Goal: Task Accomplishment & Management: Use online tool/utility

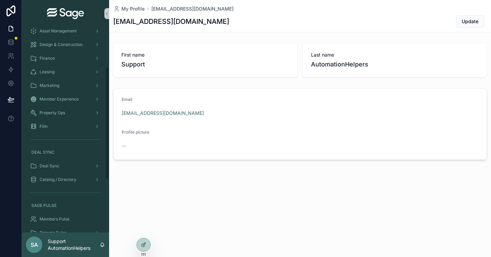
scroll to position [166, 0]
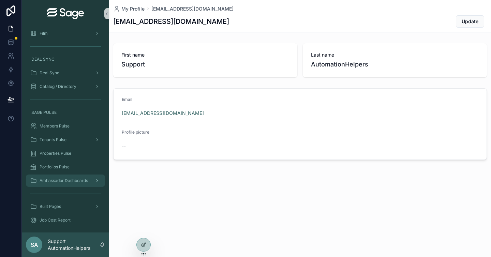
click at [73, 180] on span "Ambassador Dashboards" at bounding box center [64, 180] width 48 height 5
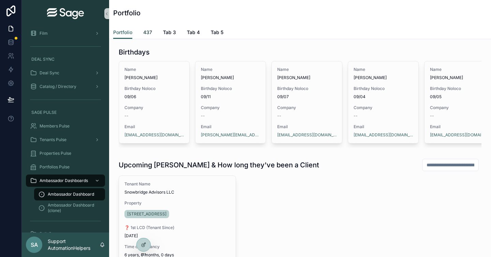
click at [149, 32] on span "437" at bounding box center [147, 32] width 9 height 7
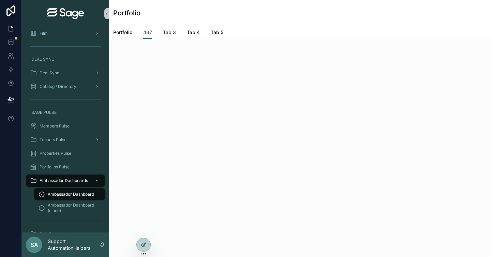
click at [172, 35] on span "Tab 3" at bounding box center [169, 32] width 13 height 7
click at [98, 180] on icon "scrollable content" at bounding box center [97, 180] width 5 height 5
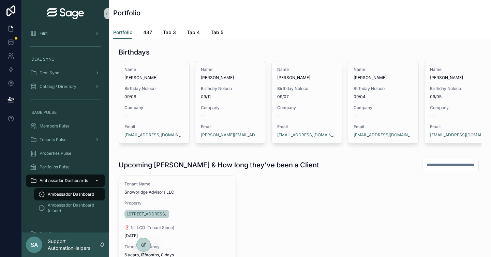
click at [97, 182] on icon "scrollable content" at bounding box center [97, 180] width 5 height 5
click at [77, 212] on span "Ambassador Dashboard (clone)" at bounding box center [73, 207] width 50 height 11
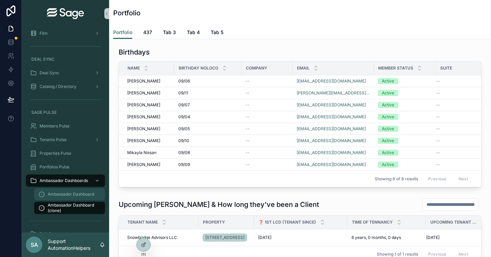
click at [74, 192] on span "Ambassador Dashboard" at bounding box center [71, 194] width 46 height 5
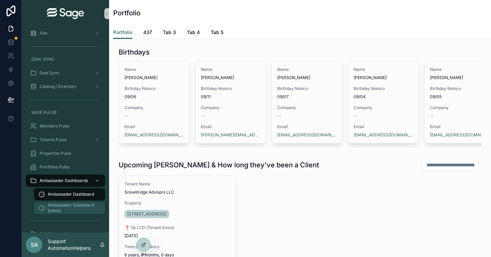
click at [78, 207] on span "Ambassador Dashboard (clone)" at bounding box center [73, 207] width 50 height 11
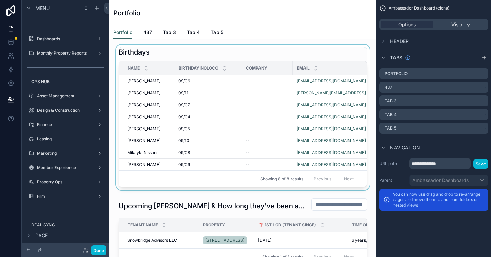
click at [149, 84] on div at bounding box center [243, 117] width 256 height 145
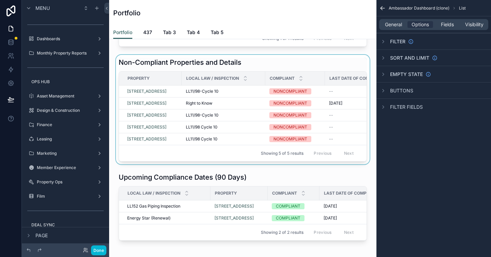
scroll to position [343, 0]
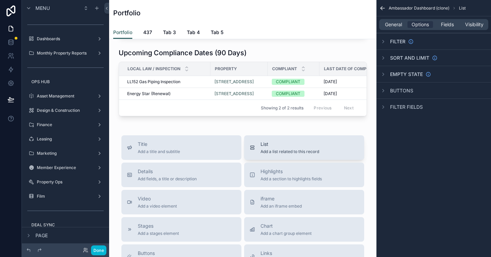
click at [274, 154] on div "List Add a list related to this record" at bounding box center [289, 148] width 59 height 14
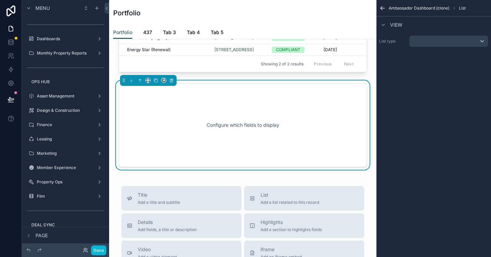
scroll to position [404, 0]
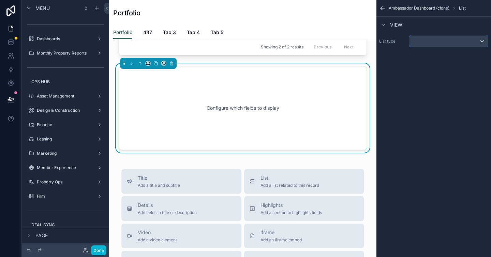
click at [447, 42] on div "scrollable content" at bounding box center [448, 41] width 78 height 11
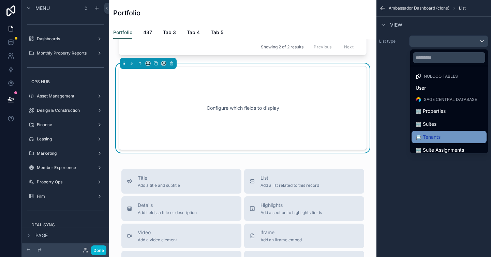
click at [443, 133] on div "📇 Tenants" at bounding box center [448, 137] width 67 height 8
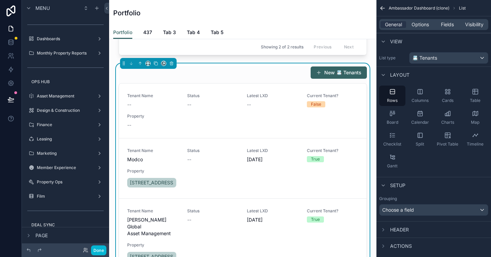
click at [217, 79] on div "New 📇 Tenants" at bounding box center [243, 72] width 248 height 13
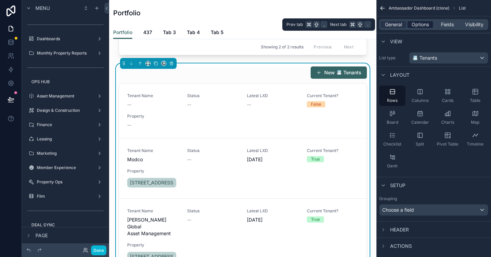
click at [420, 22] on span "Options" at bounding box center [419, 24] width 17 height 7
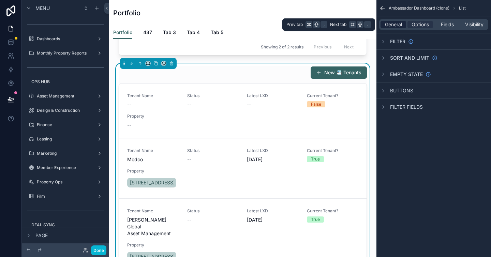
click at [391, 26] on span "General" at bounding box center [393, 24] width 17 height 7
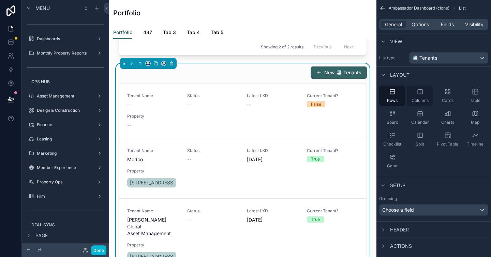
click at [421, 92] on icon "scrollable content" at bounding box center [420, 91] width 7 height 7
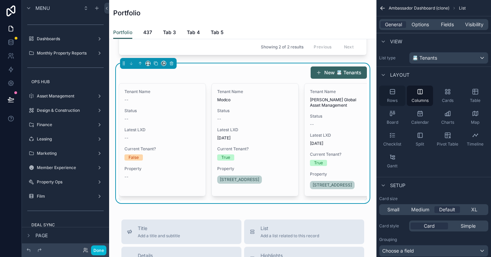
click at [393, 93] on icon "scrollable content" at bounding box center [392, 91] width 7 height 7
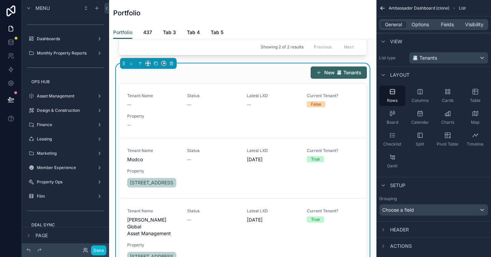
click at [186, 79] on div "New 📇 Tenants" at bounding box center [243, 72] width 248 height 13
click at [276, 79] on div "New 📇 Tenants" at bounding box center [243, 72] width 248 height 13
click at [411, 232] on div "Header" at bounding box center [433, 229] width 115 height 16
click at [404, 231] on span "Header" at bounding box center [399, 229] width 19 height 7
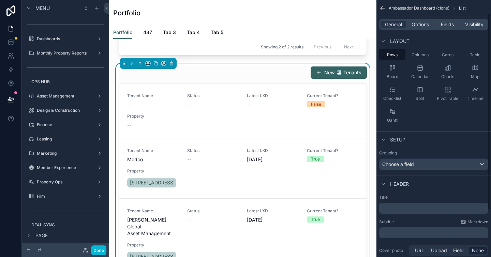
scroll to position [49, 0]
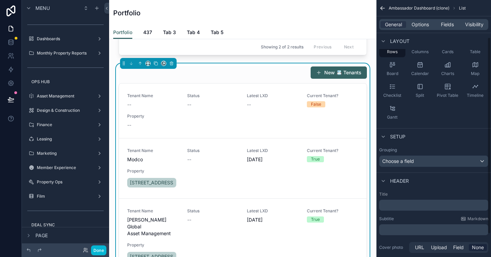
click at [398, 206] on p "﻿" at bounding box center [434, 205] width 105 height 7
click at [424, 216] on div "Subtitle Markdown" at bounding box center [433, 218] width 109 height 5
click at [424, 26] on span "Options" at bounding box center [419, 24] width 17 height 7
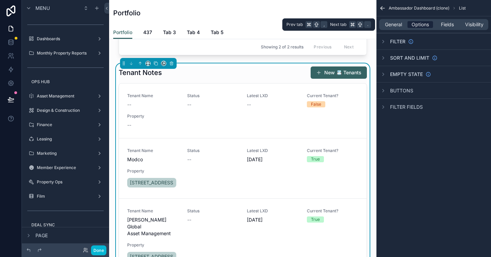
scroll to position [0, 0]
click at [399, 24] on span "General" at bounding box center [393, 24] width 17 height 7
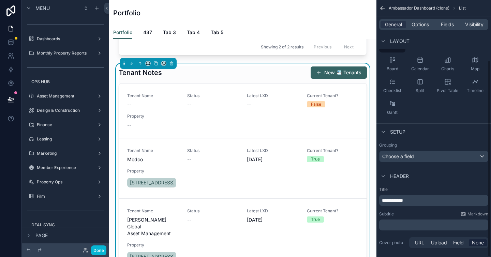
scroll to position [79, 0]
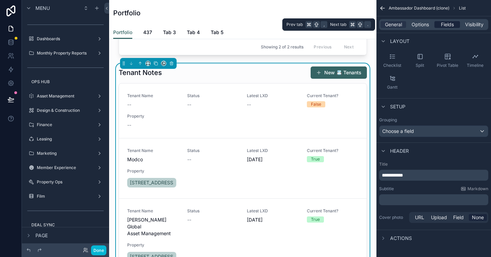
click at [446, 27] on span "Fields" at bounding box center [447, 24] width 13 height 7
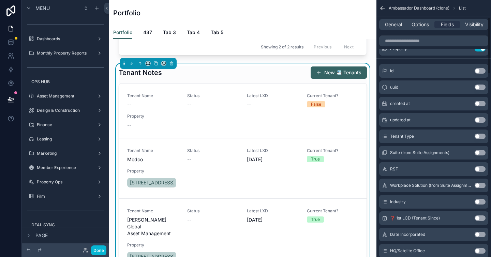
scroll to position [0, 0]
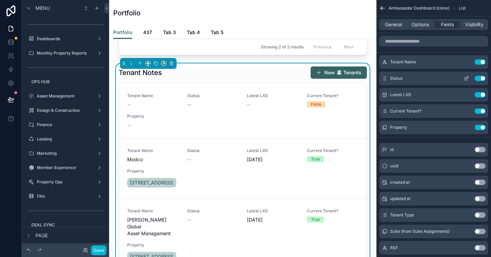
click at [483, 78] on button "Use setting" at bounding box center [479, 78] width 11 height 5
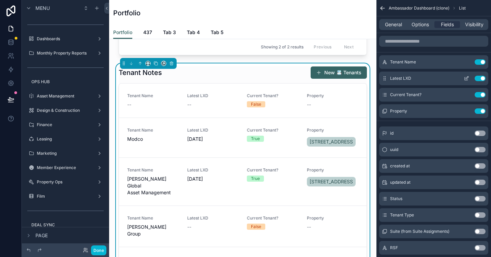
click at [481, 78] on button "Use setting" at bounding box center [479, 78] width 11 height 5
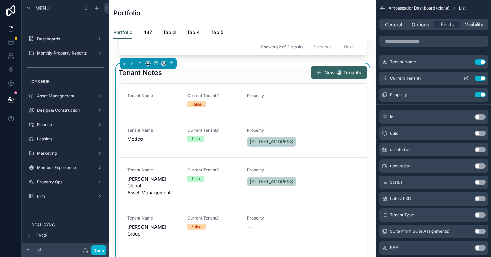
click at [481, 80] on button "Use setting" at bounding box center [479, 78] width 11 height 5
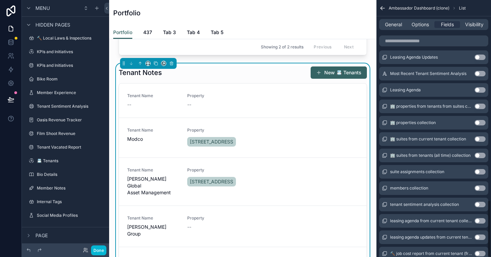
scroll to position [900, 0]
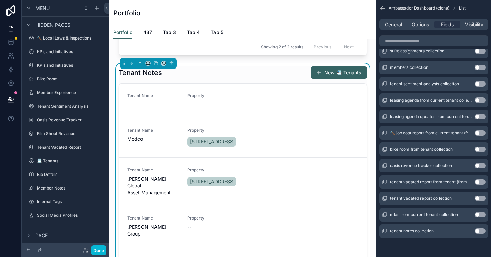
click at [475, 232] on button "Use setting" at bounding box center [479, 230] width 11 height 5
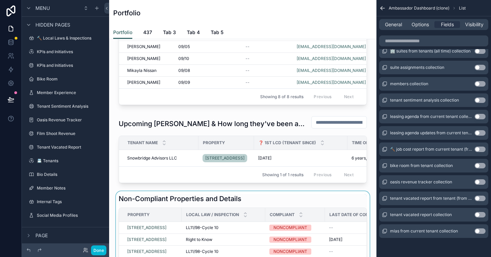
scroll to position [134, 0]
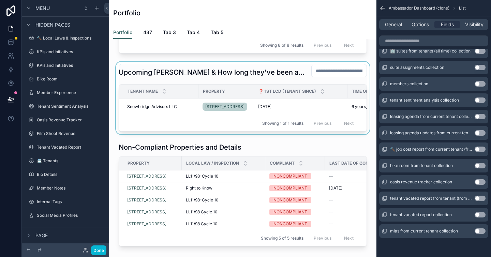
click at [334, 74] on div at bounding box center [243, 98] width 256 height 73
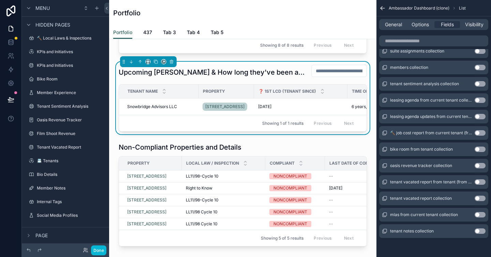
click at [334, 76] on input "text" at bounding box center [339, 71] width 55 height 10
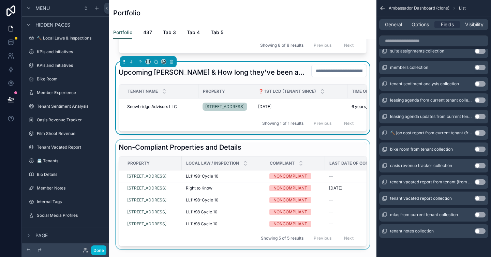
click at [318, 170] on div "Compliant" at bounding box center [295, 163] width 59 height 13
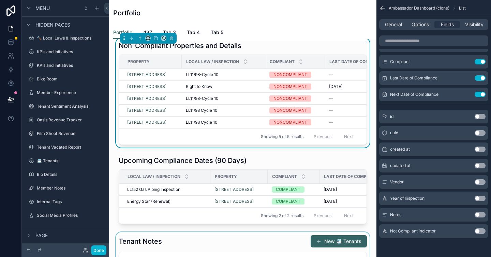
scroll to position [362, 0]
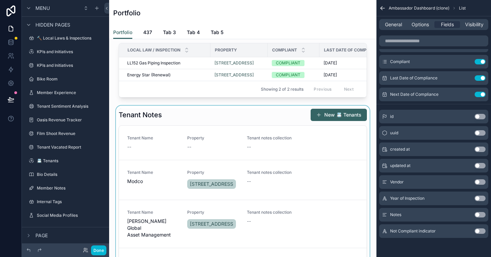
click at [284, 134] on div at bounding box center [243, 213] width 256 height 215
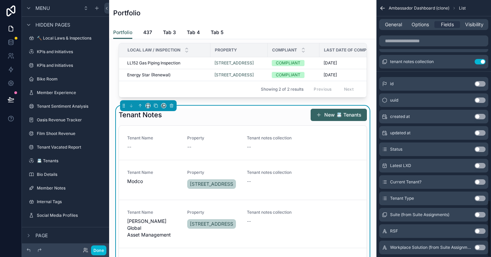
scroll to position [900, 0]
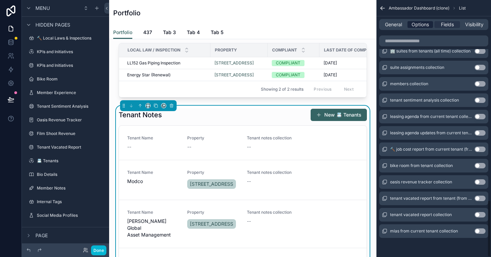
click at [417, 25] on span "Options" at bounding box center [419, 24] width 17 height 7
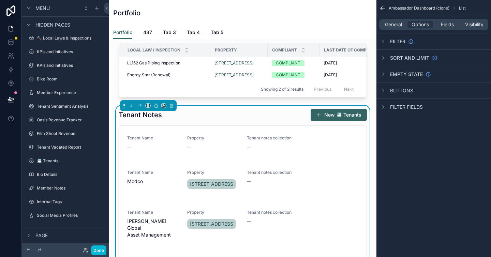
click at [398, 94] on div "Buttons" at bounding box center [396, 91] width 34 height 8
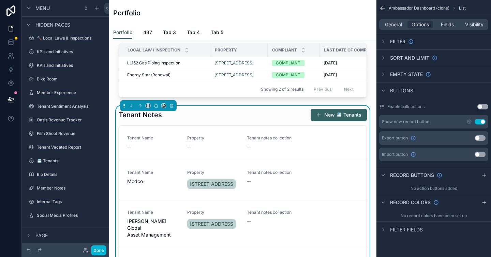
click at [482, 123] on button "Use setting" at bounding box center [479, 121] width 11 height 5
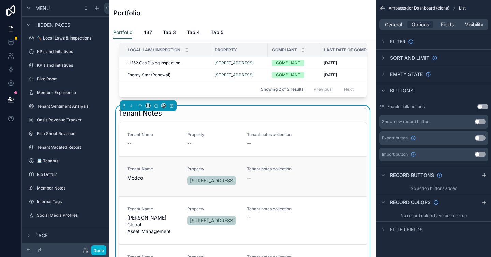
click at [249, 187] on div "Tenant notes collection --" at bounding box center [273, 176] width 52 height 20
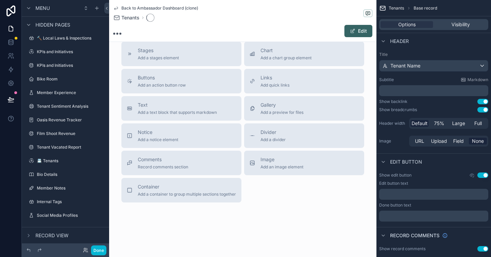
scroll to position [362, 0]
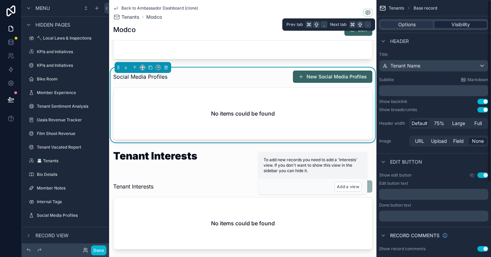
click at [462, 25] on span "Visibility" at bounding box center [460, 24] width 18 height 7
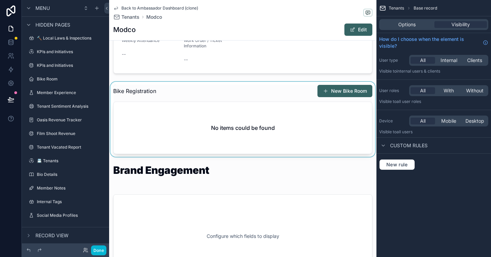
scroll to position [761, 0]
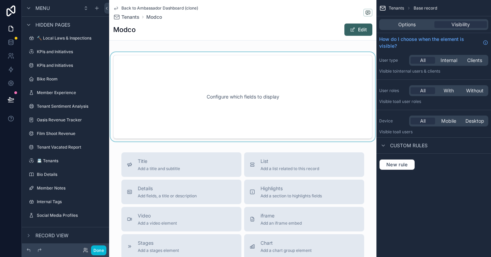
click at [255, 105] on div at bounding box center [242, 96] width 267 height 89
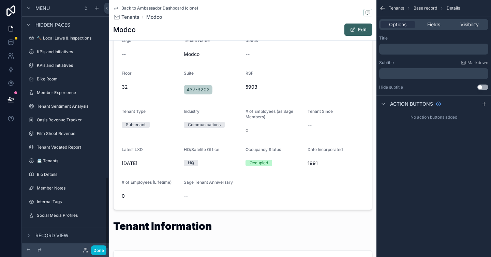
scroll to position [52, 0]
click at [116, 7] on icon at bounding box center [115, 7] width 5 height 5
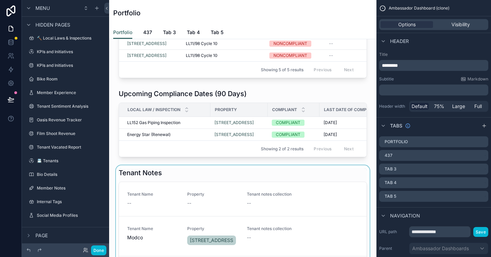
scroll to position [345, 0]
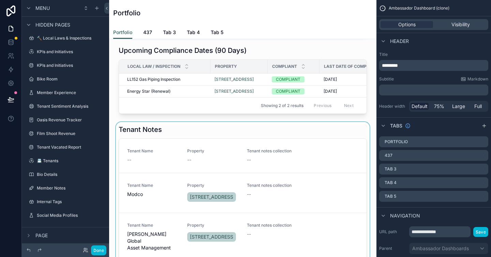
click at [304, 154] on div at bounding box center [243, 228] width 256 height 212
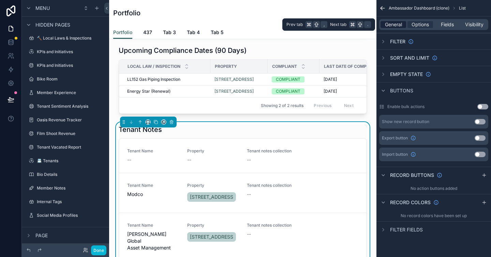
click at [400, 23] on span "General" at bounding box center [393, 24] width 17 height 7
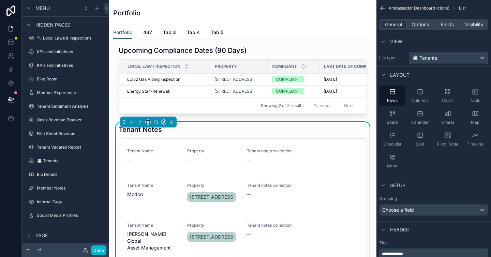
click at [432, 63] on div "📇 Tenants" at bounding box center [448, 57] width 78 height 11
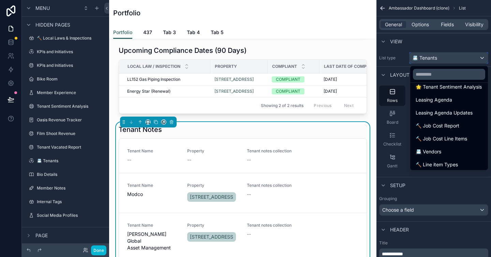
scroll to position [119, 0]
click at [442, 71] on input "text" at bounding box center [449, 74] width 72 height 11
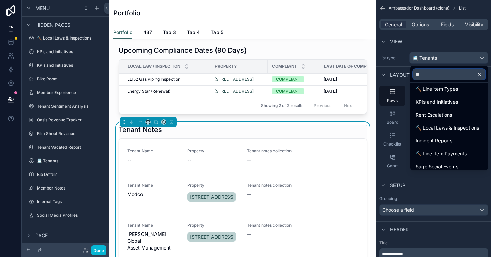
scroll to position [0, 0]
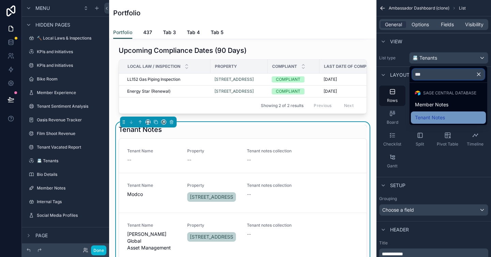
type input "***"
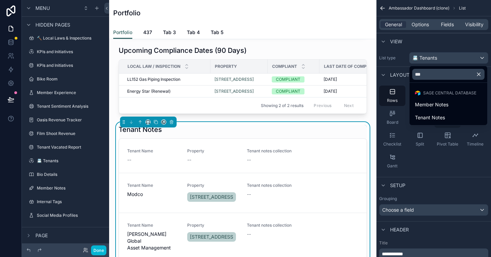
click at [443, 117] on span "Tenant Notes" at bounding box center [430, 118] width 30 height 8
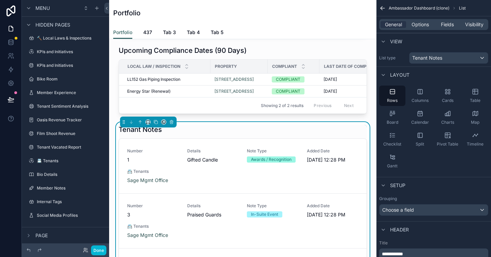
click at [240, 155] on div "Tenant Notes Number 1 Details Gifted Candle Note Type Awards / Recognition Adde…" at bounding box center [243, 222] width 248 height 195
click at [298, 155] on div "Tenant Notes Number 1 Details Gifted Candle Note Type Awards / Recognition Adde…" at bounding box center [243, 222] width 248 height 195
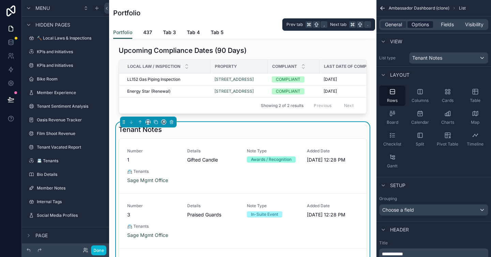
click at [419, 24] on span "Options" at bounding box center [419, 24] width 17 height 7
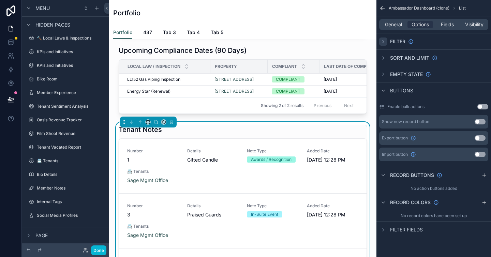
click at [381, 44] on icon "scrollable content" at bounding box center [382, 41] width 5 height 5
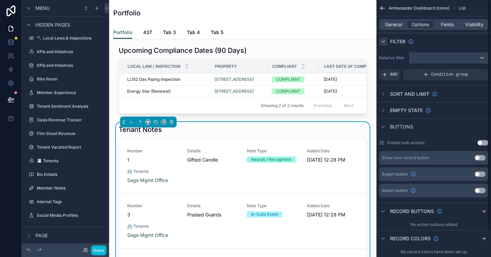
click at [418, 60] on div "scrollable content" at bounding box center [448, 57] width 78 height 11
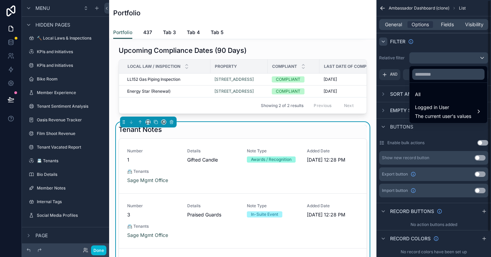
click at [388, 66] on div "scrollable content" at bounding box center [245, 128] width 491 height 257
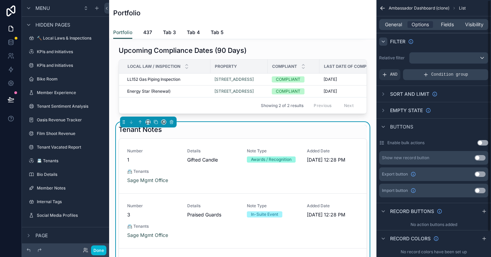
click at [428, 76] on icon "scrollable content" at bounding box center [425, 74] width 5 height 5
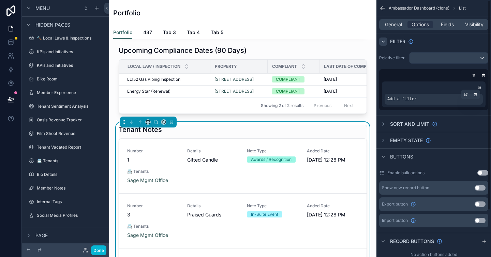
click at [431, 100] on div "Add a filter" at bounding box center [433, 99] width 98 height 11
click at [405, 97] on span "Add a filter" at bounding box center [401, 98] width 29 height 5
click at [464, 95] on icon "scrollable content" at bounding box center [465, 95] width 2 height 2
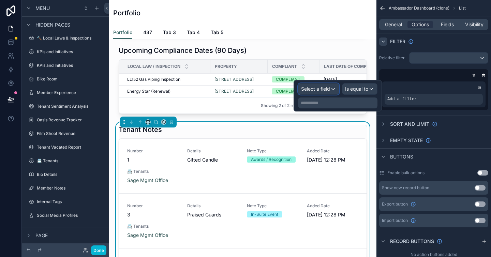
click at [317, 90] on span "Select a field" at bounding box center [315, 89] width 29 height 6
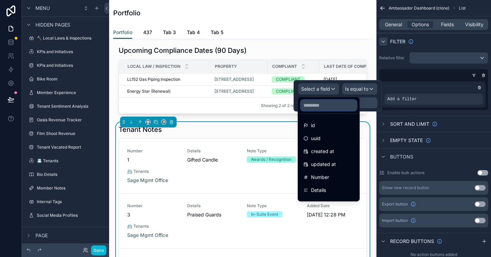
click at [314, 108] on input "text" at bounding box center [329, 105] width 56 height 11
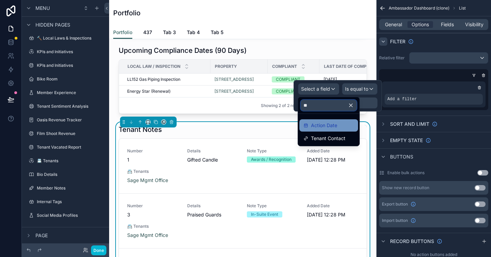
type input "**"
click at [327, 128] on span "Action Date" at bounding box center [324, 125] width 26 height 8
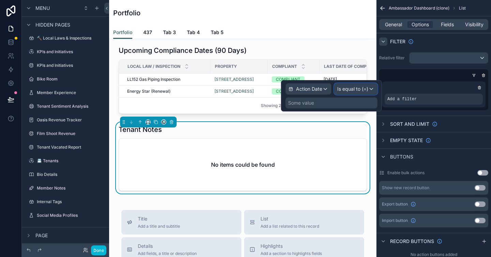
click at [347, 90] on span "Is equal to (=)" at bounding box center [352, 89] width 31 height 7
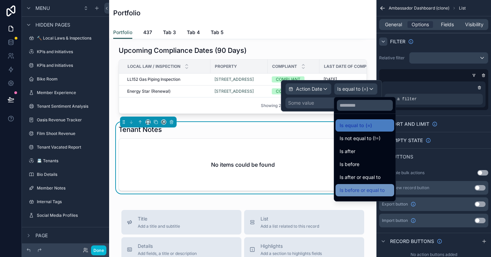
click at [360, 191] on span "Is before or equal to" at bounding box center [361, 190] width 45 height 8
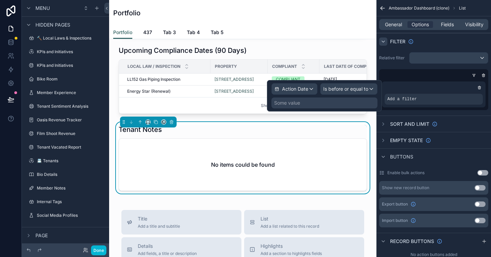
click at [294, 104] on div "Some value" at bounding box center [287, 103] width 26 height 7
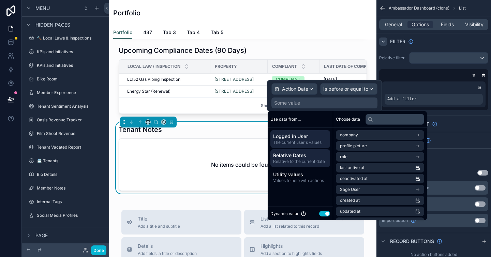
click at [302, 156] on span "Relative Dates" at bounding box center [300, 155] width 54 height 7
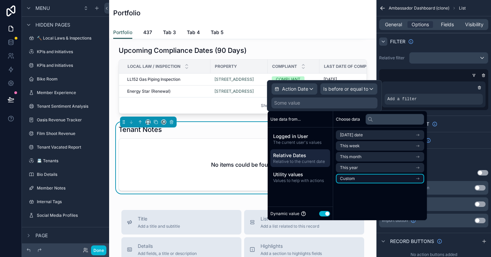
click at [390, 179] on li "Custom" at bounding box center [380, 179] width 88 height 10
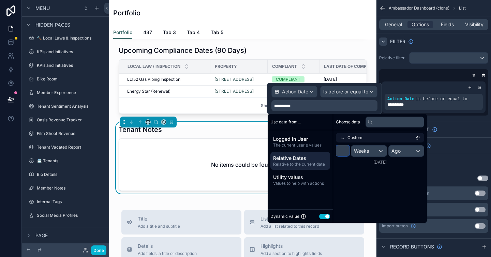
click at [342, 152] on input "*" at bounding box center [343, 150] width 14 height 11
click at [397, 152] on span "Ago" at bounding box center [395, 151] width 9 height 7
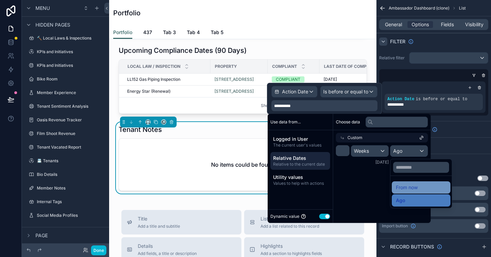
click at [419, 191] on div "From now" at bounding box center [421, 187] width 50 height 8
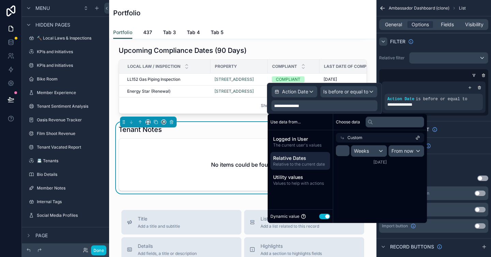
click at [363, 199] on div "Choose data Custom * Weeks From now 9/11/2025" at bounding box center [380, 168] width 94 height 109
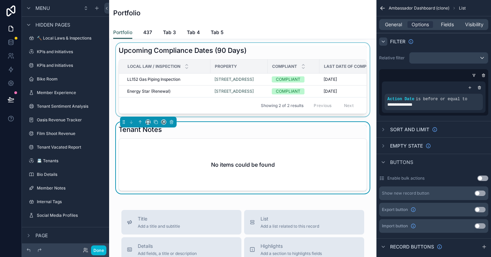
click at [216, 117] on div at bounding box center [243, 80] width 256 height 74
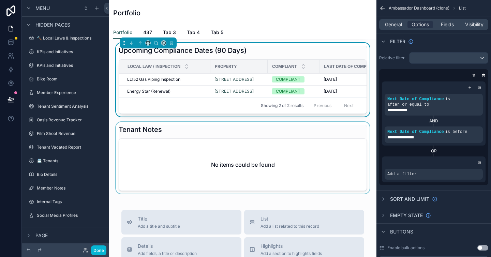
click at [151, 152] on div at bounding box center [243, 158] width 256 height 72
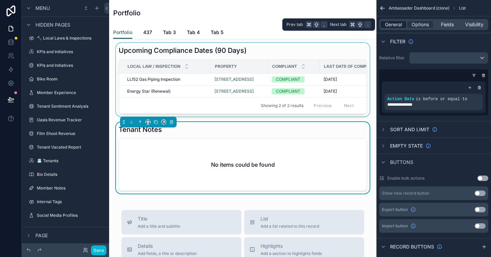
click at [391, 23] on span "General" at bounding box center [393, 24] width 17 height 7
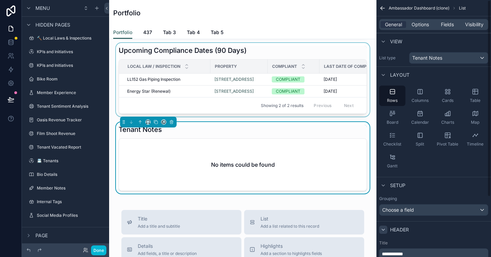
click at [387, 226] on div "scrollable content" at bounding box center [383, 230] width 8 height 8
click at [383, 230] on icon "scrollable content" at bounding box center [382, 229] width 5 height 5
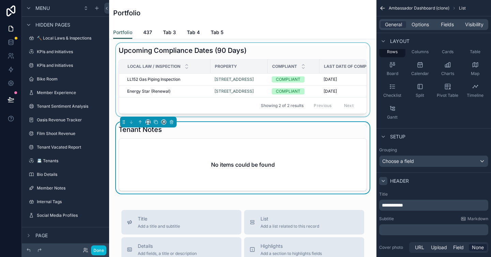
click at [421, 205] on p "**********" at bounding box center [434, 205] width 105 height 7
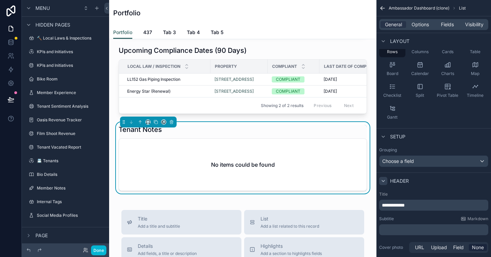
click at [415, 231] on p "﻿" at bounding box center [434, 229] width 105 height 7
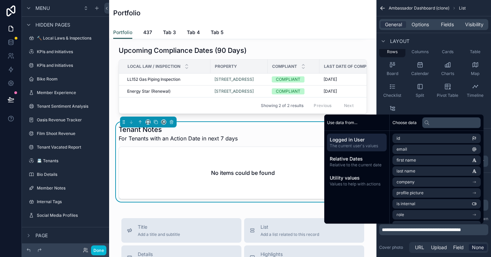
click at [314, 231] on div "Birthdays Name Birthday Noloco Company Email Member Status Suite Yvette Rivera …" at bounding box center [242, 104] width 267 height 821
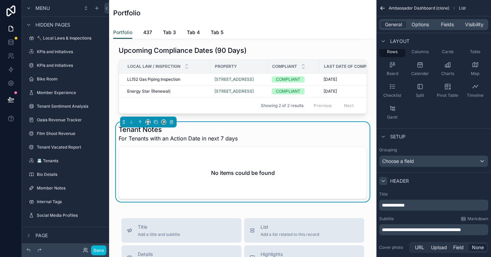
click at [297, 164] on div "Tenant Notes For Tenants with an Action Date in next 7 days No items could be f…" at bounding box center [243, 162] width 248 height 74
click at [365, 143] on div "Tenant Notes For Tenants with an Action Date in next 7 days No items could be f…" at bounding box center [243, 162] width 256 height 80
click at [323, 134] on div at bounding box center [341, 133] width 51 height 1
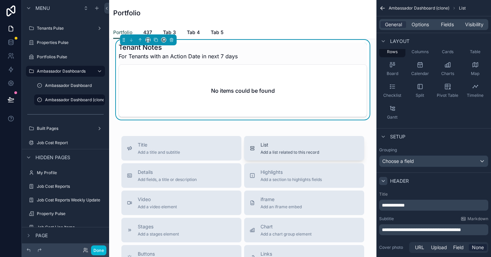
scroll to position [451, 0]
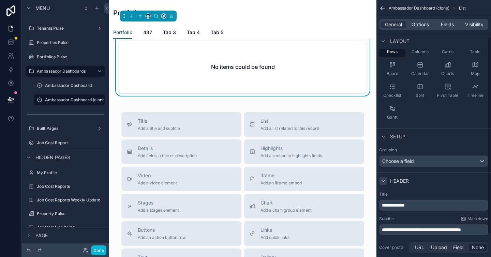
click at [317, 131] on span "Add a list related to this record" at bounding box center [289, 128] width 59 height 5
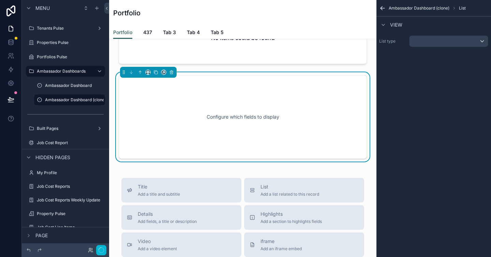
scroll to position [489, 0]
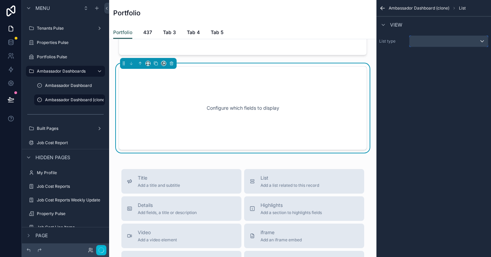
click at [422, 41] on div "scrollable content" at bounding box center [448, 41] width 78 height 11
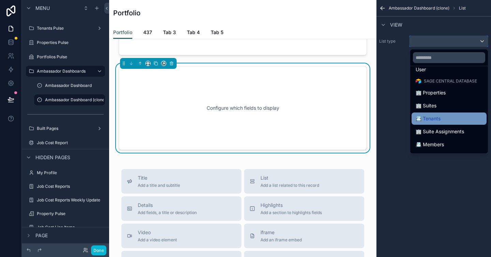
scroll to position [60, 0]
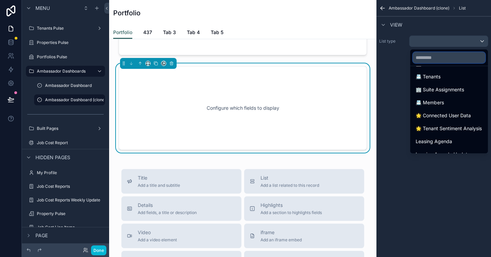
click at [444, 60] on input "text" at bounding box center [449, 57] width 72 height 11
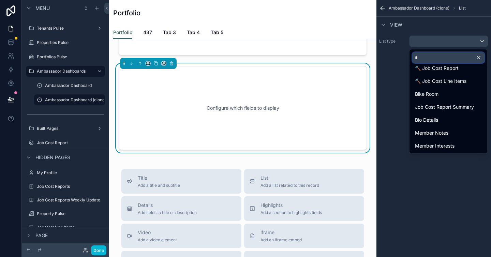
scroll to position [0, 0]
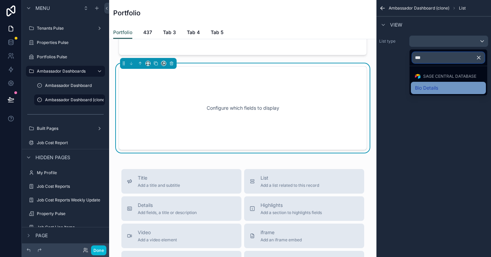
type input "***"
click at [460, 86] on div "Bio Details" at bounding box center [448, 88] width 67 height 8
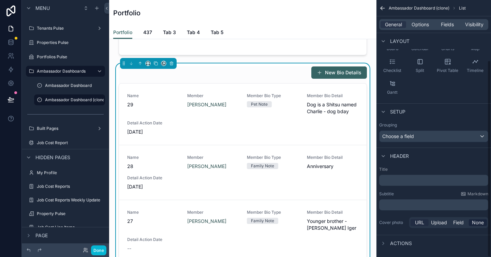
scroll to position [79, 0]
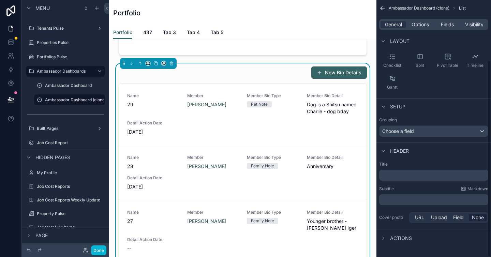
click at [401, 177] on p "﻿" at bounding box center [434, 175] width 105 height 7
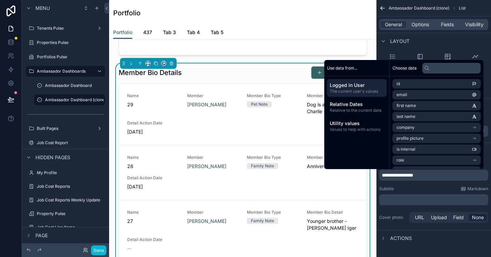
click at [353, 151] on div "Use data from... Logged in User The current user's values Relative Dates Relati…" at bounding box center [356, 114] width 65 height 109
click at [474, 40] on div "Layout" at bounding box center [433, 41] width 115 height 16
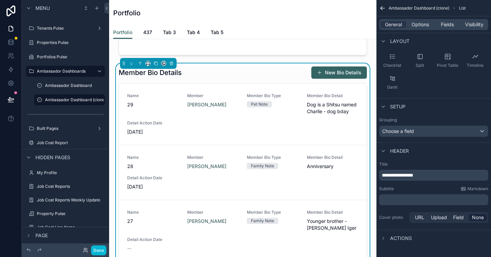
click at [407, 241] on span "Actions" at bounding box center [401, 238] width 22 height 7
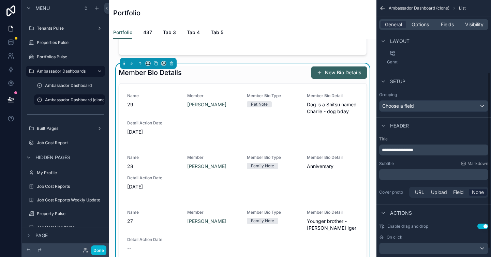
scroll to position [118, 0]
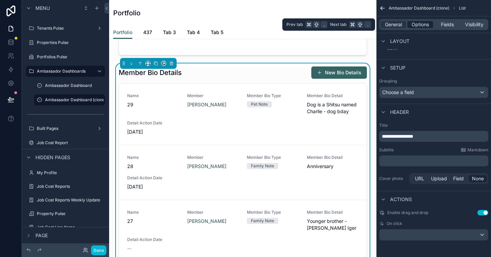
click at [421, 23] on span "Options" at bounding box center [419, 24] width 17 height 7
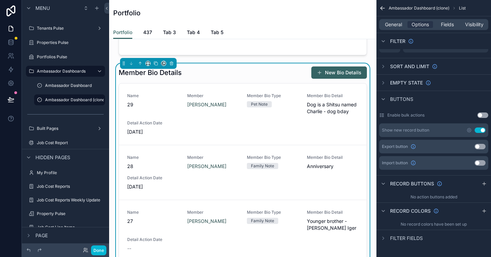
drag, startPoint x: 479, startPoint y: 129, endPoint x: 467, endPoint y: 155, distance: 28.2
click at [479, 129] on button "Use setting" at bounding box center [479, 129] width 11 height 5
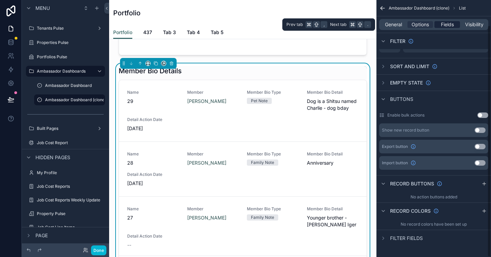
click at [445, 26] on span "Fields" at bounding box center [447, 24] width 13 height 7
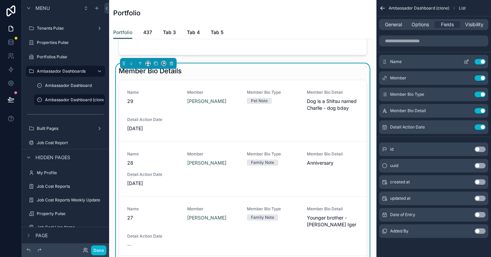
click at [481, 63] on button "Use setting" at bounding box center [479, 61] width 11 height 5
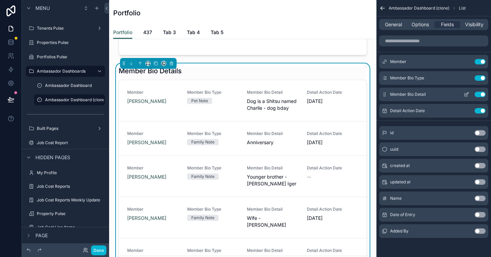
click at [479, 79] on button "Use setting" at bounding box center [479, 77] width 11 height 5
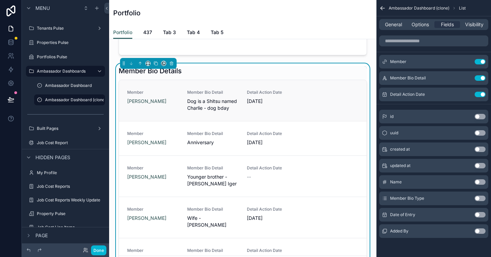
click at [210, 111] on span "Dog is a Shitsu named Charlie - dog bday" at bounding box center [213, 105] width 52 height 14
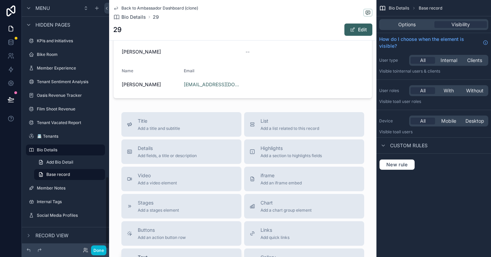
scroll to position [366, 0]
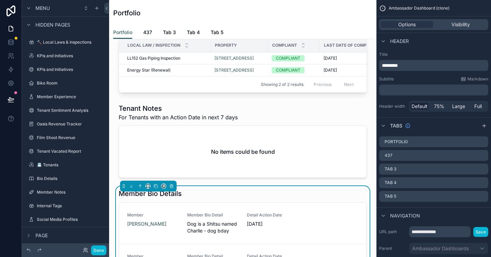
scroll to position [489, 0]
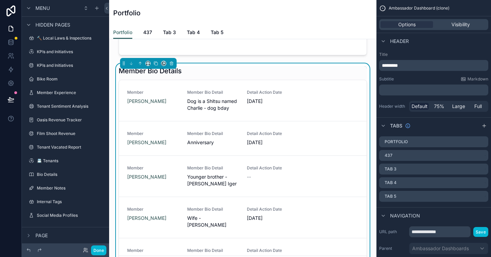
click at [428, 125] on div "Tabs" at bounding box center [433, 125] width 115 height 16
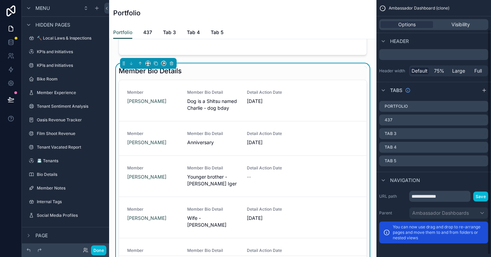
scroll to position [0, 0]
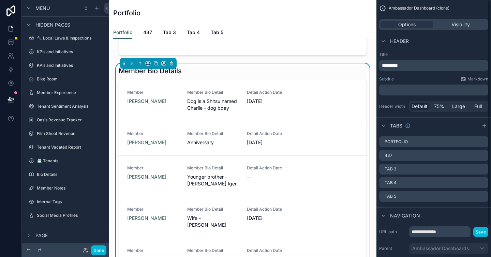
click at [460, 30] on div "Options Visibility" at bounding box center [433, 24] width 115 height 16
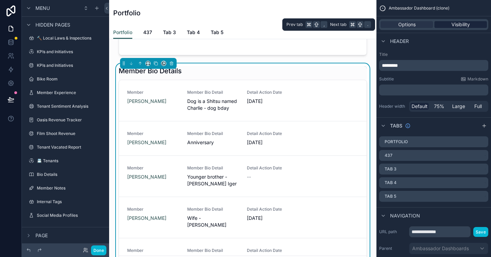
click at [459, 25] on span "Visibility" at bounding box center [460, 24] width 18 height 7
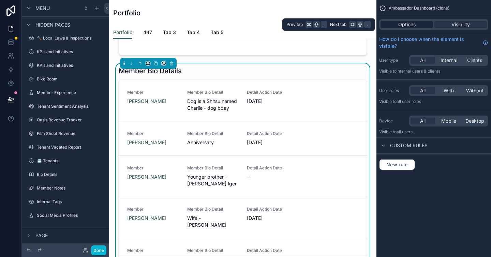
click at [411, 27] on span "Options" at bounding box center [406, 24] width 17 height 7
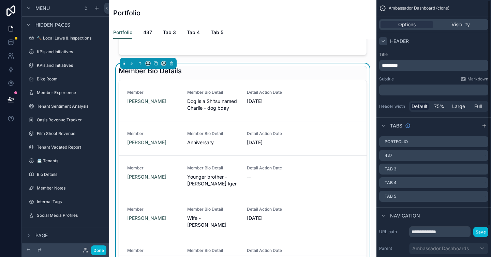
click at [384, 41] on icon "scrollable content" at bounding box center [383, 41] width 3 height 1
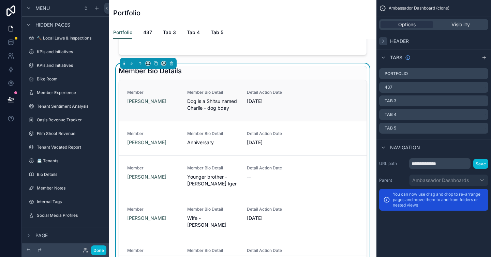
click at [320, 111] on div "Member Alec Fomin Member Bio Detail Dog is a Shitsu named Charlie - dog bday De…" at bounding box center [242, 101] width 231 height 22
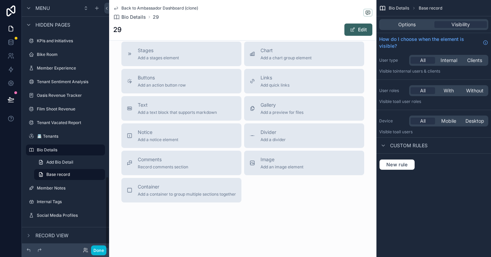
scroll to position [366, 0]
click at [119, 7] on link "Back to Ambassador Dashboard (clone)" at bounding box center [155, 7] width 85 height 5
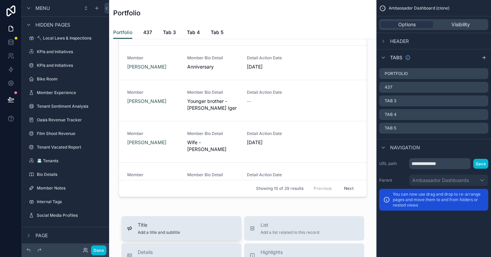
scroll to position [529, 0]
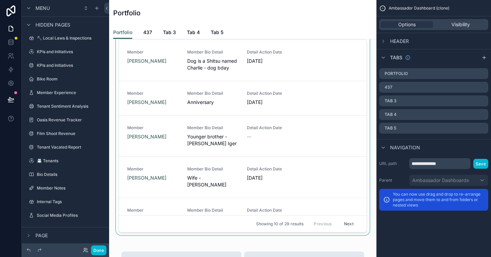
click at [330, 105] on div at bounding box center [243, 129] width 256 height 212
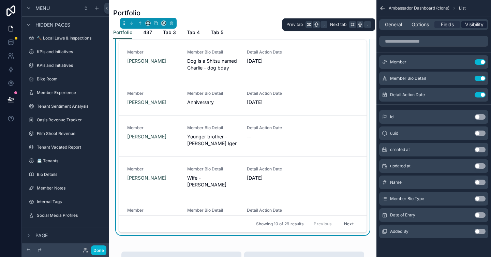
click at [469, 25] on span "Visibility" at bounding box center [474, 24] width 18 height 7
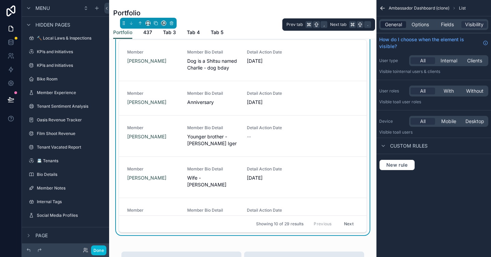
click at [393, 24] on span "General" at bounding box center [393, 24] width 17 height 7
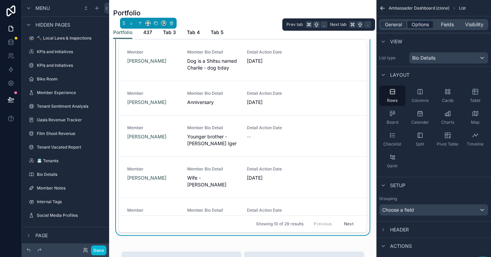
click at [420, 22] on span "Options" at bounding box center [419, 24] width 17 height 7
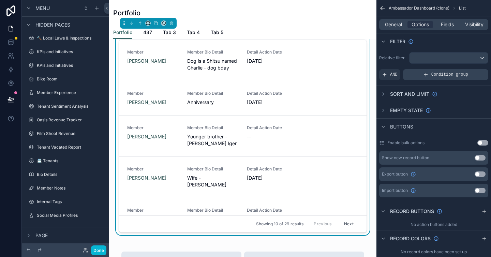
click at [433, 76] on span "Condition group" at bounding box center [449, 74] width 37 height 5
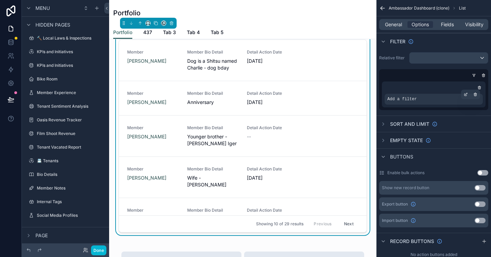
click at [422, 99] on div "Add a filter" at bounding box center [433, 99] width 98 height 11
click at [413, 99] on span "Add a filter" at bounding box center [401, 98] width 29 height 5
click at [465, 95] on icon "scrollable content" at bounding box center [466, 94] width 2 height 2
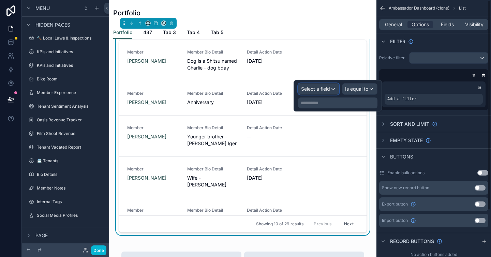
click at [317, 89] on span "Select a field" at bounding box center [315, 89] width 29 height 6
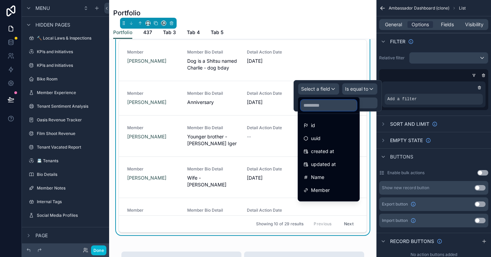
click at [317, 107] on input "text" at bounding box center [329, 105] width 56 height 11
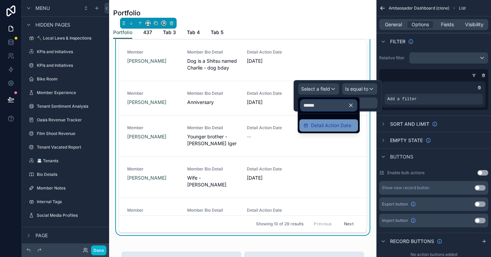
type input "******"
click at [315, 125] on span "Detail Action Date" at bounding box center [331, 125] width 40 height 8
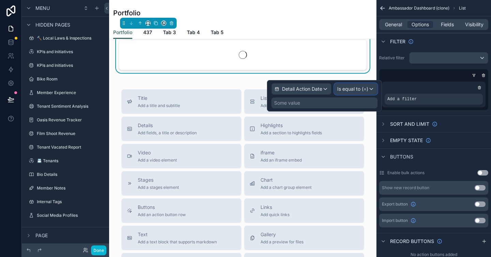
click at [340, 90] on span "Is equal to (=)" at bounding box center [352, 89] width 31 height 7
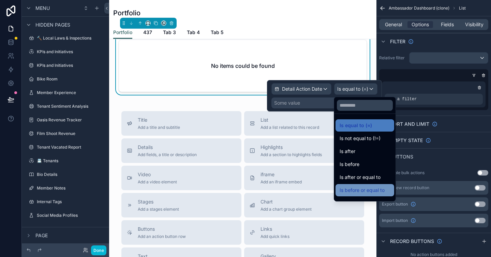
click at [366, 193] on span "Is before or equal to" at bounding box center [361, 190] width 45 height 8
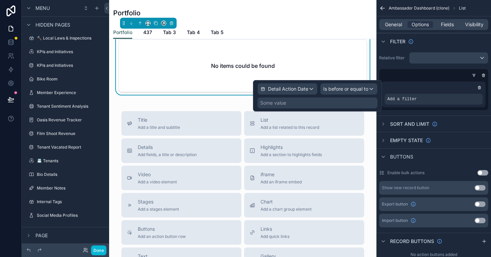
click at [274, 101] on div "Some value" at bounding box center [273, 103] width 26 height 7
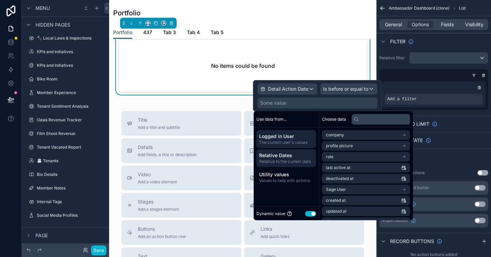
click at [277, 157] on span "Relative Dates" at bounding box center [286, 155] width 54 height 7
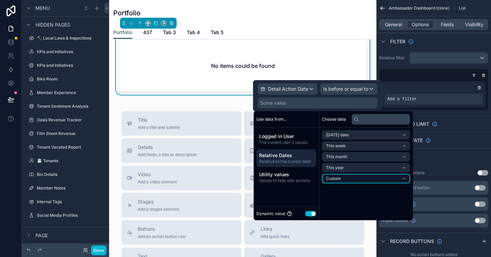
click at [368, 179] on li "Custom" at bounding box center [366, 179] width 88 height 10
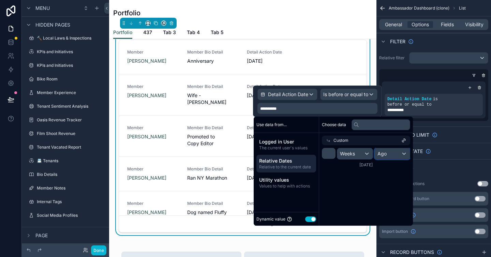
click at [401, 155] on div "Ago" at bounding box center [392, 153] width 35 height 11
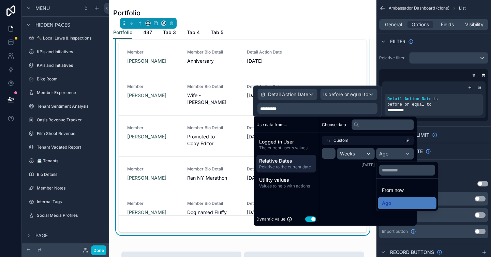
click at [395, 187] on span "From now" at bounding box center [393, 190] width 22 height 8
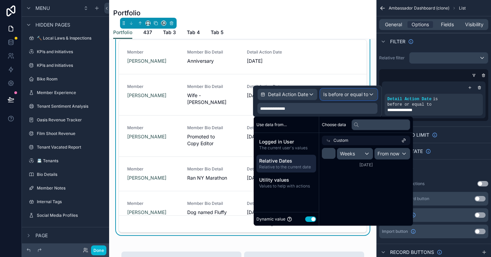
click at [353, 92] on span "Is before or equal to" at bounding box center [345, 94] width 45 height 7
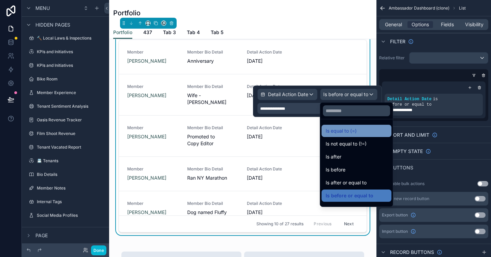
click at [344, 132] on span "Is equal to (=)" at bounding box center [341, 131] width 31 height 8
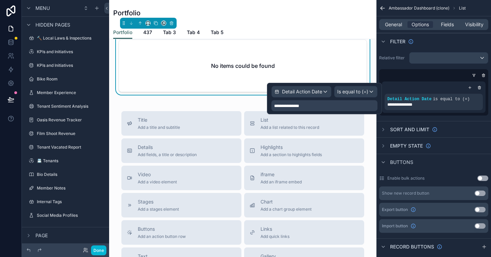
click at [297, 105] on span "**********" at bounding box center [286, 106] width 25 height 4
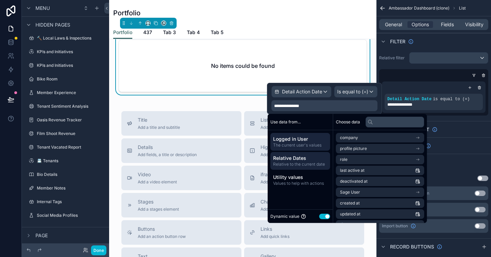
click at [298, 163] on span "Relative to the current date" at bounding box center [300, 164] width 54 height 5
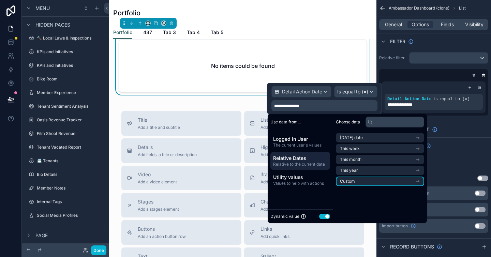
click at [362, 182] on li "Custom" at bounding box center [380, 182] width 88 height 10
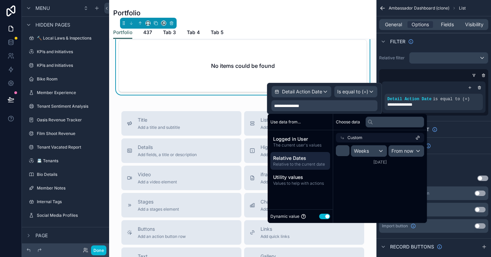
click at [368, 192] on div "Choose data Custom * Weeks From now 9/11/2025" at bounding box center [380, 168] width 94 height 109
click at [341, 89] on span "Is equal to (=)" at bounding box center [352, 91] width 31 height 7
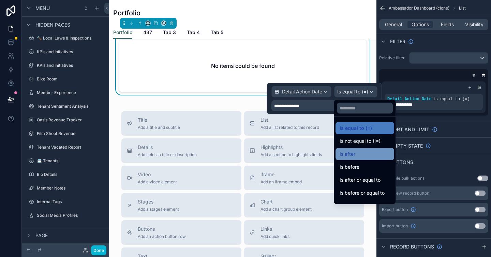
click at [352, 153] on span "Is after" at bounding box center [347, 154] width 16 height 8
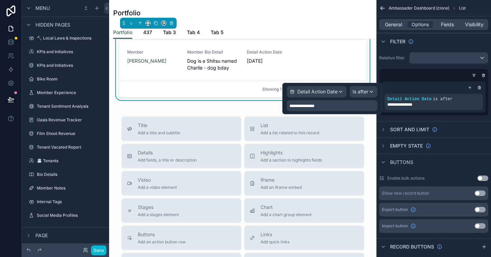
click at [314, 105] on span "**********" at bounding box center [301, 106] width 25 height 4
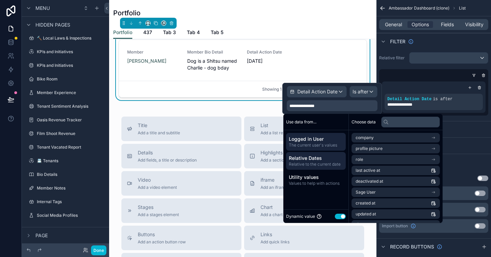
click at [305, 158] on span "Relative Dates" at bounding box center [316, 158] width 54 height 7
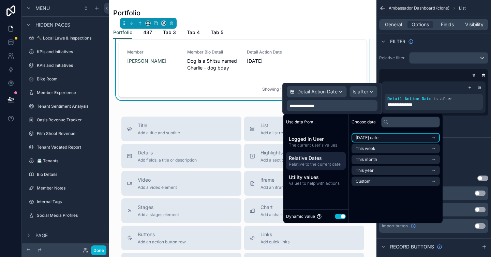
click at [388, 139] on li "Today's date" at bounding box center [395, 138] width 88 height 10
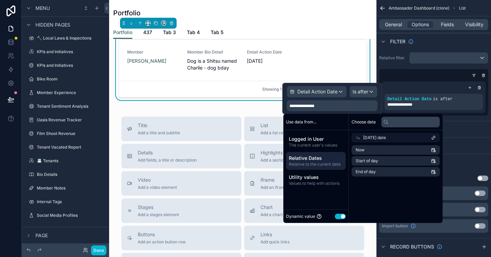
click at [409, 203] on div "Choose data Today's date Now Start of day End of day" at bounding box center [396, 168] width 94 height 109
click at [469, 125] on div "Sort And Limit" at bounding box center [433, 129] width 115 height 16
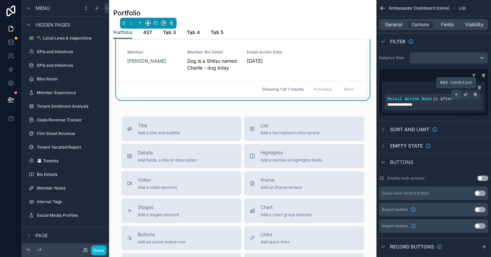
click at [457, 94] on icon "scrollable content" at bounding box center [456, 94] width 4 height 4
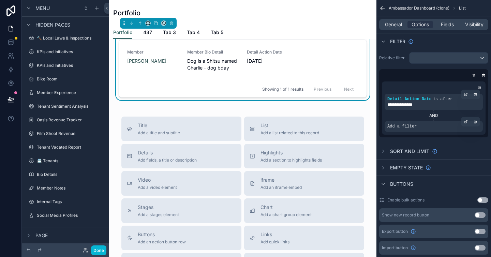
click at [392, 128] on span "Add a filter" at bounding box center [401, 126] width 29 height 5
click at [466, 123] on icon "scrollable content" at bounding box center [465, 122] width 2 height 2
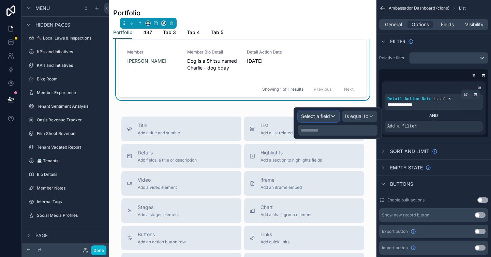
click at [317, 118] on span "Select a field" at bounding box center [315, 116] width 29 height 6
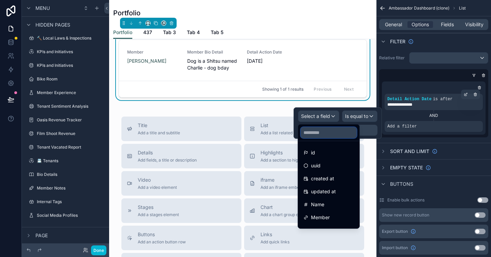
click at [319, 132] on input "text" at bounding box center [329, 132] width 56 height 11
type input "**"
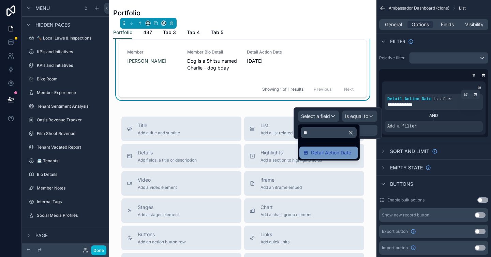
click at [336, 152] on span "Detail Action Date" at bounding box center [331, 153] width 40 height 8
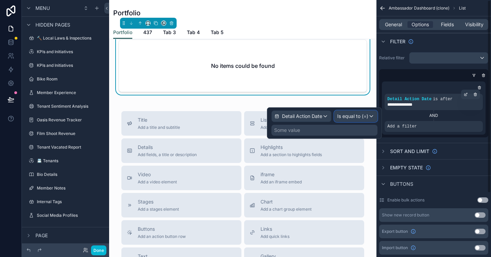
click at [342, 115] on span "Is equal to (=)" at bounding box center [352, 116] width 31 height 7
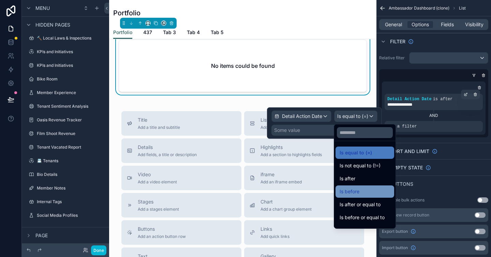
click at [353, 188] on span "Is before" at bounding box center [349, 191] width 20 height 8
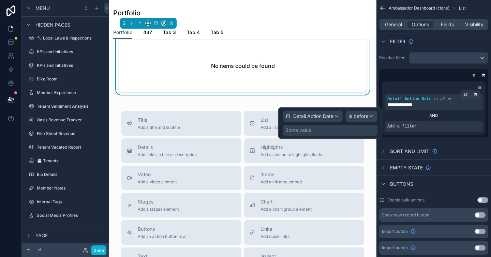
click at [315, 133] on div "Some value" at bounding box center [330, 130] width 95 height 11
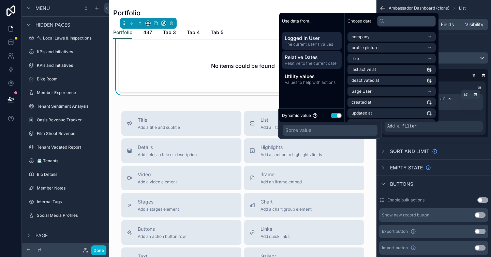
click at [296, 60] on span "Relative Dates" at bounding box center [312, 57] width 54 height 7
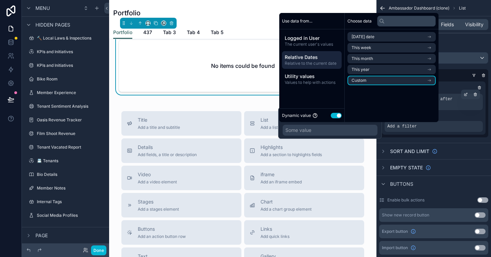
drag, startPoint x: 382, startPoint y: 82, endPoint x: 363, endPoint y: 118, distance: 40.9
click at [382, 81] on li "Custom" at bounding box center [391, 81] width 88 height 10
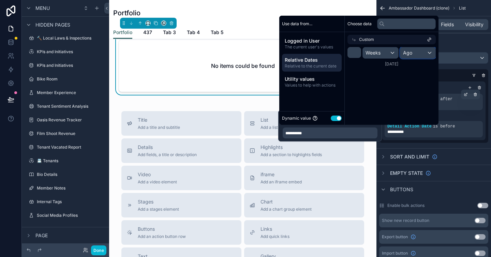
click at [423, 55] on div "Ago" at bounding box center [417, 52] width 35 height 11
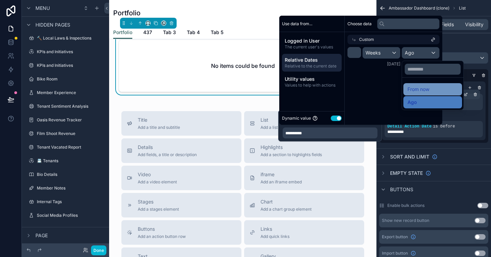
click at [429, 86] on div "From now" at bounding box center [432, 89] width 50 height 8
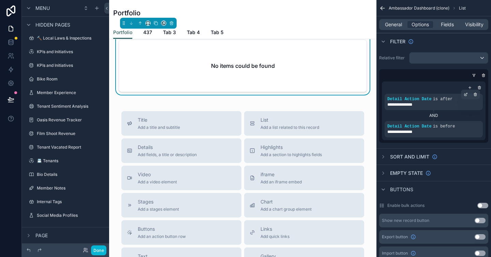
click at [484, 46] on div "Filter" at bounding box center [433, 41] width 115 height 16
click at [225, 35] on div "Member Bio Details" at bounding box center [243, 31] width 248 height 10
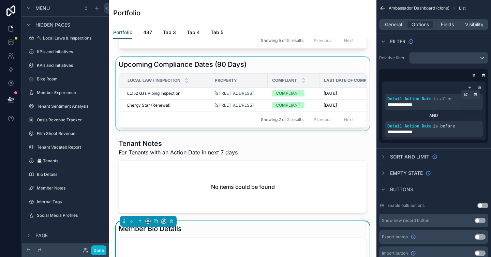
scroll to position [364, 0]
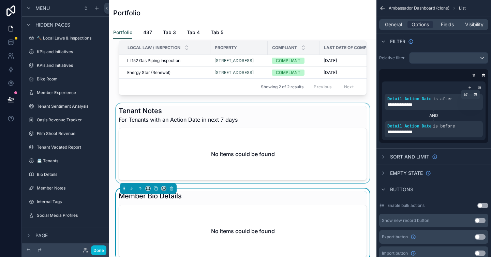
click at [178, 133] on div at bounding box center [243, 143] width 256 height 80
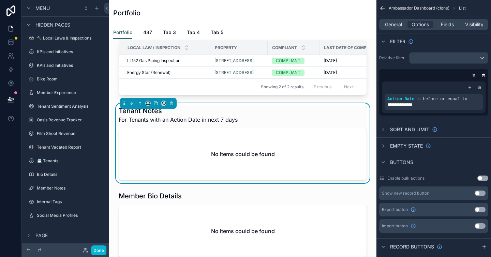
click at [179, 124] on span "For Tenants with an Action Date in next 7 days" at bounding box center [178, 120] width 119 height 8
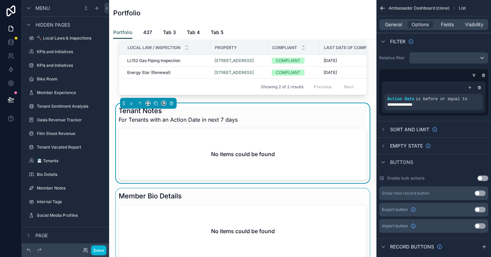
click at [156, 234] on div at bounding box center [243, 224] width 256 height 72
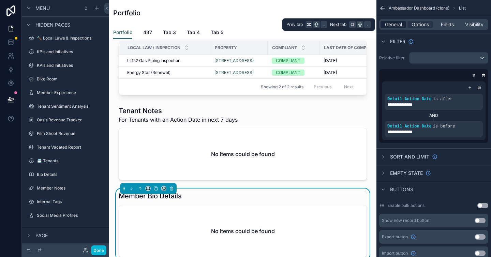
click at [391, 24] on span "General" at bounding box center [393, 24] width 17 height 7
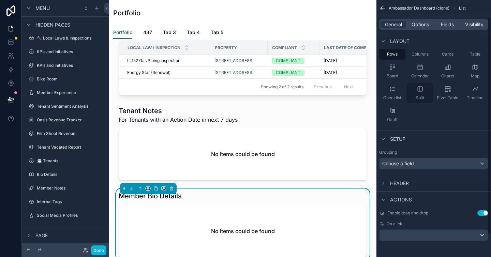
scroll to position [47, 0]
click at [397, 181] on span "Header" at bounding box center [399, 183] width 19 height 7
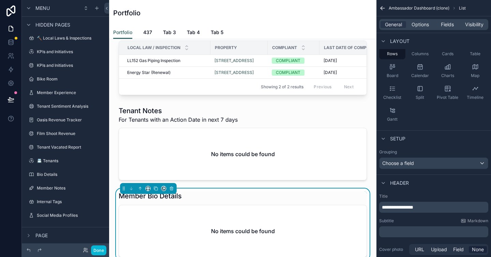
scroll to position [49, 0]
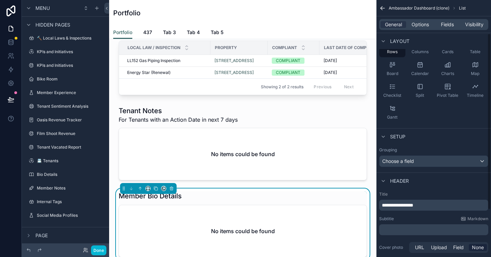
click at [402, 235] on div "﻿" at bounding box center [433, 229] width 109 height 11
click at [402, 232] on p "﻿" at bounding box center [434, 229] width 105 height 7
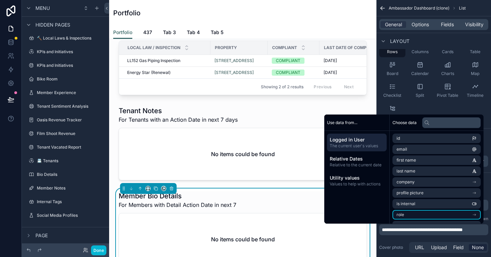
scroll to position [48, 0]
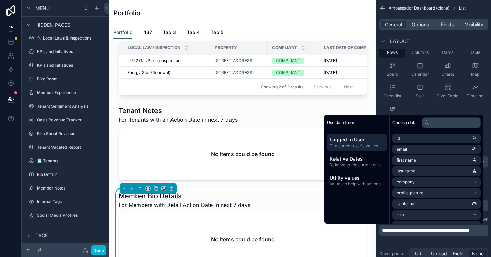
click at [325, 248] on div "No items could be found" at bounding box center [242, 239] width 247 height 52
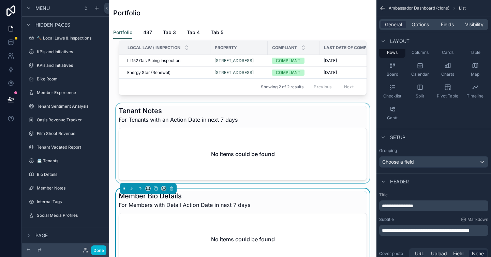
click at [300, 159] on div at bounding box center [243, 143] width 256 height 80
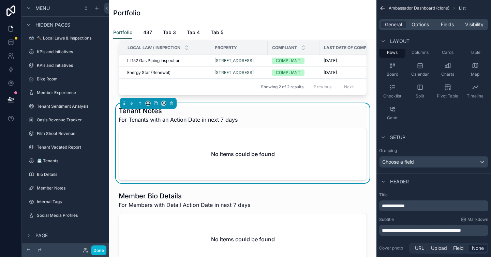
click at [305, 124] on div "Tenant Notes For Tenants with an Action Date in next 7 days" at bounding box center [243, 115] width 248 height 18
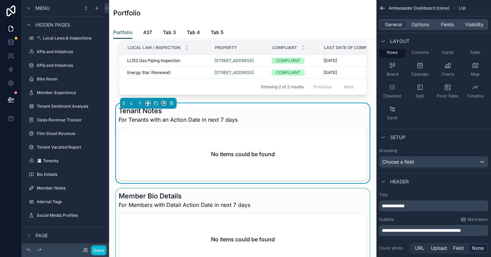
click at [302, 223] on div at bounding box center [243, 228] width 256 height 80
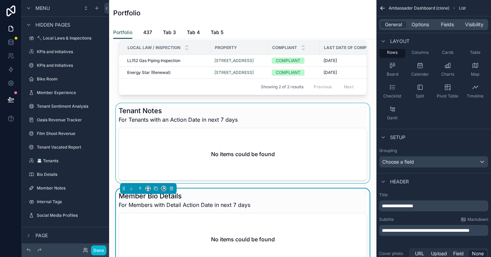
click at [300, 140] on div at bounding box center [243, 143] width 256 height 80
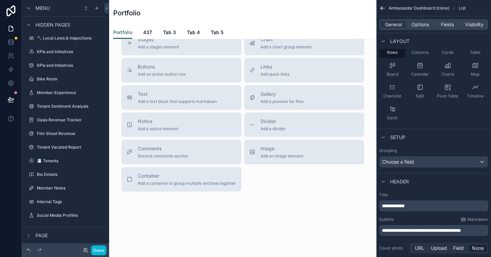
scroll to position [490, 0]
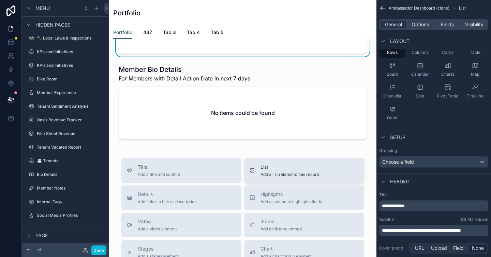
click at [290, 177] on span "Add a list related to this record" at bounding box center [289, 174] width 59 height 5
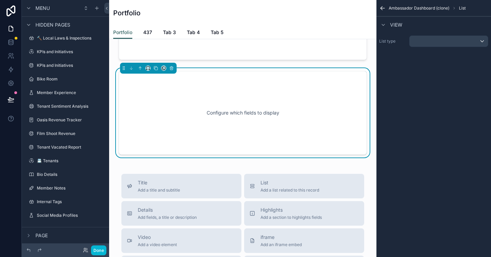
scroll to position [574, 0]
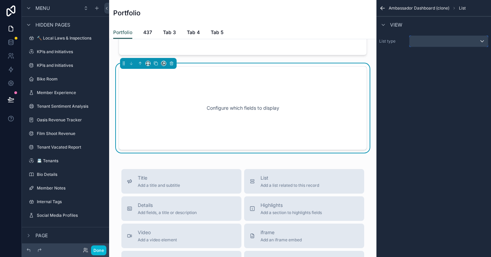
click at [433, 46] on div "scrollable content" at bounding box center [448, 41] width 78 height 11
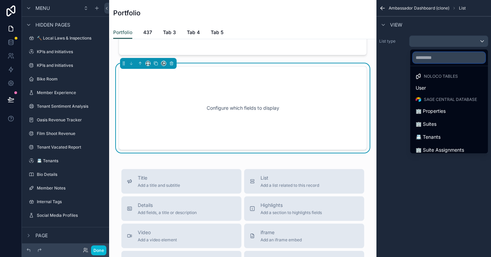
click at [422, 56] on input "text" at bounding box center [449, 57] width 72 height 11
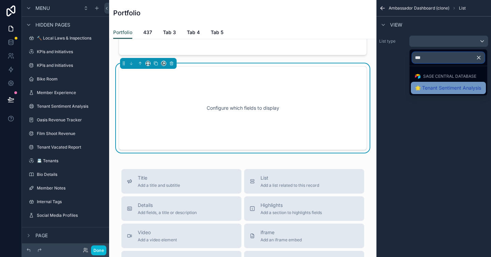
type input "***"
click at [436, 87] on span "🌟 Tenant Sentiment Analysis" at bounding box center [448, 88] width 66 height 8
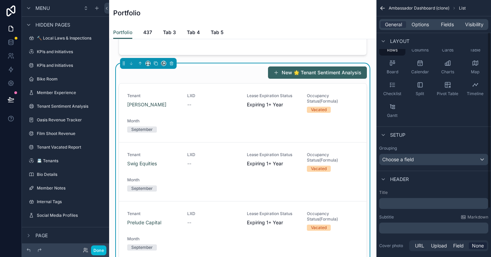
scroll to position [53, 0]
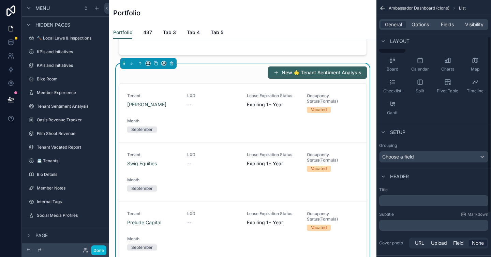
click at [407, 202] on p "﻿" at bounding box center [434, 200] width 105 height 7
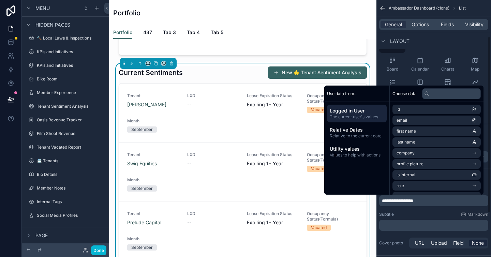
click at [424, 40] on div "Layout" at bounding box center [433, 41] width 115 height 16
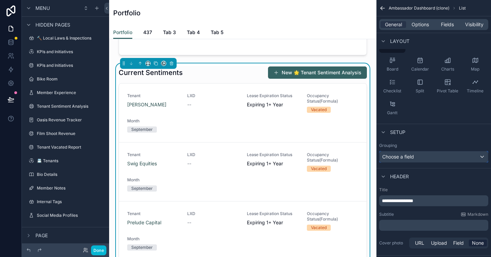
click at [419, 155] on div "Choose a field" at bounding box center [433, 156] width 108 height 11
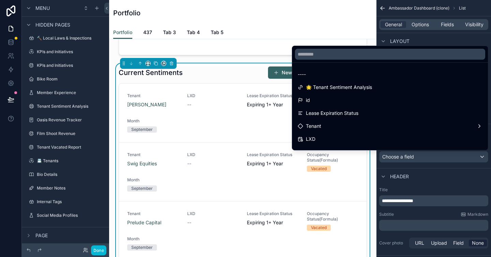
drag, startPoint x: 424, startPoint y: 211, endPoint x: 423, endPoint y: 228, distance: 17.8
click at [424, 211] on div "scrollable content" at bounding box center [245, 128] width 491 height 257
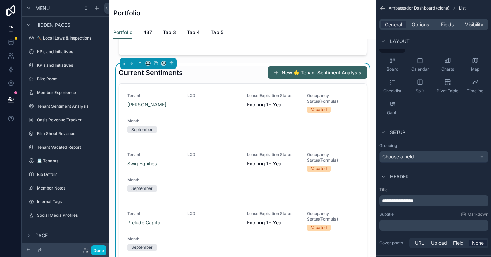
click at [436, 203] on p "**********" at bounding box center [434, 200] width 105 height 7
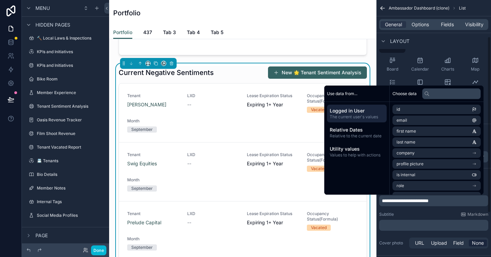
click at [420, 45] on div "Layout" at bounding box center [433, 41] width 115 height 16
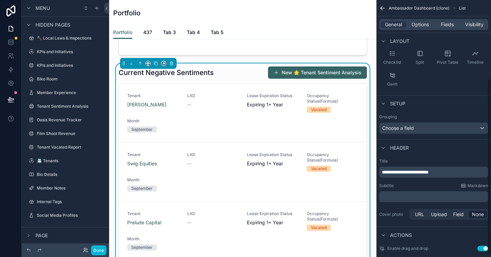
scroll to position [118, 0]
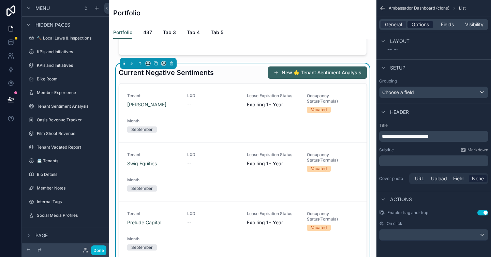
click at [421, 25] on span "Options" at bounding box center [419, 24] width 17 height 7
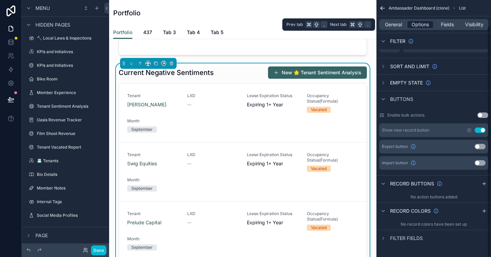
scroll to position [28, 0]
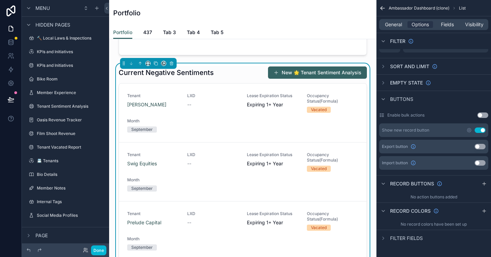
click at [481, 130] on button "Use setting" at bounding box center [479, 129] width 11 height 5
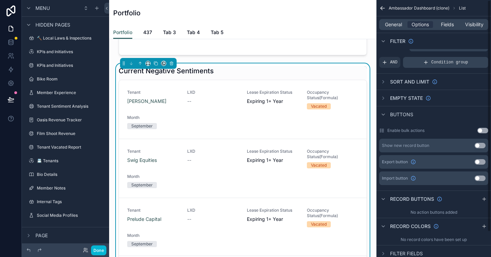
scroll to position [0, 0]
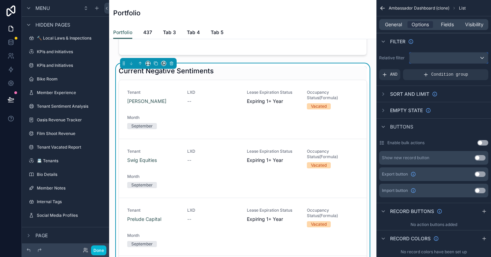
click at [426, 56] on div "scrollable content" at bounding box center [448, 57] width 78 height 11
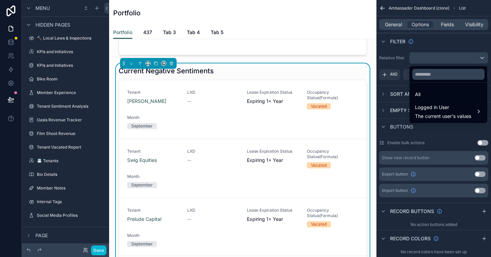
click at [426, 56] on div "scrollable content" at bounding box center [245, 128] width 491 height 257
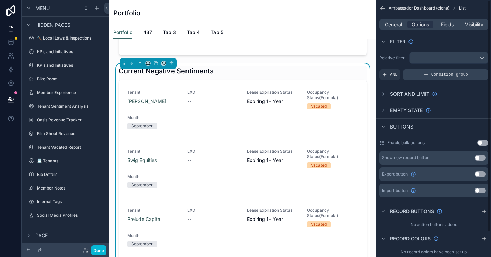
click at [428, 73] on div "Condition group" at bounding box center [445, 74] width 85 height 11
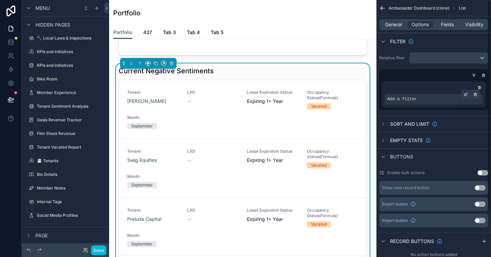
click at [415, 96] on span "Add a filter" at bounding box center [401, 98] width 29 height 5
click at [444, 101] on div "Add a filter" at bounding box center [433, 99] width 98 height 11
click at [409, 99] on span "Add a filter" at bounding box center [401, 98] width 29 height 5
click at [476, 76] on div "scrollable content" at bounding box center [473, 75] width 7 height 7
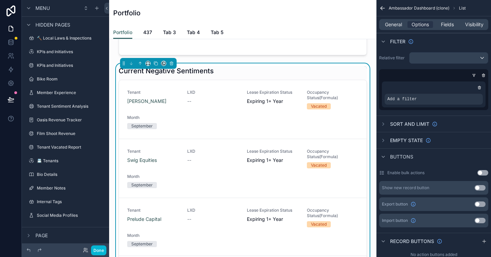
click at [480, 87] on icon "scrollable content" at bounding box center [479, 88] width 2 height 2
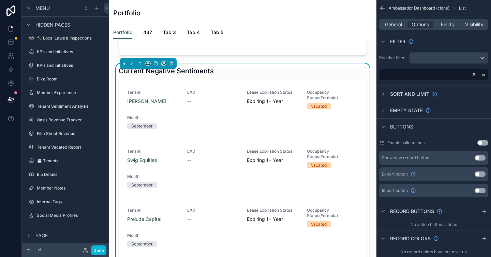
click at [435, 75] on div "scrollable content" at bounding box center [432, 74] width 109 height 11
click at [431, 61] on div "scrollable content" at bounding box center [448, 57] width 78 height 11
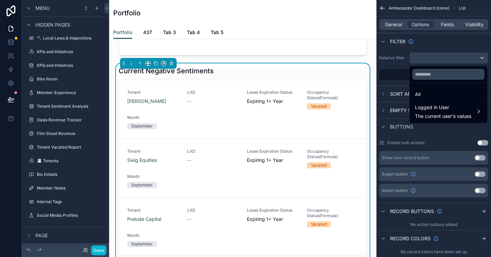
click at [431, 61] on div "scrollable content" at bounding box center [245, 128] width 491 height 257
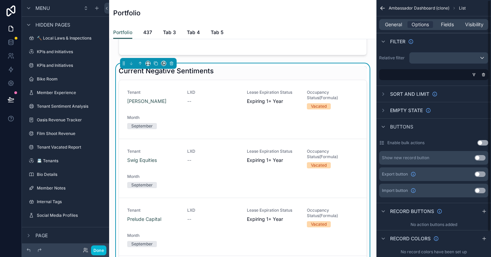
drag, startPoint x: 409, startPoint y: 77, endPoint x: 415, endPoint y: 76, distance: 6.6
click at [410, 76] on div "scrollable content" at bounding box center [432, 74] width 109 height 11
click at [472, 76] on icon "scrollable content" at bounding box center [474, 75] width 4 height 4
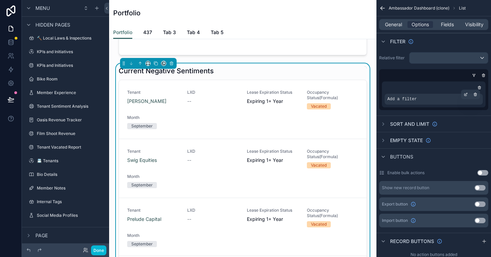
click at [444, 100] on div "Add a filter" at bounding box center [433, 99] width 98 height 11
click at [468, 94] on div "scrollable content" at bounding box center [466, 95] width 10 height 10
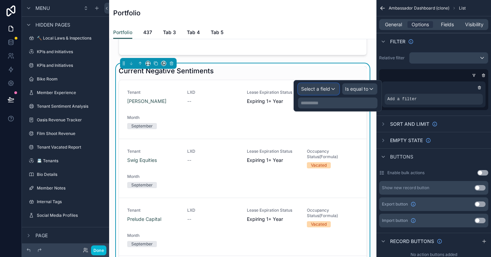
click at [316, 91] on span "Select a field" at bounding box center [315, 89] width 29 height 6
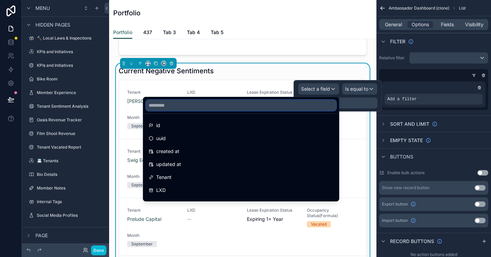
click at [235, 103] on input "text" at bounding box center [241, 105] width 190 height 11
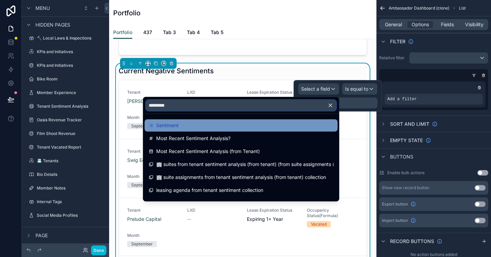
type input "*********"
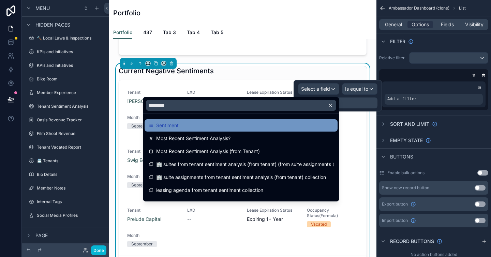
click at [217, 122] on div "Sentiment" at bounding box center [241, 125] width 185 height 8
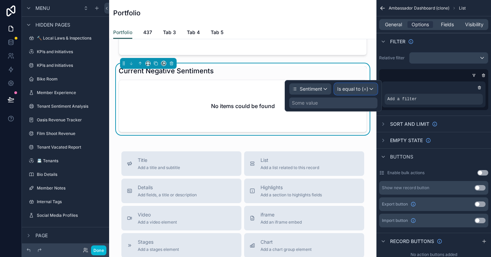
click at [352, 91] on span "Is equal to (=)" at bounding box center [352, 89] width 31 height 7
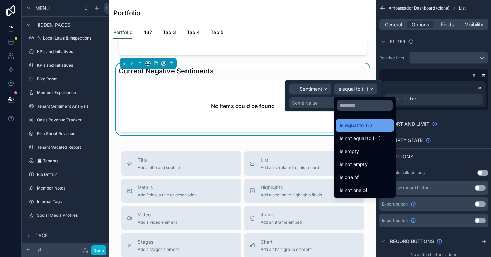
click at [354, 121] on span "Is equal to (=)" at bounding box center [355, 125] width 32 height 8
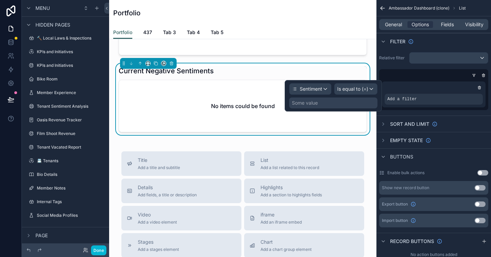
click at [321, 102] on div "Some value" at bounding box center [333, 102] width 88 height 11
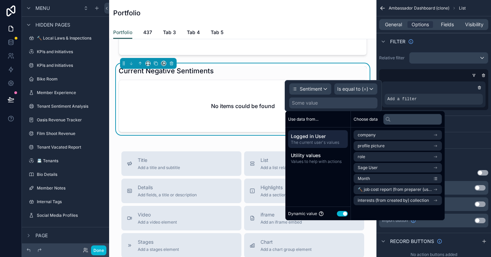
click at [341, 215] on button "Use setting" at bounding box center [342, 213] width 11 height 5
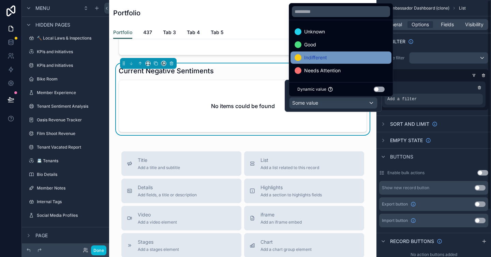
click at [345, 55] on div "Indifferent" at bounding box center [340, 58] width 93 height 8
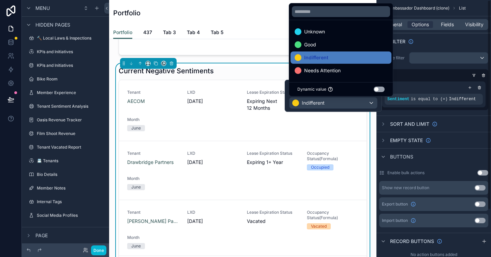
click at [440, 81] on div "Sentiment is equal to (=) Indifferent" at bounding box center [433, 94] width 109 height 31
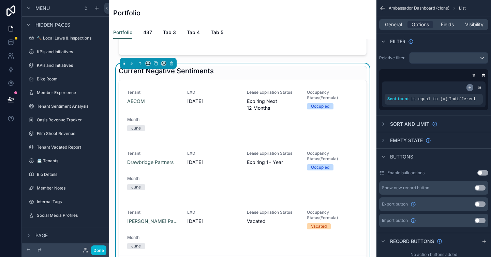
click at [469, 88] on icon "scrollable content" at bounding box center [470, 88] width 4 height 4
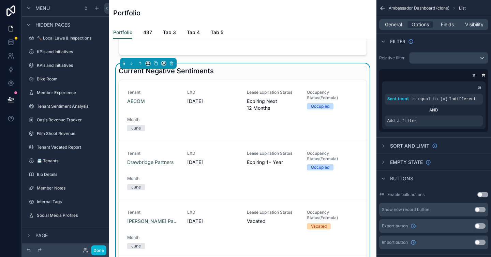
click at [434, 110] on div "AND" at bounding box center [433, 109] width 98 height 5
click at [476, 116] on icon "scrollable content" at bounding box center [475, 116] width 3 height 0
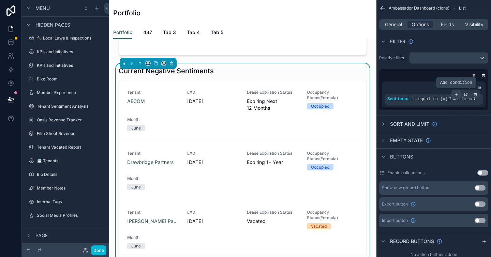
click at [456, 94] on icon "scrollable content" at bounding box center [456, 94] width 4 height 4
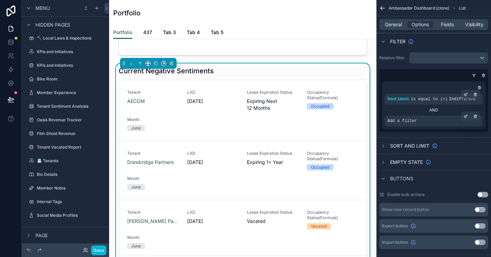
click at [457, 122] on div "Add a filter" at bounding box center [433, 121] width 98 height 11
click at [466, 116] on icon "scrollable content" at bounding box center [466, 116] width 4 height 4
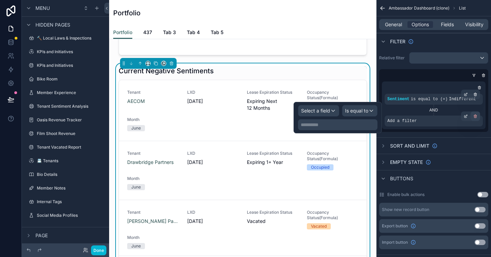
click at [473, 117] on icon "scrollable content" at bounding box center [475, 116] width 4 height 4
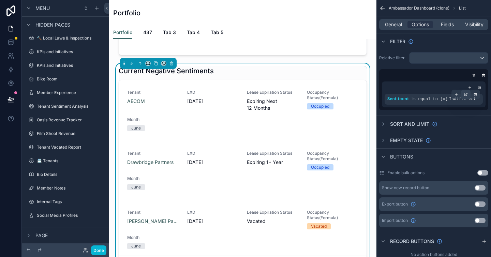
click at [464, 95] on icon "scrollable content" at bounding box center [466, 94] width 4 height 4
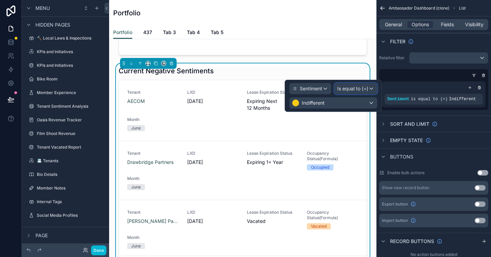
click at [355, 88] on span "Is equal to (=)" at bounding box center [352, 88] width 31 height 7
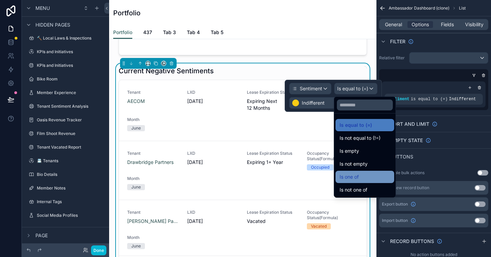
click at [359, 179] on span "Is one of" at bounding box center [348, 177] width 19 height 8
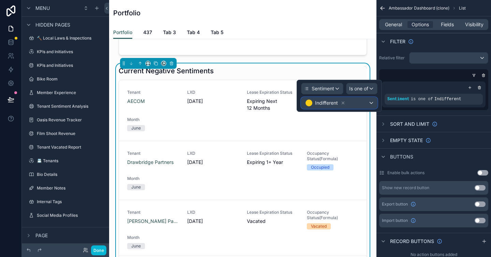
click at [360, 102] on div "Indifferent" at bounding box center [339, 102] width 76 height 11
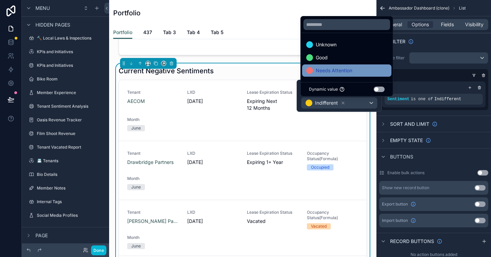
click at [332, 73] on span "Needs Attention" at bounding box center [334, 70] width 36 height 8
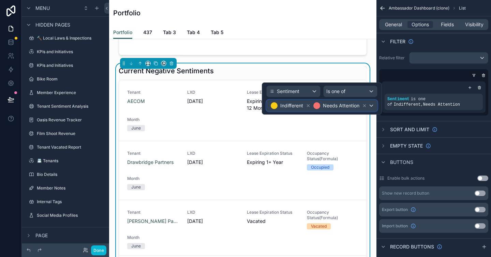
click at [344, 105] on span "Needs Attention" at bounding box center [341, 105] width 36 height 7
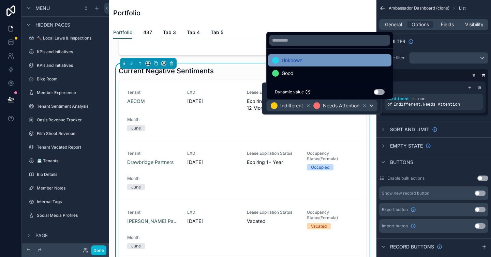
click at [320, 61] on div "Unknown" at bounding box center [329, 60] width 115 height 8
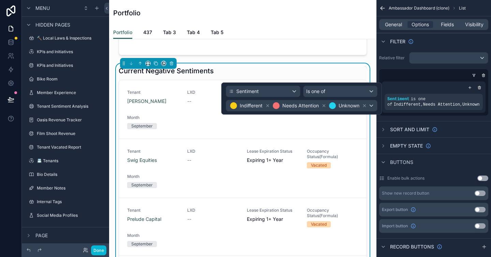
click at [438, 80] on div "Sentiment is one of Indifferent , Needs Attention , Unknown" at bounding box center [433, 97] width 109 height 37
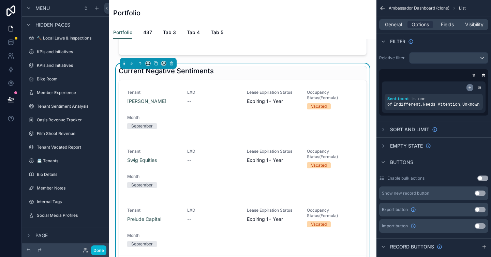
click at [468, 89] on icon "scrollable content" at bounding box center [470, 88] width 4 height 4
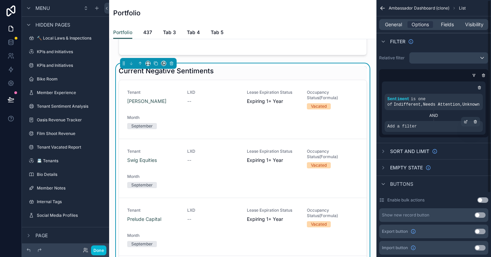
click at [404, 127] on span "Add a filter" at bounding box center [401, 126] width 29 height 5
click at [463, 121] on div "scrollable content" at bounding box center [466, 122] width 10 height 10
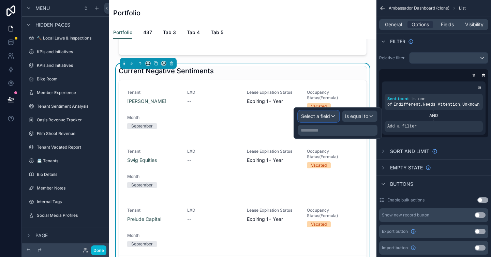
click at [325, 117] on span "Select a field" at bounding box center [315, 116] width 29 height 6
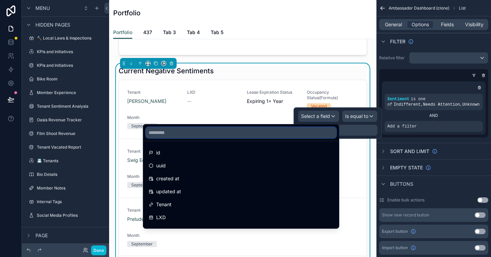
click at [247, 135] on input "text" at bounding box center [241, 132] width 190 height 11
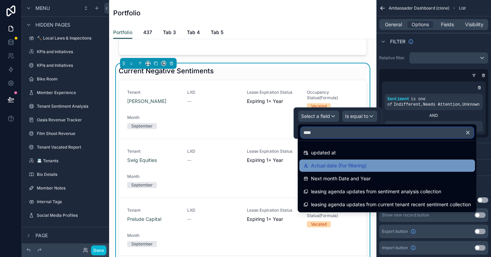
type input "****"
click at [327, 166] on span "Actual date (For filtering)" at bounding box center [339, 166] width 56 height 8
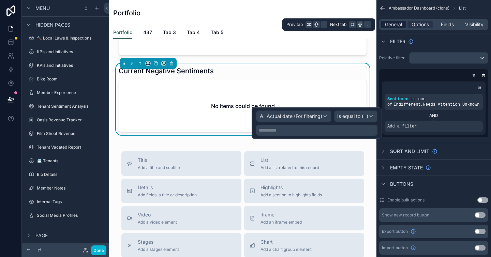
click at [394, 25] on span "General" at bounding box center [393, 24] width 17 height 7
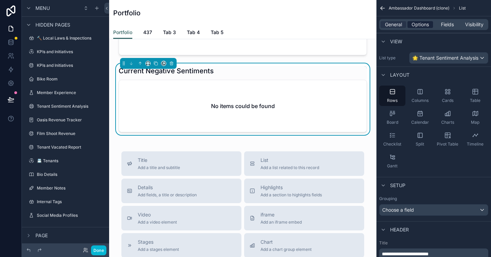
click at [420, 21] on span "Options" at bounding box center [419, 24] width 17 height 7
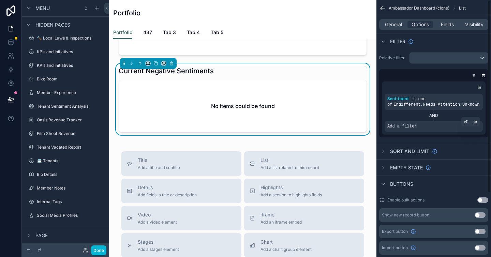
click at [395, 124] on span "Add a filter" at bounding box center [401, 126] width 29 height 5
click at [415, 128] on span "Add a filter" at bounding box center [401, 126] width 29 height 5
click at [464, 122] on icon "scrollable content" at bounding box center [466, 122] width 4 height 4
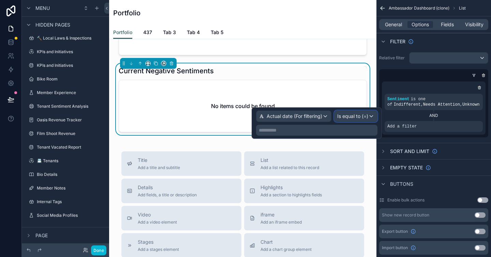
click at [353, 120] on div "Is equal to (=)" at bounding box center [355, 116] width 43 height 11
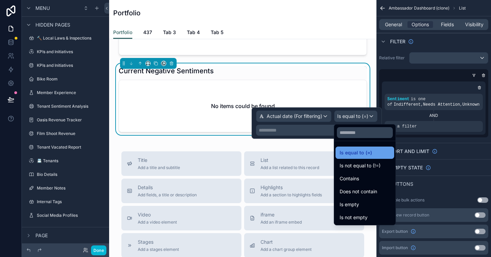
click at [360, 151] on span "Is equal to (=)" at bounding box center [355, 153] width 32 height 8
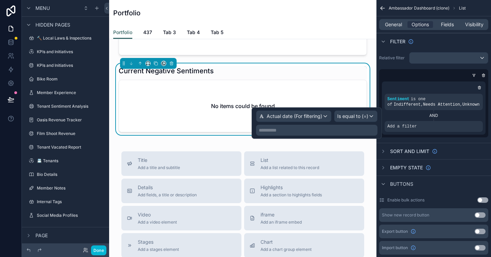
drag, startPoint x: 313, startPoint y: 128, endPoint x: 310, endPoint y: 130, distance: 3.8
click at [313, 128] on p "**********" at bounding box center [317, 130] width 117 height 7
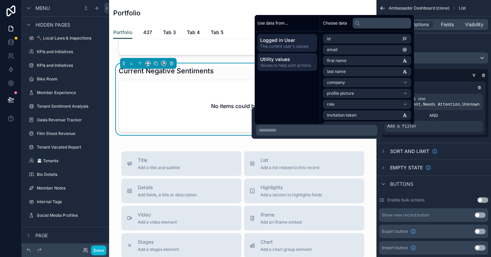
click at [298, 63] on span "Values to help with actions" at bounding box center [287, 65] width 54 height 5
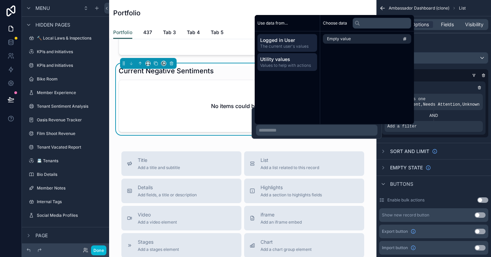
click at [297, 46] on span "The current user's values" at bounding box center [287, 46] width 54 height 5
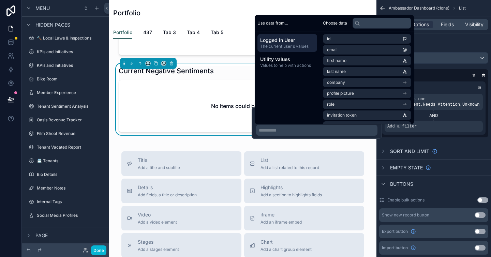
click at [307, 103] on div "Use data from... Logged in User The current user's values Utility values Values…" at bounding box center [287, 69] width 65 height 109
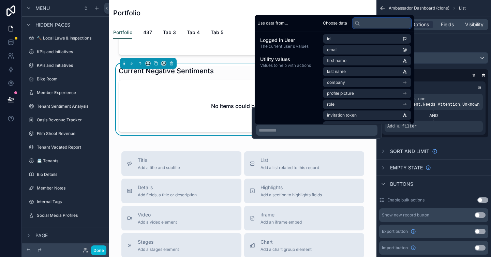
click at [364, 25] on input "text" at bounding box center [381, 23] width 59 height 11
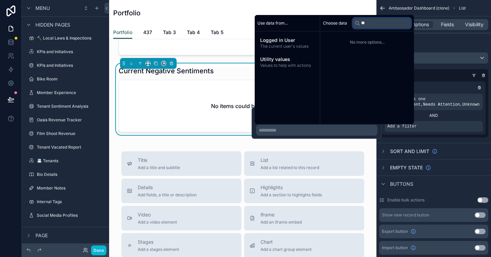
type input "*"
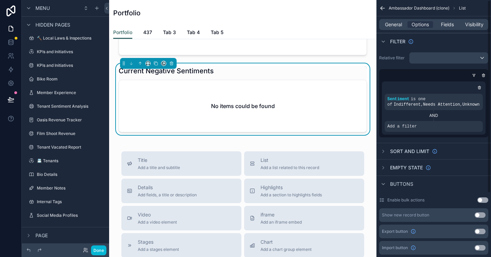
click at [469, 45] on div "Filter" at bounding box center [433, 41] width 115 height 16
click at [393, 25] on span "General" at bounding box center [393, 24] width 17 height 7
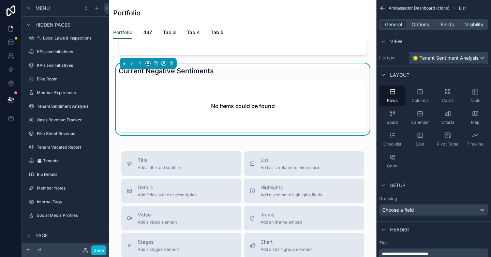
click at [445, 61] on span "🌟 Tenant Sentiment Analysis" at bounding box center [445, 58] width 66 height 7
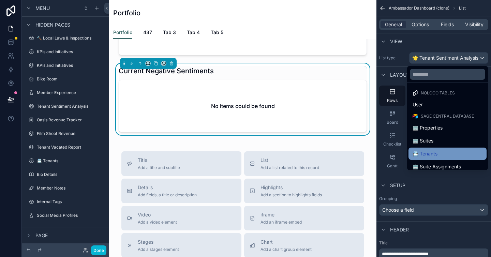
click at [435, 157] on div "📇 Tenants" at bounding box center [447, 154] width 70 height 8
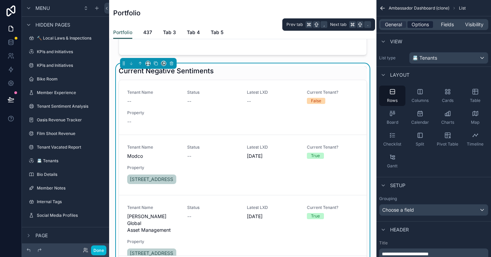
click at [420, 25] on span "Options" at bounding box center [419, 24] width 17 height 7
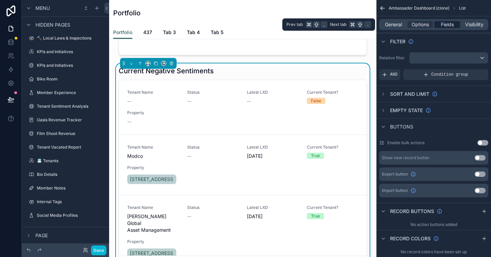
click at [448, 25] on span "Fields" at bounding box center [447, 24] width 13 height 7
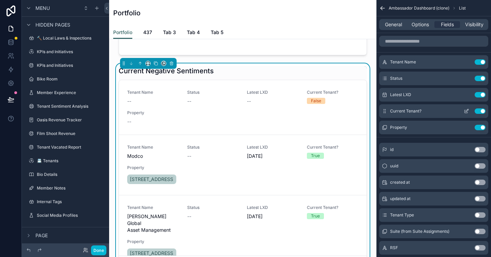
drag, startPoint x: 481, startPoint y: 94, endPoint x: 481, endPoint y: 100, distance: 6.1
click at [481, 94] on button "Use setting" at bounding box center [479, 94] width 11 height 5
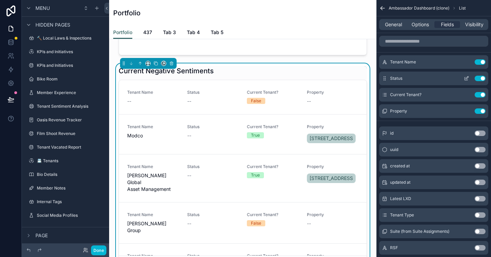
click at [480, 76] on button "Use setting" at bounding box center [479, 78] width 11 height 5
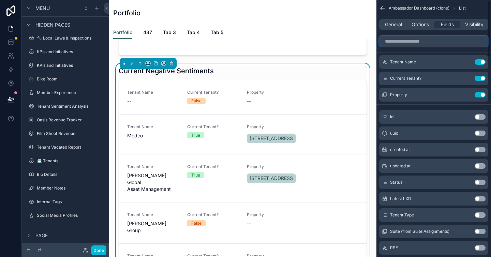
click at [410, 40] on input "scrollable content" at bounding box center [433, 41] width 109 height 11
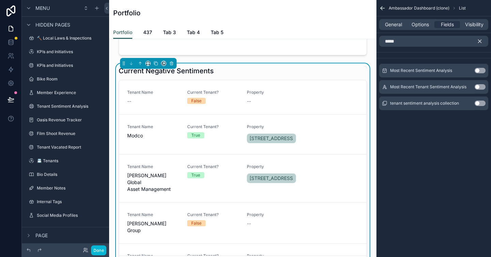
click at [480, 70] on button "Use setting" at bounding box center [479, 70] width 11 height 5
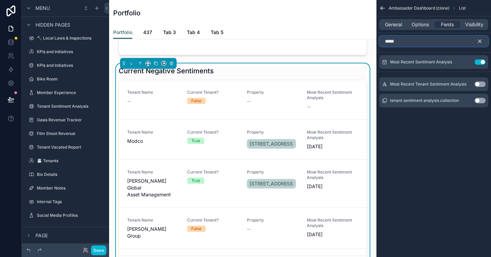
click at [426, 42] on input "*****" at bounding box center [433, 41] width 109 height 11
click at [426, 41] on input "*****" at bounding box center [433, 41] width 109 height 11
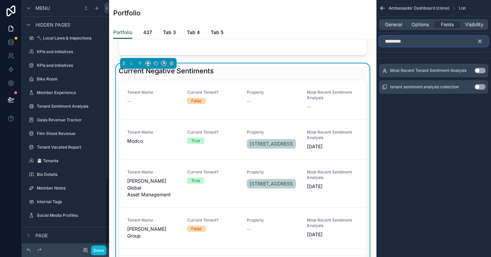
scroll to position [574, 0]
type input "*********"
click at [481, 70] on button "Use setting" at bounding box center [479, 70] width 11 height 5
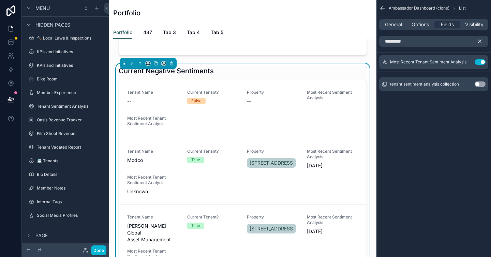
click at [475, 85] on button "Use setting" at bounding box center [479, 83] width 11 height 5
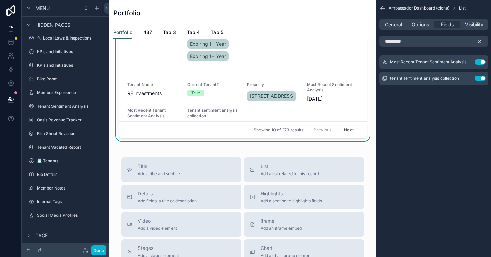
scroll to position [709, 0]
click at [339, 135] on button "Next" at bounding box center [348, 129] width 19 height 11
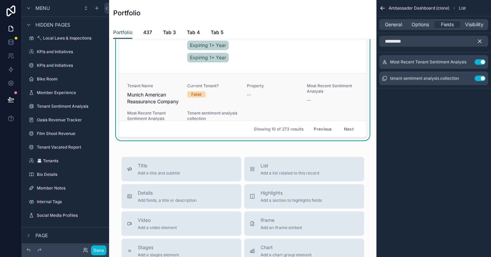
scroll to position [587, 0]
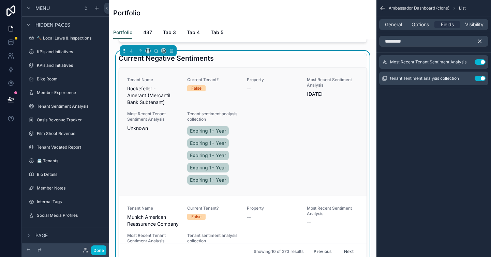
click at [259, 144] on div "Tenant Name Rockefeller - Amerant (Mercantil Bank Subtenant) Current Tenant? Fa…" at bounding box center [242, 131] width 231 height 109
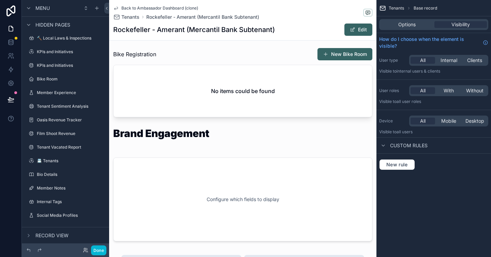
scroll to position [808, 0]
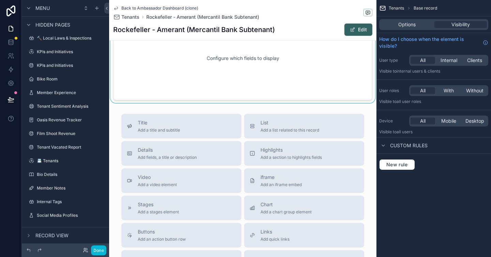
click at [297, 69] on div at bounding box center [242, 58] width 267 height 89
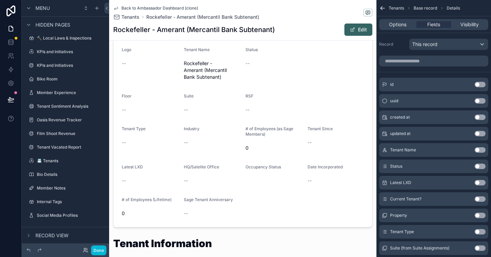
scroll to position [0, 0]
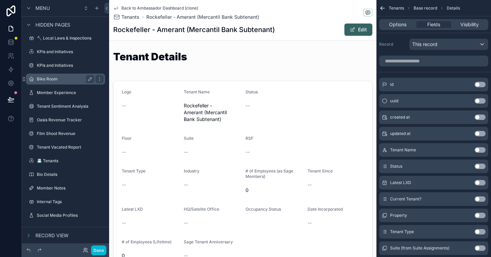
click at [57, 104] on label "Tenant Sentiment Analysis" at bounding box center [70, 106] width 67 height 5
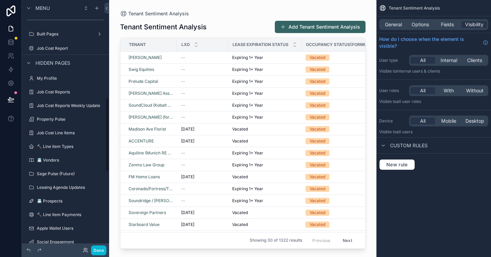
scroll to position [308, 0]
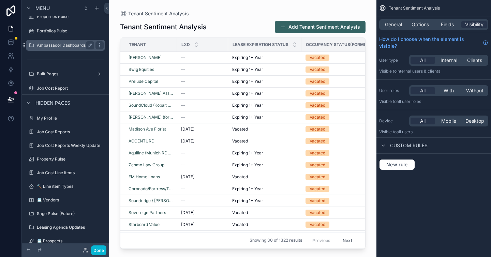
click at [68, 47] on label "Ambassador Dashboards" at bounding box center [64, 45] width 55 height 5
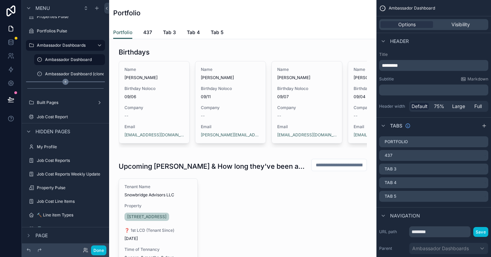
drag, startPoint x: 70, startPoint y: 77, endPoint x: 108, endPoint y: 81, distance: 38.1
click at [70, 77] on div "Ambassador Dashboard (clone)" at bounding box center [74, 73] width 59 height 5
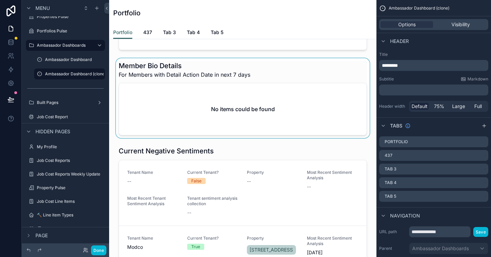
scroll to position [496, 0]
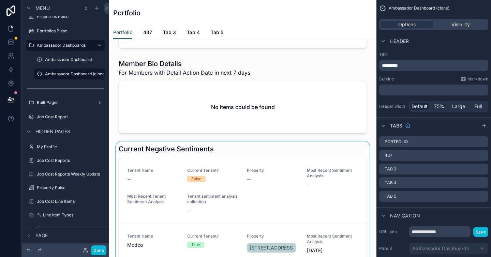
click at [226, 167] on div at bounding box center [243, 247] width 256 height 212
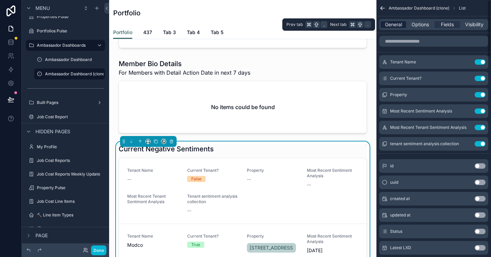
click at [391, 24] on span "General" at bounding box center [393, 24] width 17 height 7
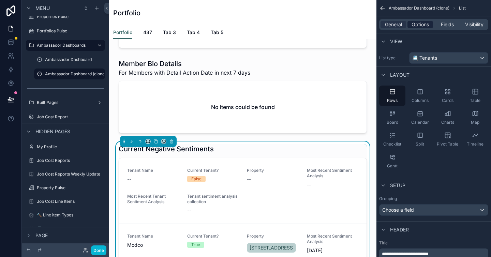
click at [416, 22] on span "Options" at bounding box center [419, 24] width 17 height 7
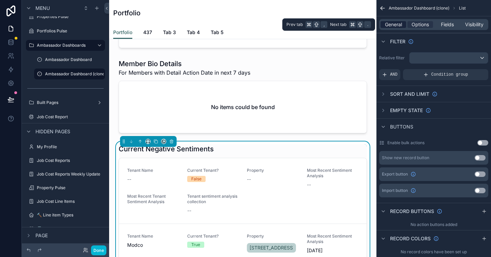
click at [398, 22] on span "General" at bounding box center [393, 24] width 17 height 7
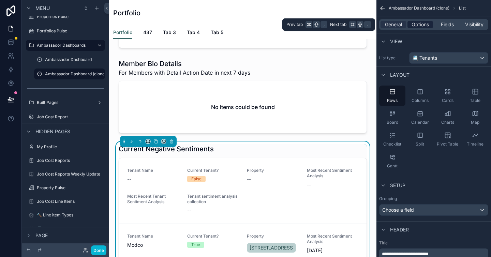
click at [420, 23] on span "Options" at bounding box center [419, 24] width 17 height 7
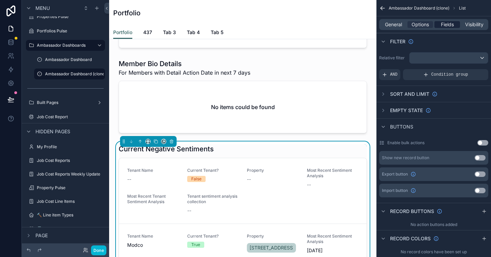
click at [443, 26] on span "Fields" at bounding box center [447, 24] width 13 height 7
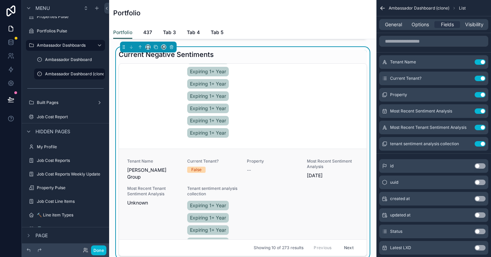
scroll to position [503, 0]
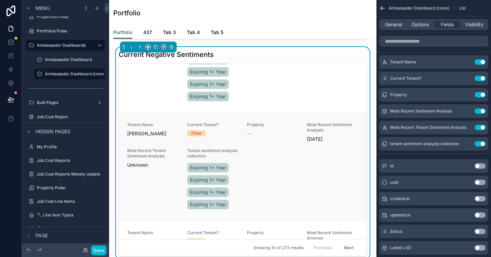
click at [315, 133] on span "Most Recent Sentiment Analysis" at bounding box center [333, 127] width 52 height 11
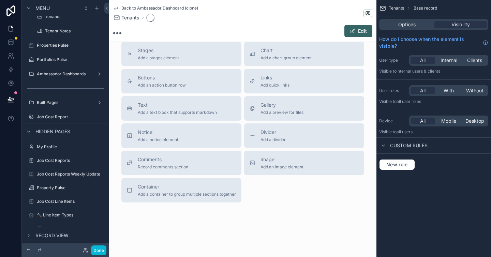
scroll to position [591, 0]
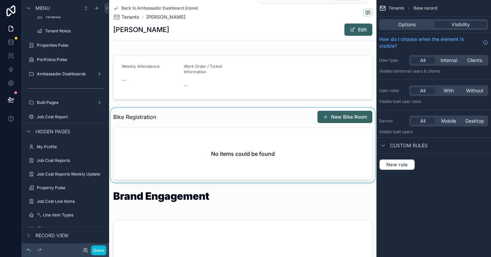
click at [247, 155] on div at bounding box center [242, 145] width 267 height 75
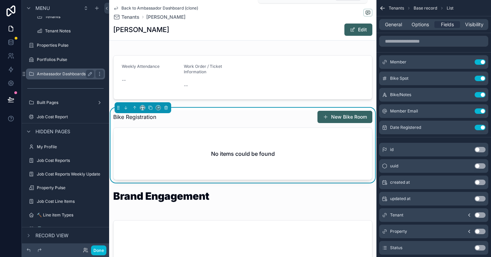
click at [63, 73] on label "Ambassador Dashboards" at bounding box center [64, 73] width 55 height 5
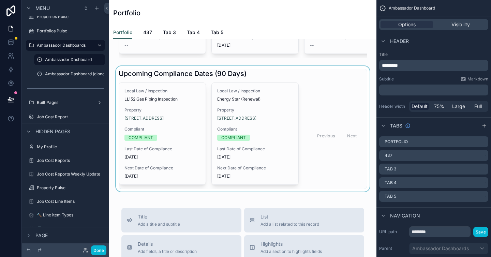
scroll to position [385, 0]
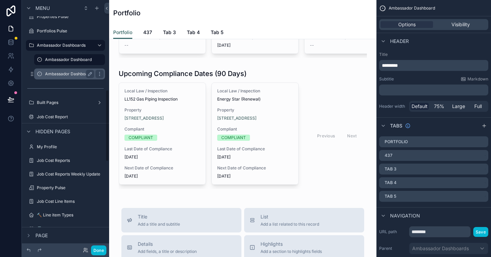
click at [70, 77] on div "Ambassador Dashboard (clone)" at bounding box center [69, 74] width 49 height 8
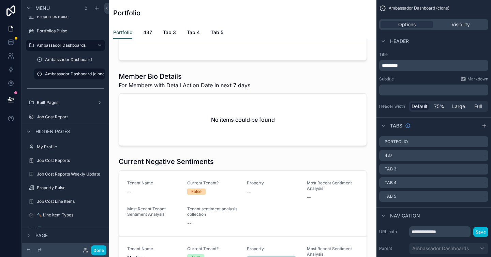
scroll to position [569, 0]
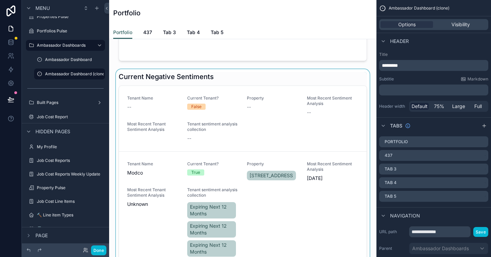
click at [276, 98] on div at bounding box center [243, 175] width 256 height 212
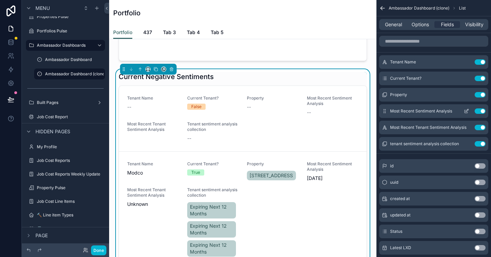
click at [467, 112] on icon "scrollable content" at bounding box center [466, 110] width 5 height 5
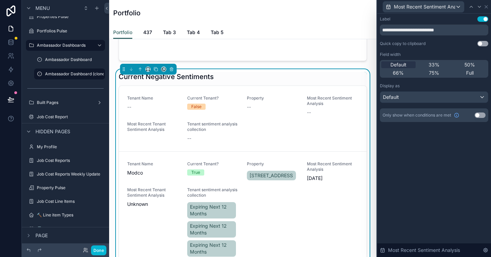
click at [464, 161] on div "**********" at bounding box center [434, 135] width 114 height 243
click at [319, 107] on link "Tenant Name -- Current Tenant? False Property -- Most Recent Sentiment Analysis…" at bounding box center [242, 118] width 247 height 65
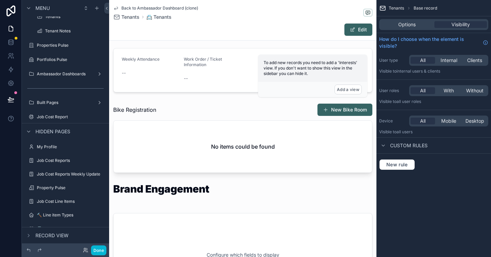
scroll to position [497, 0]
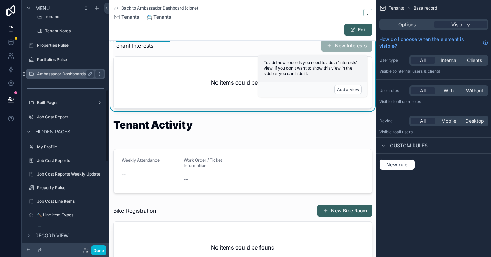
click at [52, 75] on label "Ambassador Dashboards" at bounding box center [64, 73] width 55 height 5
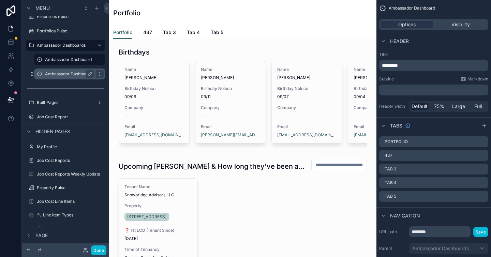
click at [77, 76] on div "Ambassador Dashboard (clone)" at bounding box center [69, 74] width 49 height 8
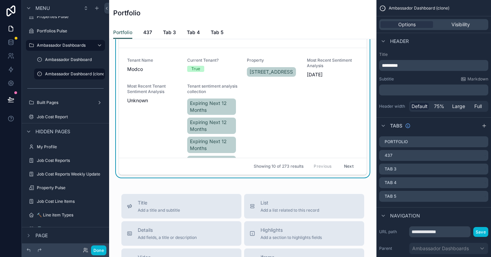
scroll to position [643, 0]
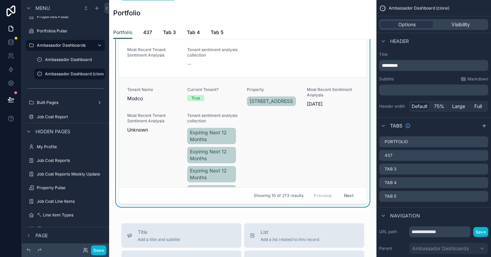
click at [287, 174] on div "Tenant Name Modco Current Tenant? True Property 437 Madison Avenue Most Recent …" at bounding box center [242, 183] width 231 height 192
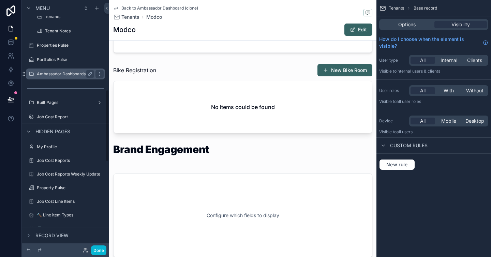
click at [65, 75] on label "Ambassador Dashboards" at bounding box center [64, 73] width 55 height 5
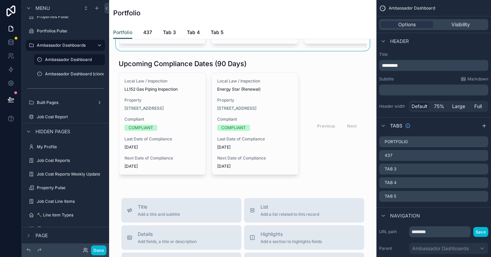
scroll to position [293, 0]
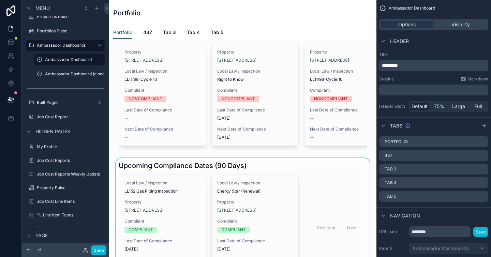
click at [347, 175] on div at bounding box center [243, 220] width 256 height 125
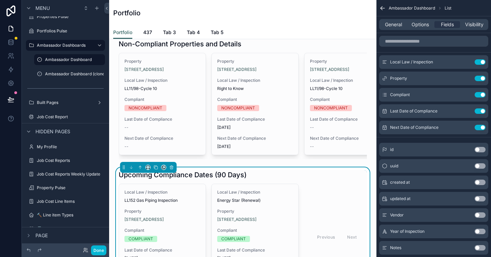
scroll to position [145, 0]
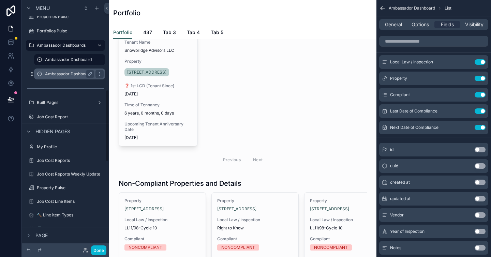
click at [76, 74] on label "Ambassador Dashboard (clone)" at bounding box center [75, 73] width 61 height 5
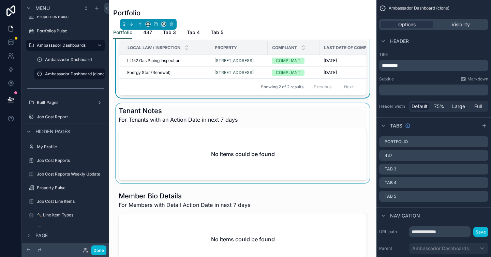
scroll to position [472, 0]
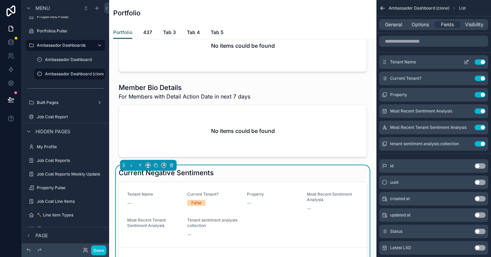
click at [483, 62] on button "Use setting" at bounding box center [479, 61] width 11 height 5
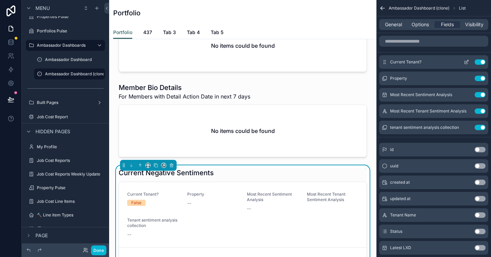
click at [480, 64] on button "Use setting" at bounding box center [479, 61] width 11 height 5
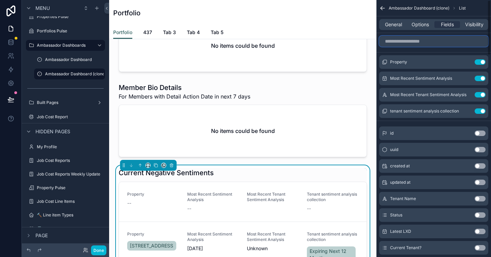
click at [431, 40] on input "scrollable content" at bounding box center [433, 41] width 109 height 11
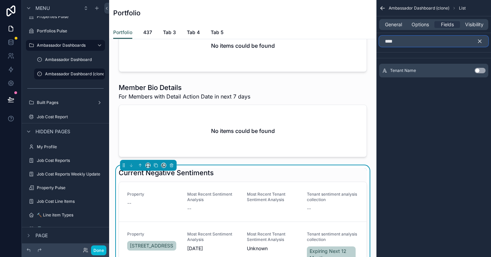
type input "****"
click at [480, 71] on button "Use setting" at bounding box center [479, 70] width 11 height 5
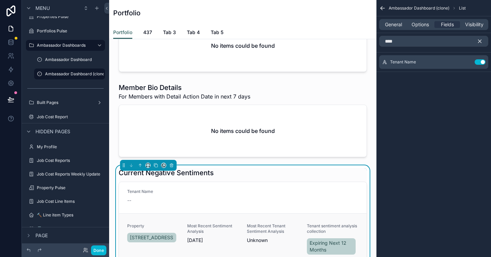
scroll to position [0, 0]
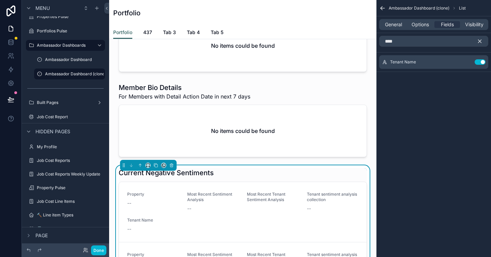
click at [478, 43] on icon "scrollable content" at bounding box center [479, 41] width 6 height 6
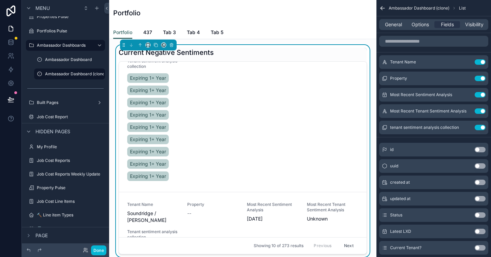
scroll to position [721, 0]
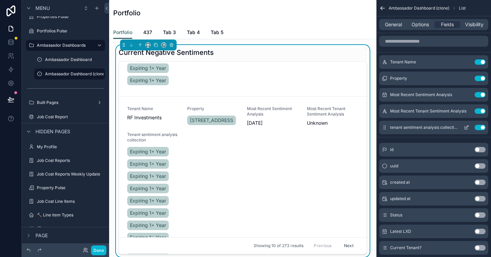
click at [479, 127] on button "Use setting" at bounding box center [479, 127] width 11 height 5
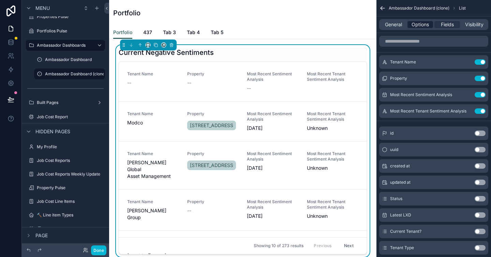
click at [416, 27] on span "Options" at bounding box center [419, 24] width 17 height 7
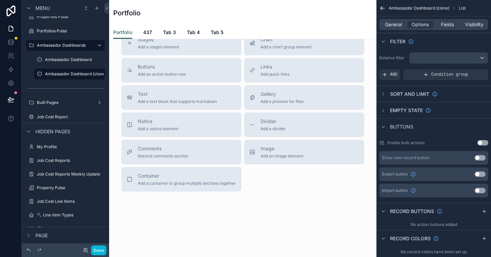
scroll to position [685, 0]
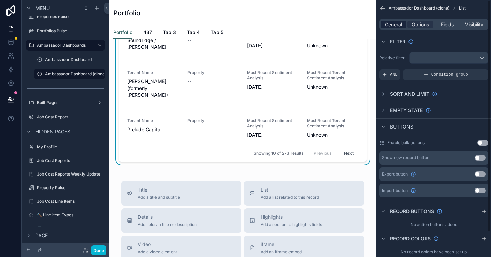
click at [391, 28] on span "General" at bounding box center [393, 24] width 17 height 7
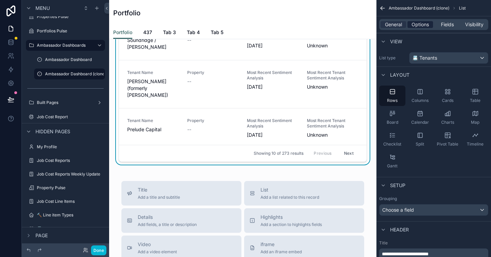
click at [423, 25] on span "Options" at bounding box center [419, 24] width 17 height 7
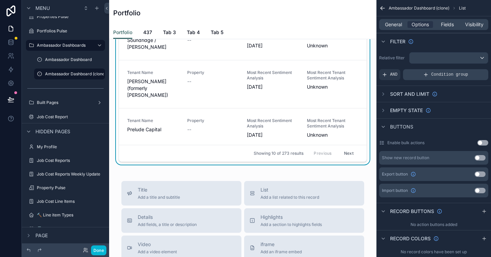
click at [436, 74] on span "Condition group" at bounding box center [449, 74] width 37 height 5
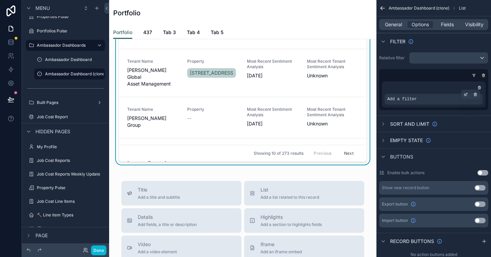
click at [404, 101] on span "Add a filter" at bounding box center [401, 98] width 29 height 5
click at [468, 93] on div "scrollable content" at bounding box center [466, 95] width 10 height 10
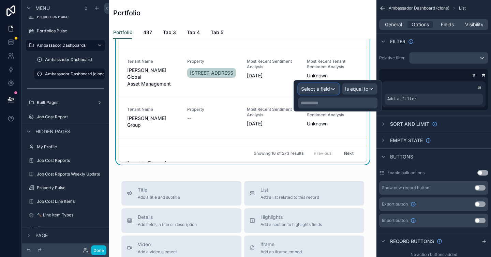
click at [322, 89] on span "Select a field" at bounding box center [315, 89] width 29 height 6
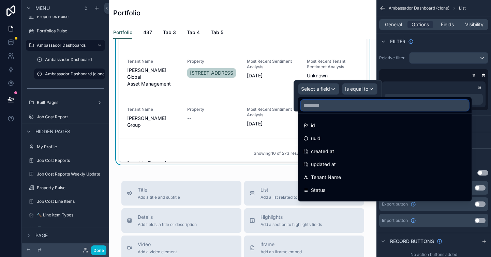
click at [325, 107] on input "text" at bounding box center [385, 105] width 168 height 11
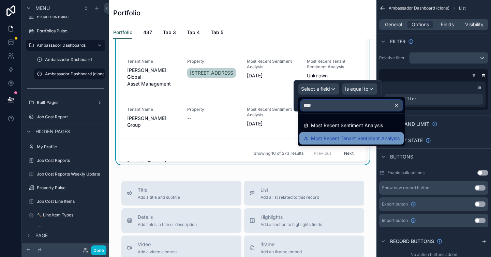
type input "****"
click at [338, 138] on span "Most Recent Tenant Sentiment Analysis" at bounding box center [355, 138] width 89 height 8
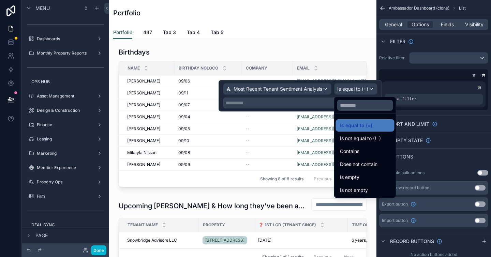
scroll to position [685, 0]
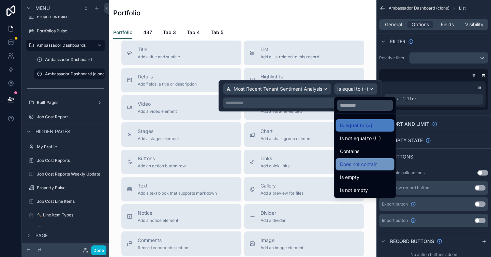
click at [349, 165] on span "Does not contain" at bounding box center [358, 164] width 37 height 8
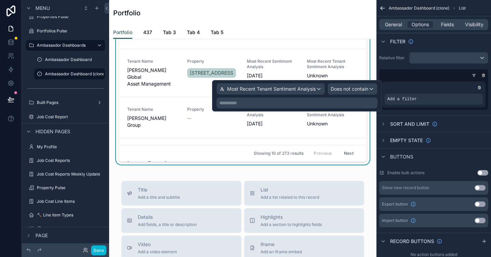
click at [303, 104] on p "**********" at bounding box center [297, 103] width 157 height 7
click at [257, 105] on p "**********" at bounding box center [297, 103] width 157 height 7
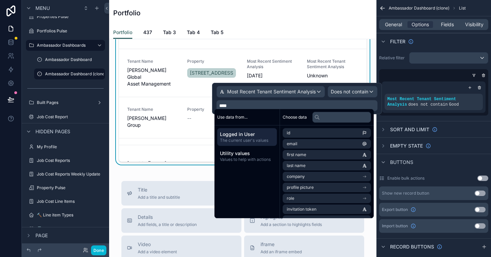
click at [256, 200] on div "Use data from... Logged in User The current user's values Utility values Values…" at bounding box center [246, 163] width 65 height 109
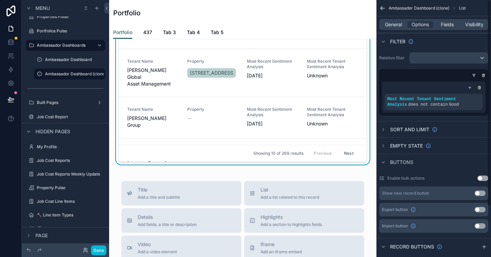
click at [426, 72] on div "scrollable content" at bounding box center [432, 75] width 109 height 7
click at [455, 96] on icon "scrollable content" at bounding box center [456, 94] width 4 height 4
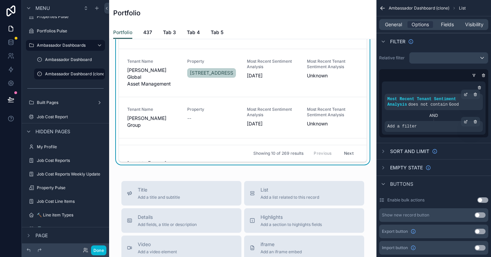
click at [403, 128] on span "Add a filter" at bounding box center [401, 126] width 29 height 5
click at [466, 122] on icon "scrollable content" at bounding box center [466, 122] width 4 height 4
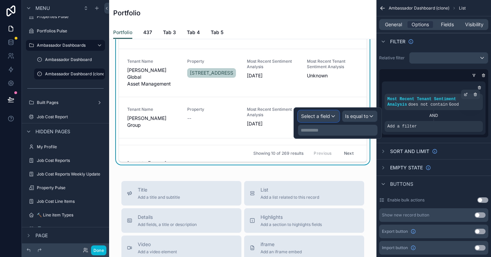
click at [316, 119] on span "Select a field" at bounding box center [315, 116] width 29 height 7
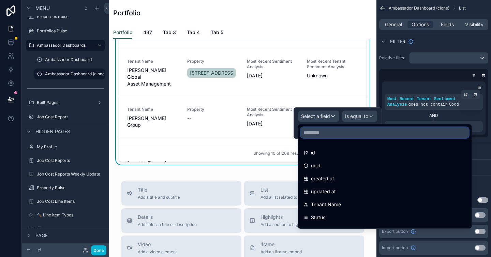
drag, startPoint x: 337, startPoint y: 135, endPoint x: 336, endPoint y: 131, distance: 4.1
click at [337, 136] on input "text" at bounding box center [385, 132] width 168 height 11
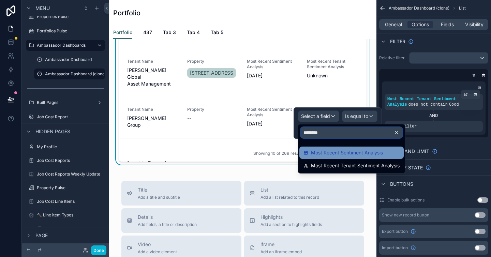
type input "********"
click at [336, 153] on span "Most Recent Sentiment Analysis" at bounding box center [347, 153] width 72 height 8
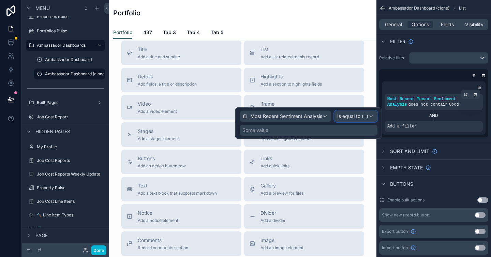
click at [351, 117] on span "Is equal to (=)" at bounding box center [352, 116] width 31 height 7
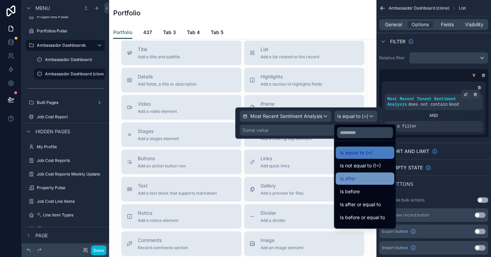
click at [359, 178] on div "Is after" at bounding box center [365, 179] width 50 height 8
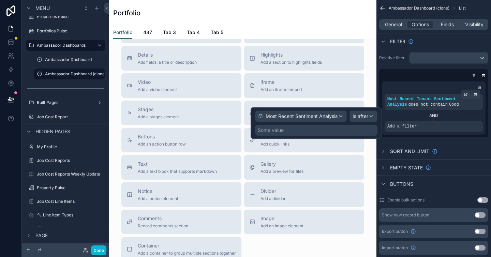
click at [299, 129] on div "Some value" at bounding box center [316, 130] width 122 height 11
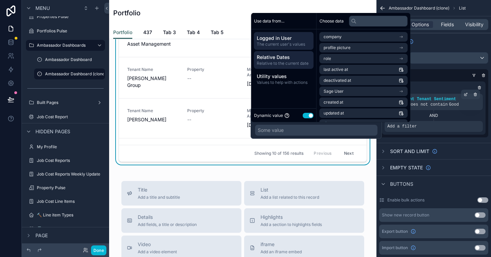
click at [287, 62] on span "Relative to the current date" at bounding box center [284, 63] width 54 height 5
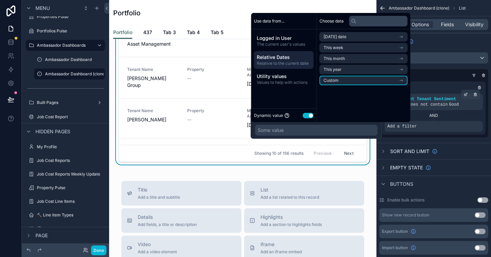
click at [356, 80] on li "Custom" at bounding box center [363, 81] width 88 height 10
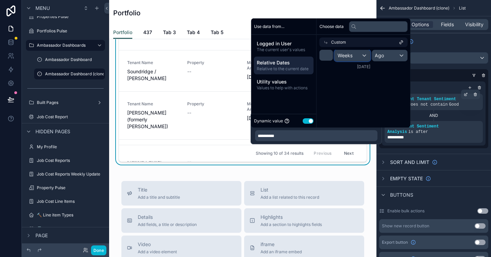
click at [345, 55] on span "Weeks" at bounding box center [344, 55] width 15 height 7
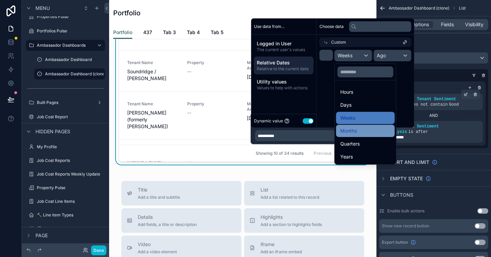
click at [356, 129] on span "Months" at bounding box center [348, 131] width 17 height 8
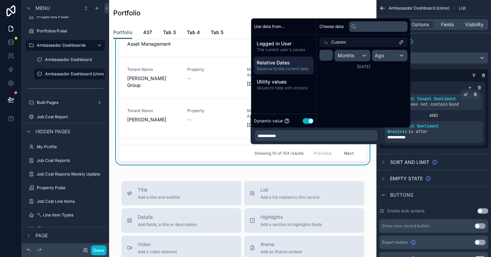
click at [293, 65] on span "Relative Dates" at bounding box center [284, 62] width 54 height 7
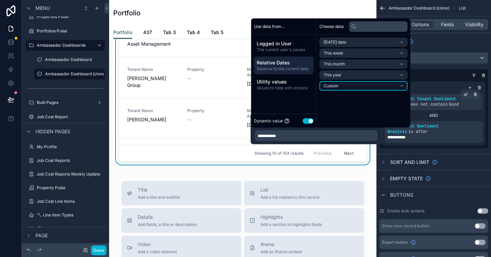
click at [329, 86] on span "Custom" at bounding box center [330, 85] width 15 height 5
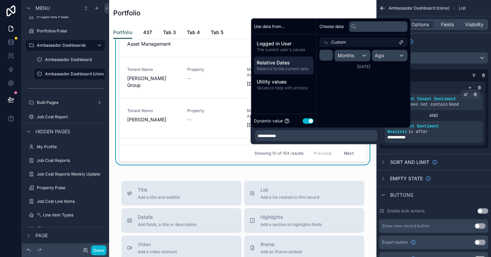
click at [347, 42] on div "Custom" at bounding box center [363, 42] width 88 height 10
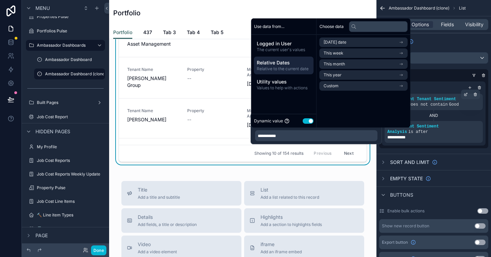
click at [294, 64] on span "Relative Dates" at bounding box center [284, 62] width 54 height 7
click at [362, 103] on div "Choose data Today's date This week This month This year Custom" at bounding box center [364, 72] width 94 height 109
click at [347, 86] on li "Custom" at bounding box center [363, 86] width 88 height 10
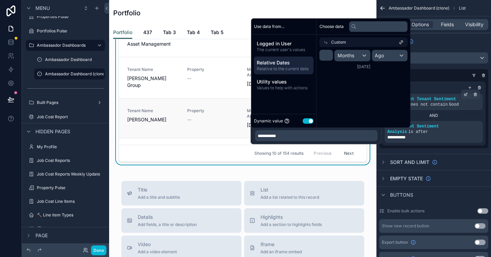
click at [336, 128] on span "Unknown" at bounding box center [333, 125] width 52 height 7
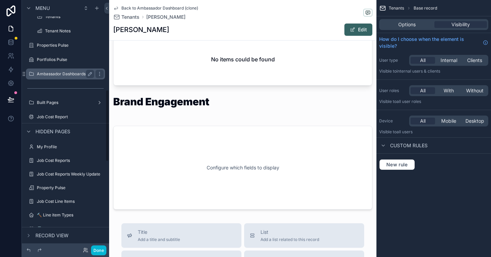
click at [46, 76] on label "Ambassador Dashboards" at bounding box center [64, 73] width 55 height 5
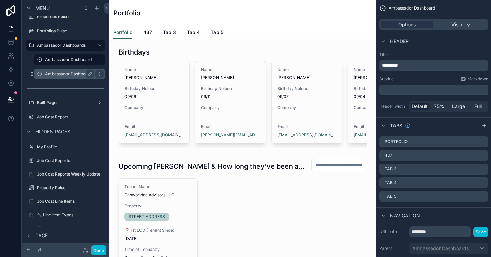
click at [51, 73] on label "Ambassador Dashboard (clone)" at bounding box center [75, 73] width 61 height 5
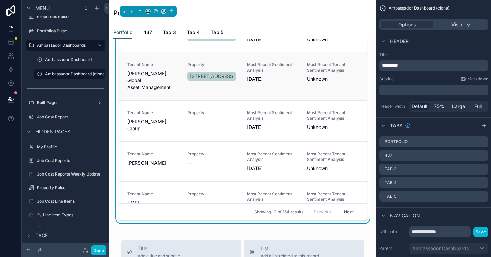
scroll to position [8, 0]
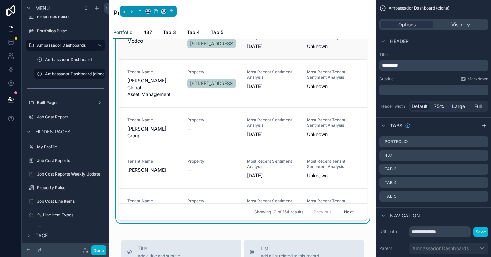
click at [327, 59] on link "Tenant Name Modco Property 437 Madison Avenue Most Recent Sentiment Analysis 8/…" at bounding box center [242, 40] width 247 height 40
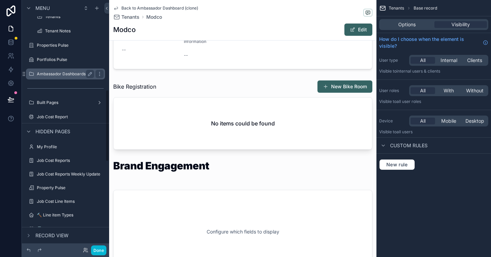
click at [80, 76] on label "Ambassador Dashboards" at bounding box center [64, 73] width 55 height 5
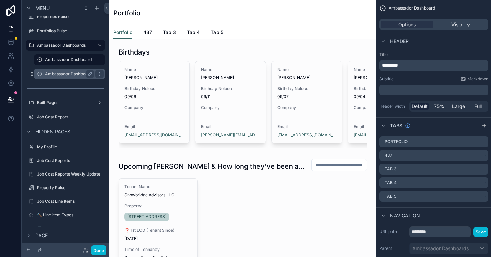
click at [72, 73] on label "Ambassador Dashboard (clone)" at bounding box center [75, 73] width 61 height 5
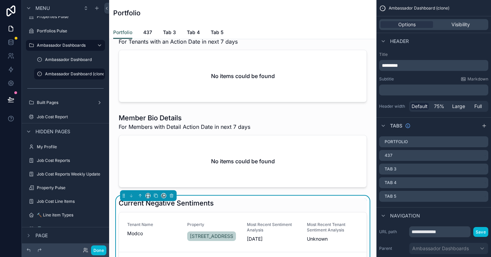
scroll to position [497, 0]
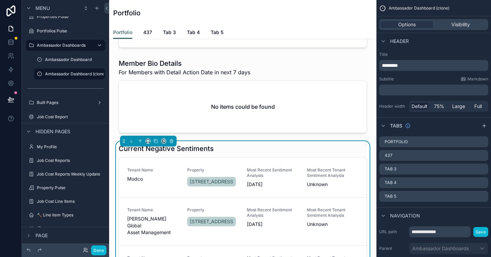
click at [349, 153] on div "Current Negative Sentiments" at bounding box center [243, 149] width 248 height 10
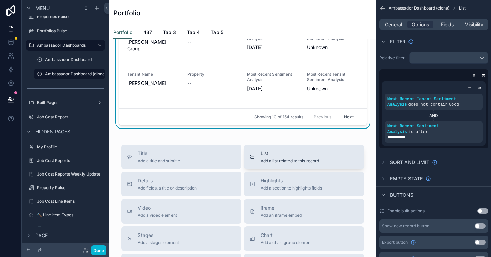
scroll to position [577, 0]
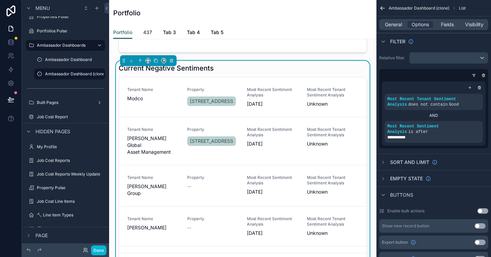
click at [148, 30] on span "437" at bounding box center [147, 32] width 9 height 7
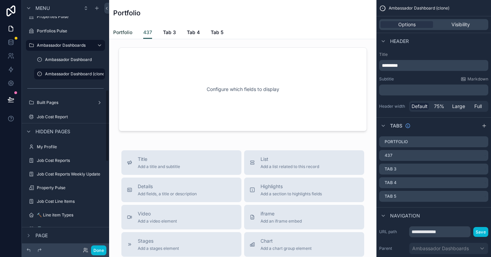
click at [121, 31] on span "Portfolio" at bounding box center [122, 32] width 19 height 7
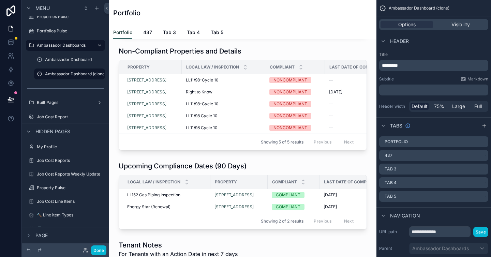
scroll to position [377, 0]
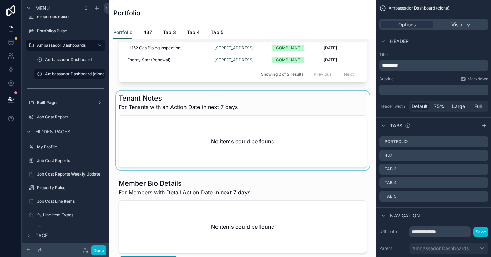
click at [240, 121] on div at bounding box center [243, 131] width 256 height 80
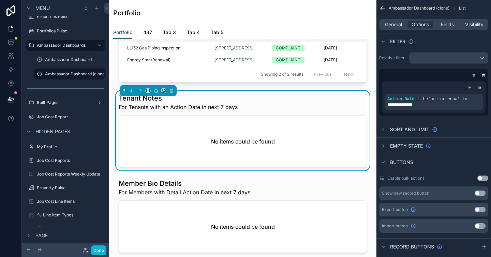
scroll to position [513, 0]
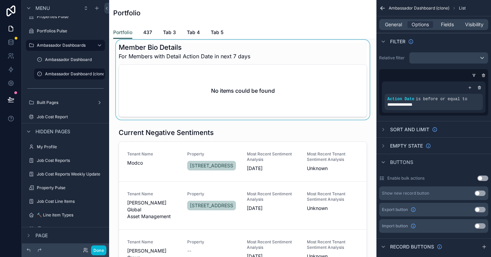
click at [287, 117] on div at bounding box center [243, 80] width 256 height 80
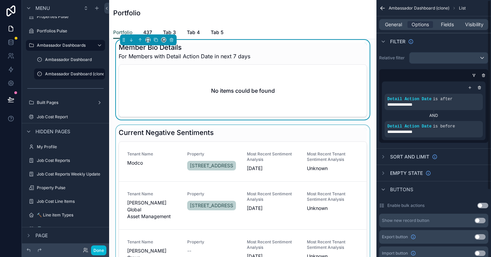
click at [334, 158] on div at bounding box center [243, 231] width 256 height 212
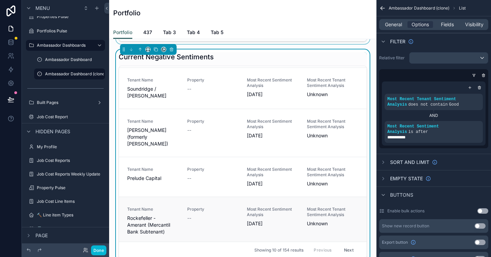
scroll to position [635, 0]
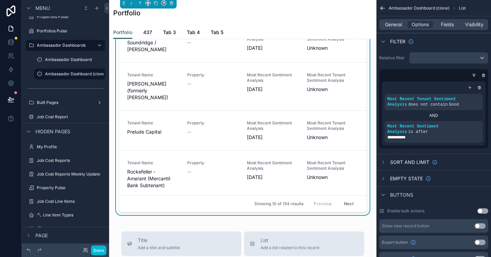
click at [339, 209] on button "Next" at bounding box center [348, 204] width 19 height 11
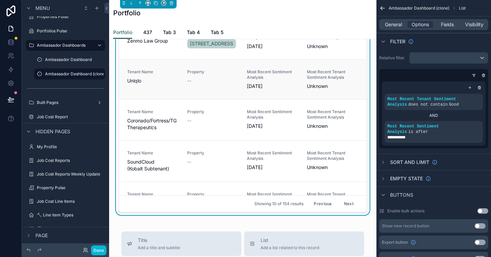
scroll to position [225, 0]
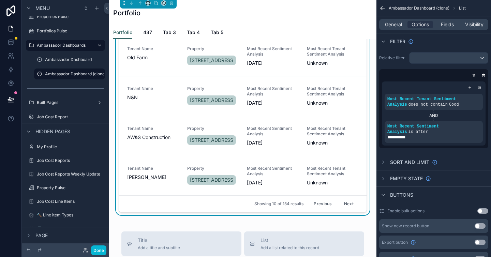
click at [339, 209] on button "Next" at bounding box center [348, 204] width 19 height 11
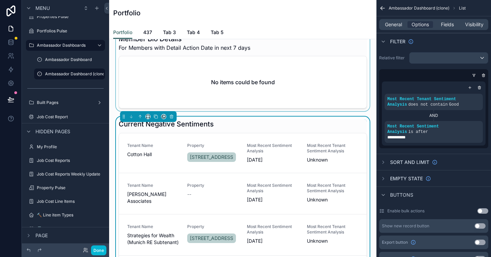
scroll to position [488, 0]
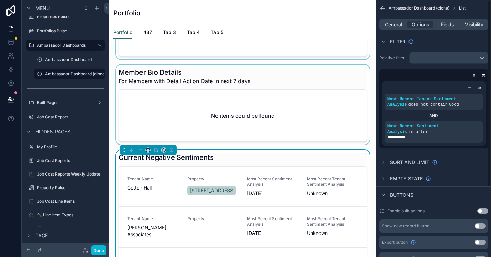
click at [339, 133] on div at bounding box center [243, 105] width 256 height 80
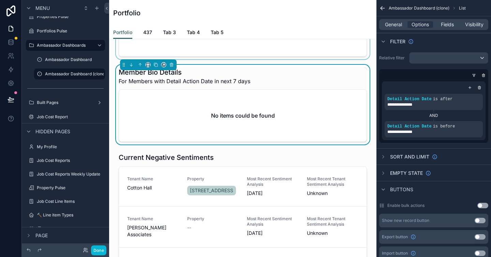
click at [338, 51] on div at bounding box center [243, 20] width 256 height 80
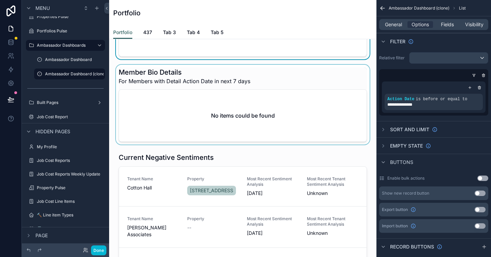
click at [328, 133] on div at bounding box center [243, 105] width 256 height 80
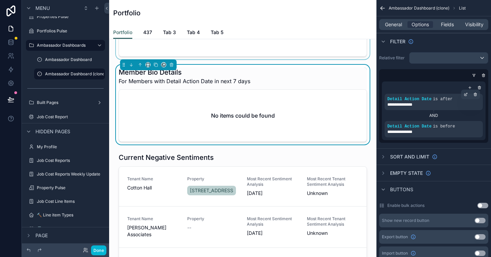
click at [446, 103] on div "**********" at bounding box center [433, 104] width 93 height 5
click at [464, 94] on icon "scrollable content" at bounding box center [466, 94] width 4 height 4
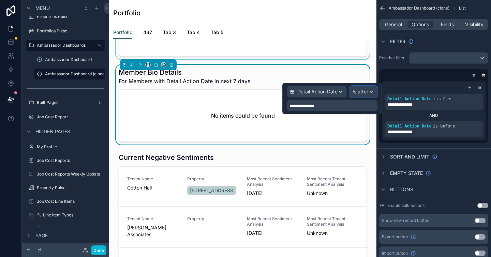
click at [355, 92] on span "Is after" at bounding box center [360, 91] width 16 height 7
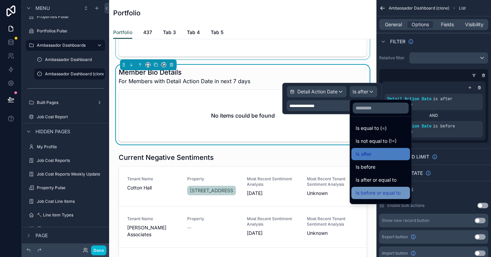
click at [385, 190] on span "Is before or equal to" at bounding box center [377, 193] width 45 height 8
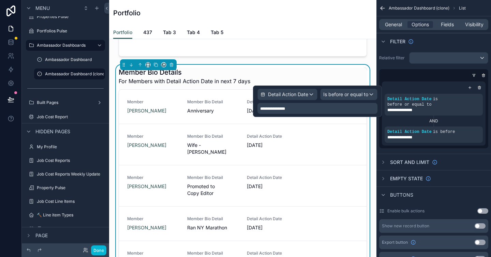
click at [0, 0] on icon "scrollable content" at bounding box center [0, 0] width 0 height 0
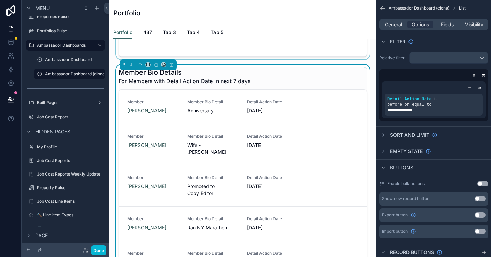
click at [251, 59] on div at bounding box center [243, 20] width 256 height 80
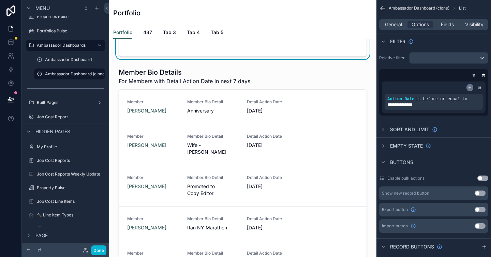
click at [470, 88] on icon "scrollable content" at bounding box center [470, 88] width 0 height 2
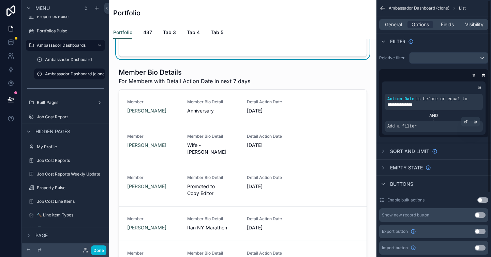
click at [425, 126] on div "Add a filter" at bounding box center [433, 126] width 98 height 11
click at [465, 122] on icon "scrollable content" at bounding box center [466, 121] width 2 height 2
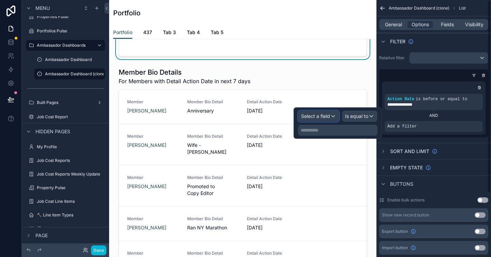
click at [321, 115] on span "Select a field" at bounding box center [315, 116] width 29 height 6
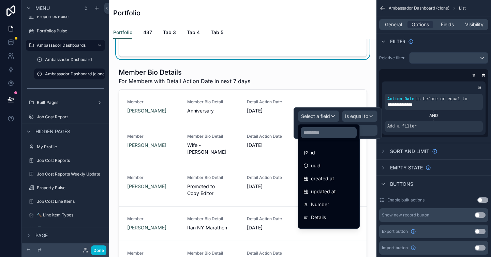
click at [321, 118] on div at bounding box center [337, 122] width 88 height 31
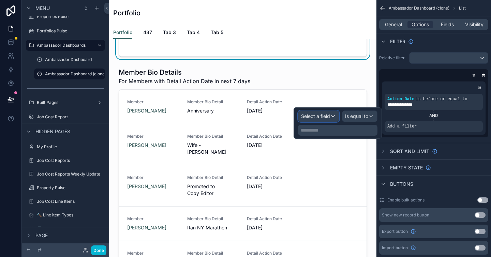
click at [321, 118] on span "Select a field" at bounding box center [315, 116] width 29 height 6
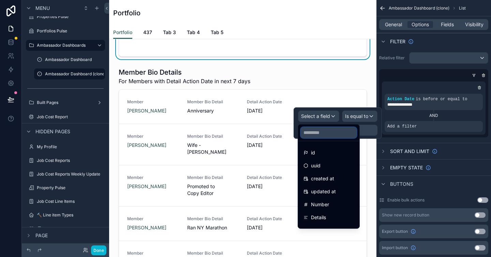
click at [322, 132] on input "text" at bounding box center [329, 132] width 56 height 11
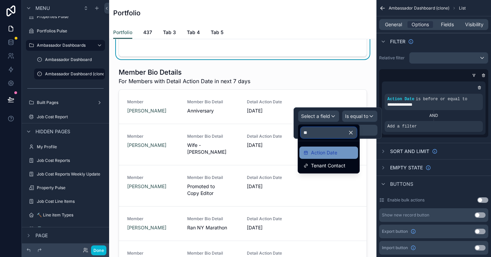
type input "**"
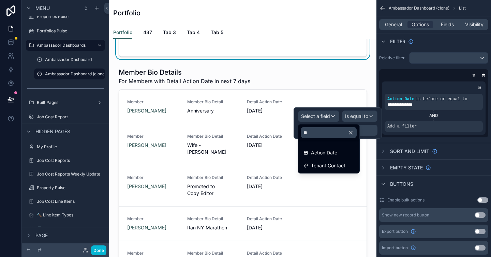
drag, startPoint x: 324, startPoint y: 153, endPoint x: 387, endPoint y: 136, distance: 64.7
click at [324, 153] on span "Action Date" at bounding box center [324, 153] width 26 height 8
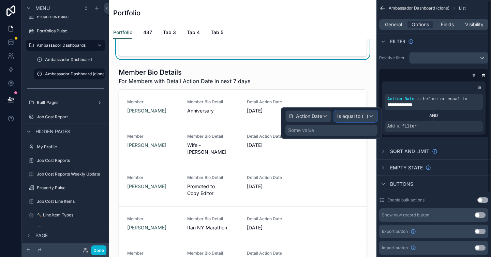
click at [349, 117] on span "Is equal to (=)" at bounding box center [352, 116] width 31 height 7
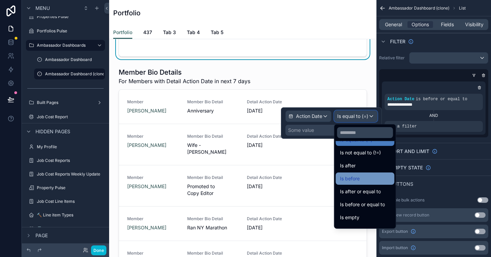
scroll to position [0, 0]
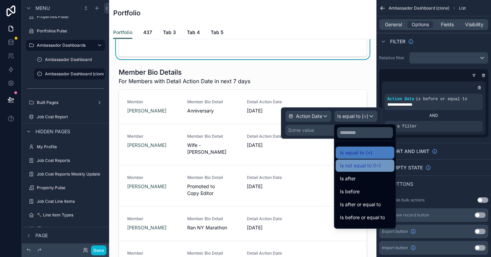
click at [369, 168] on span "Is not equal to (!=)" at bounding box center [360, 166] width 41 height 8
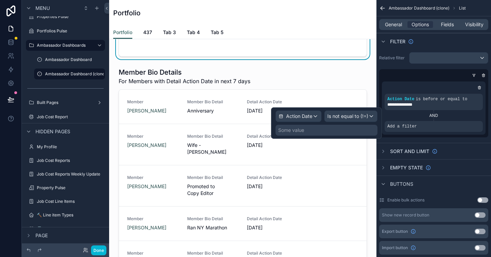
click at [308, 128] on div "Some value" at bounding box center [326, 130] width 102 height 11
click at [313, 129] on div "Some value" at bounding box center [326, 130] width 102 height 11
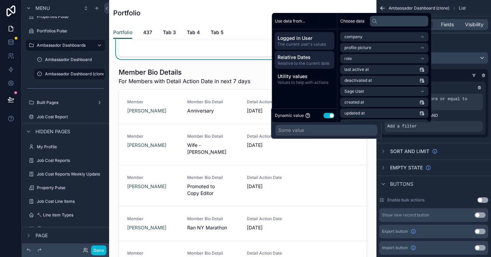
click at [296, 59] on span "Relative Dates" at bounding box center [304, 57] width 54 height 7
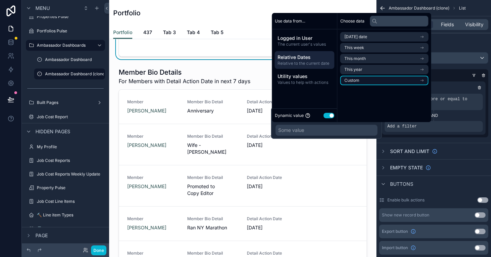
click at [379, 80] on li "Custom" at bounding box center [384, 81] width 88 height 10
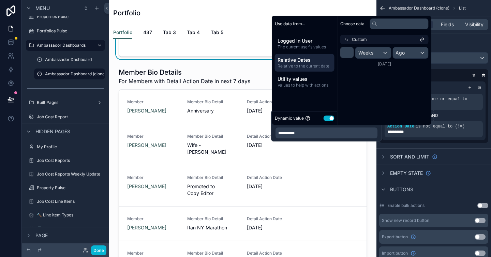
click at [308, 64] on span "Relative to the current date" at bounding box center [304, 65] width 54 height 5
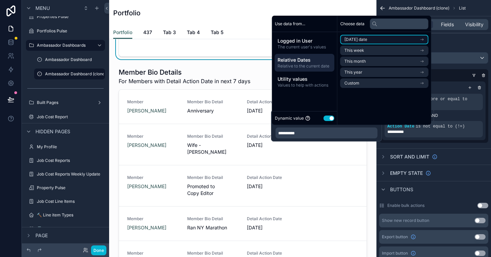
click at [386, 41] on li "Today's date" at bounding box center [384, 40] width 88 height 10
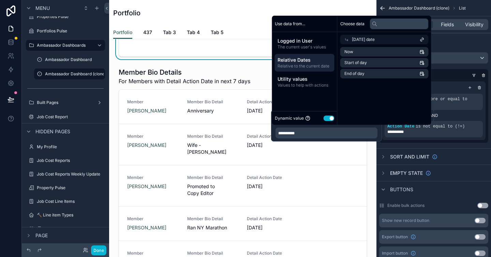
click at [307, 62] on span "Relative Dates" at bounding box center [304, 60] width 54 height 7
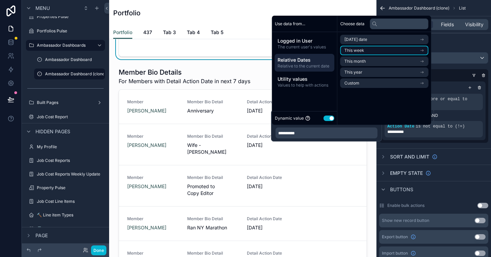
click at [365, 52] on li "This week" at bounding box center [384, 51] width 88 height 10
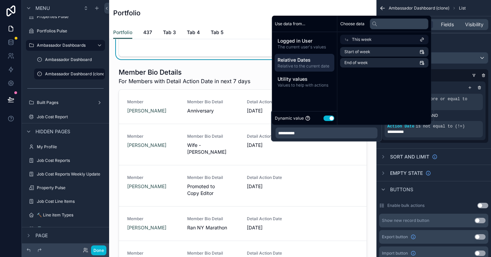
click at [302, 66] on span "Relative to the current date" at bounding box center [304, 65] width 54 height 5
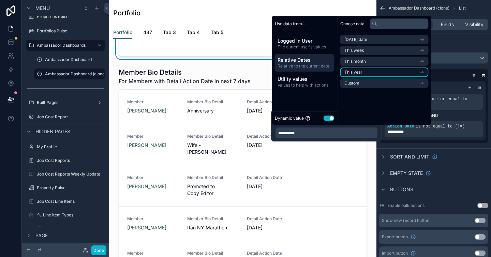
click at [362, 74] on li "This year" at bounding box center [384, 72] width 88 height 10
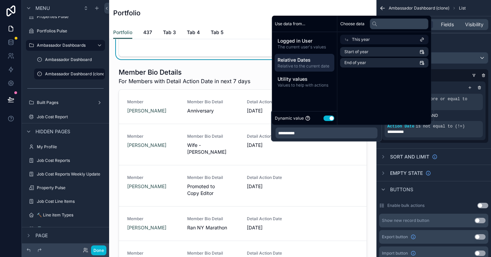
click at [301, 67] on span "Relative to the current date" at bounding box center [304, 65] width 54 height 5
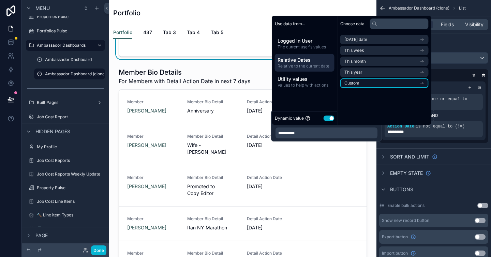
click at [361, 82] on li "Custom" at bounding box center [384, 83] width 88 height 10
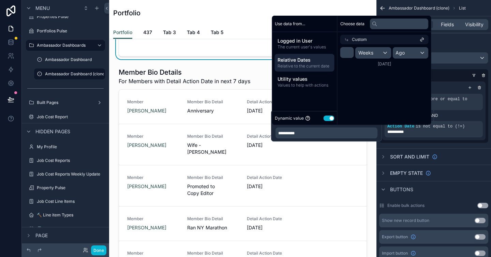
click at [327, 119] on button "Use setting" at bounding box center [328, 118] width 11 height 5
select select "****"
select select "*"
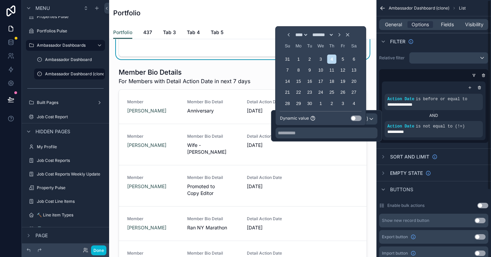
click at [354, 117] on button "Use setting" at bounding box center [356, 118] width 11 height 5
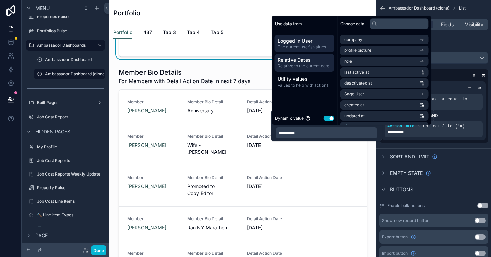
click at [307, 63] on span "Relative Dates" at bounding box center [304, 60] width 54 height 7
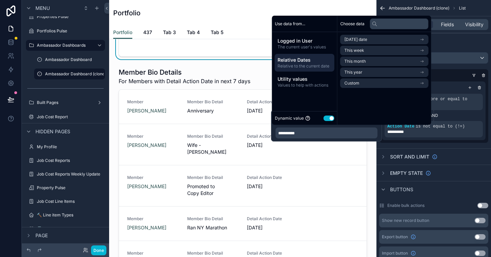
click at [407, 102] on div "Choose data Today's date This week This month This year Custom" at bounding box center [384, 70] width 94 height 109
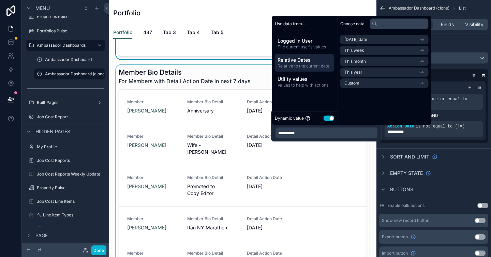
click at [338, 160] on div at bounding box center [243, 175] width 256 height 220
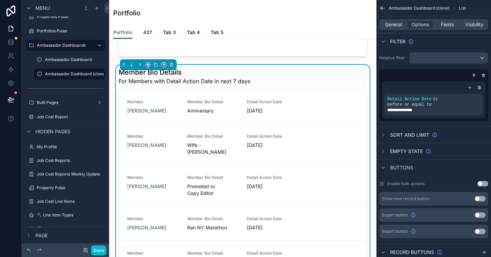
click at [421, 71] on div "**********" at bounding box center [433, 95] width 109 height 52
click at [424, 60] on div "scrollable content" at bounding box center [448, 57] width 78 height 11
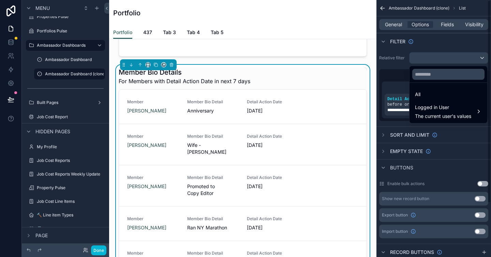
click at [397, 77] on div "scrollable content" at bounding box center [245, 128] width 491 height 257
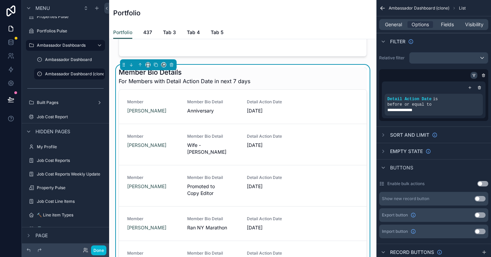
click at [472, 74] on icon "scrollable content" at bounding box center [474, 75] width 4 height 4
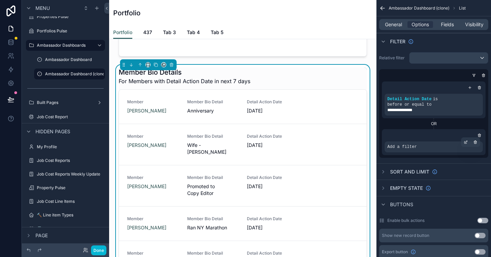
click at [425, 148] on div "Add a filter" at bounding box center [433, 146] width 98 height 11
click at [472, 86] on div "scrollable content" at bounding box center [469, 87] width 7 height 7
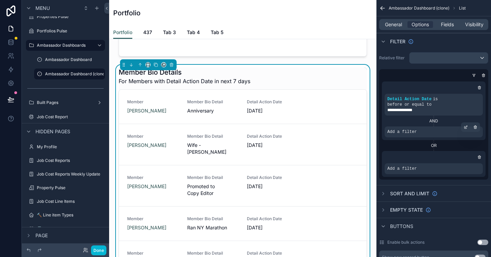
click at [437, 135] on div "Add a filter" at bounding box center [433, 131] width 98 height 11
click at [463, 127] on div "scrollable content" at bounding box center [466, 127] width 10 height 10
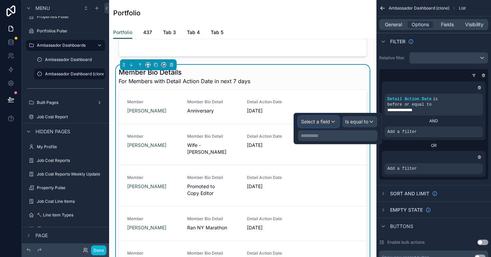
click at [320, 122] on span "Select a field" at bounding box center [315, 122] width 29 height 6
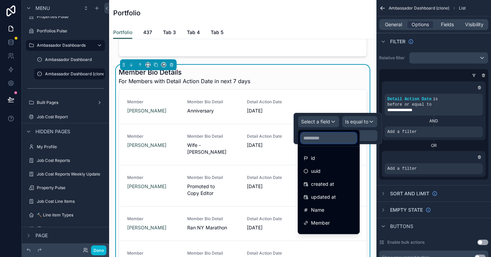
click at [324, 138] on input "text" at bounding box center [329, 138] width 56 height 11
click at [326, 121] on div at bounding box center [337, 128] width 88 height 31
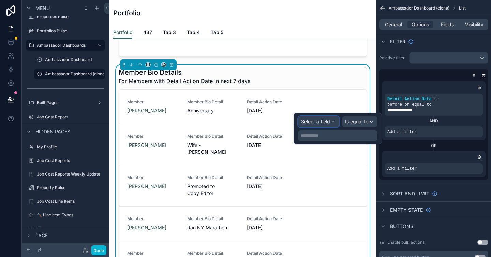
click at [326, 122] on span "Select a field" at bounding box center [315, 122] width 29 height 6
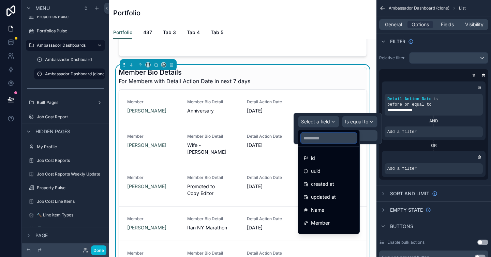
click at [323, 136] on input "text" at bounding box center [329, 138] width 56 height 11
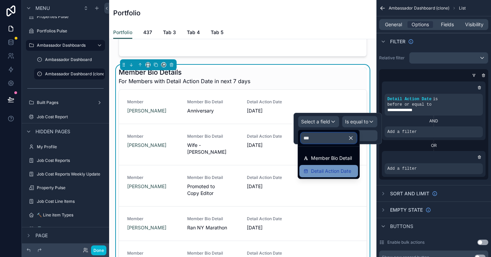
type input "***"
click at [337, 172] on span "Detail Action Date" at bounding box center [331, 171] width 40 height 8
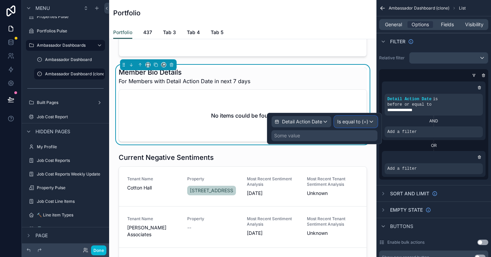
click at [360, 120] on span "Is equal to (=)" at bounding box center [352, 121] width 31 height 7
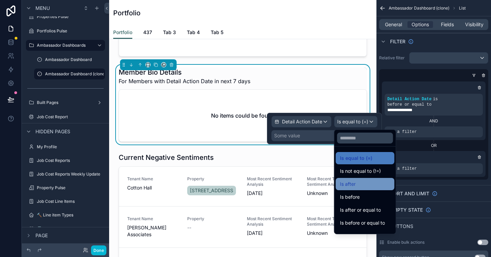
click at [368, 184] on div "Is after" at bounding box center [365, 184] width 50 height 8
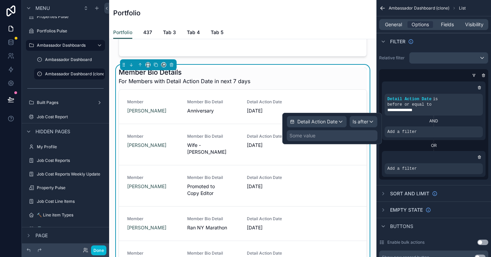
click at [339, 133] on div "Some value" at bounding box center [332, 135] width 91 height 11
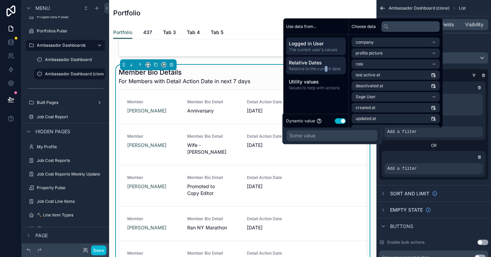
click at [326, 67] on span "Relative to the current date" at bounding box center [316, 68] width 54 height 5
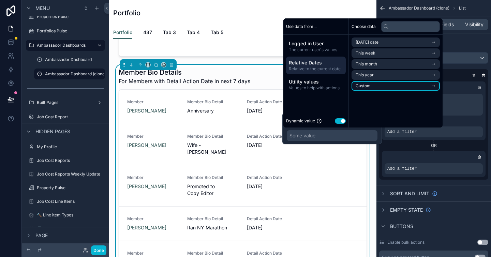
click at [394, 82] on li "Custom" at bounding box center [395, 86] width 88 height 10
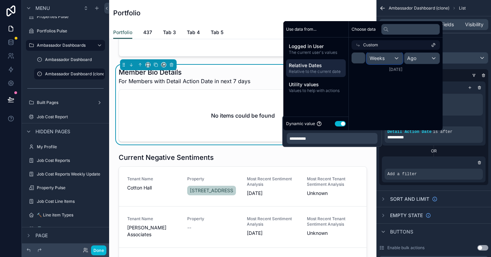
click at [380, 58] on span "Weeks" at bounding box center [376, 58] width 15 height 7
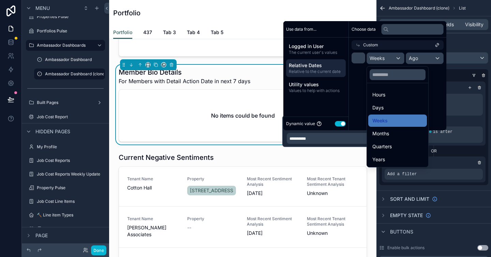
click at [394, 107] on div "Days" at bounding box center [397, 108] width 50 height 8
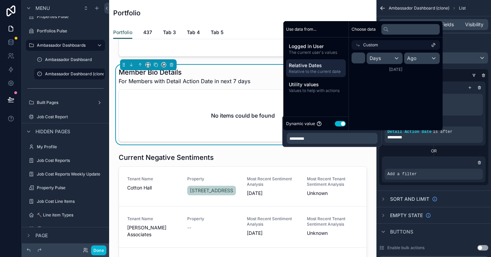
click at [306, 168] on div "Birthdays Name Birthday Noloco Company Email Member Status Suite Yvette Rivera …" at bounding box center [242, 113] width 267 height 1124
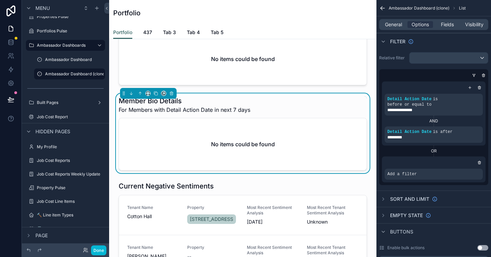
scroll to position [430, 0]
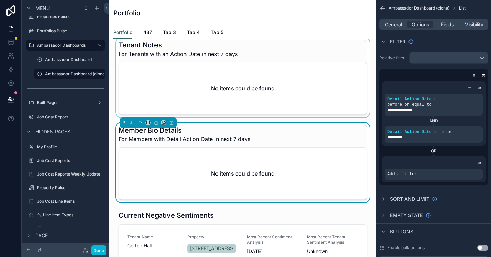
click at [313, 117] on div at bounding box center [243, 77] width 256 height 80
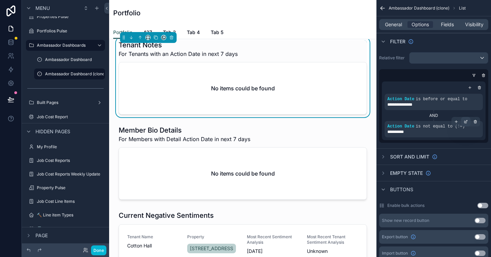
click at [467, 122] on icon "scrollable content" at bounding box center [466, 122] width 4 height 4
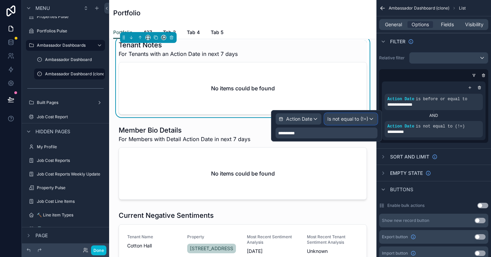
click at [352, 120] on span "Is not equal to (!=)" at bounding box center [347, 119] width 41 height 7
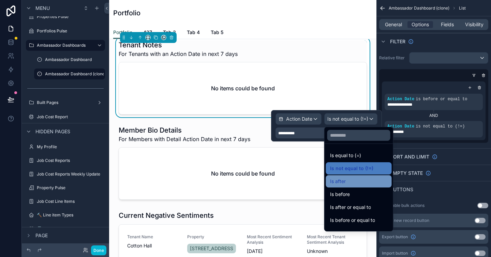
click at [357, 180] on div "Is after" at bounding box center [359, 181] width 58 height 8
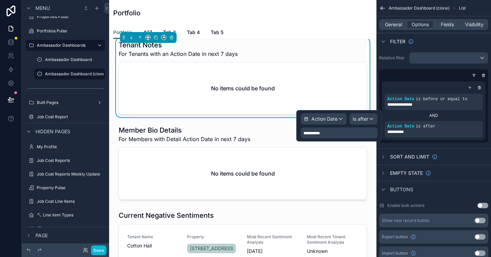
click at [338, 133] on div "**********" at bounding box center [339, 132] width 77 height 11
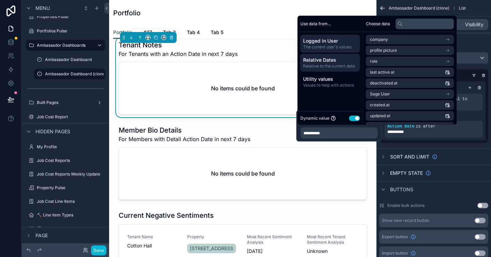
click at [333, 59] on span "Relative Dates" at bounding box center [330, 60] width 54 height 7
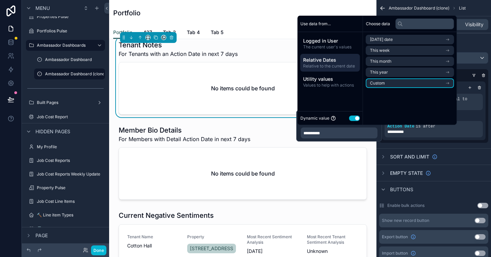
click at [405, 82] on li "Custom" at bounding box center [410, 83] width 88 height 10
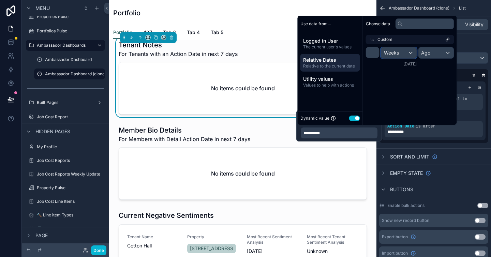
click at [395, 54] on span "Weeks" at bounding box center [391, 52] width 15 height 7
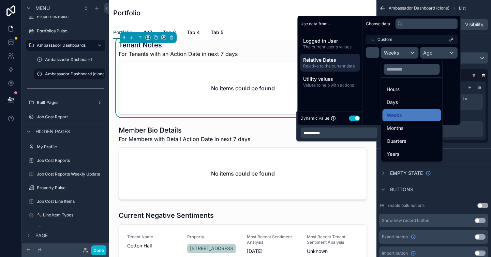
drag, startPoint x: 406, startPoint y: 102, endPoint x: 404, endPoint y: 122, distance: 20.6
click at [406, 101] on div "Days" at bounding box center [412, 102] width 50 height 8
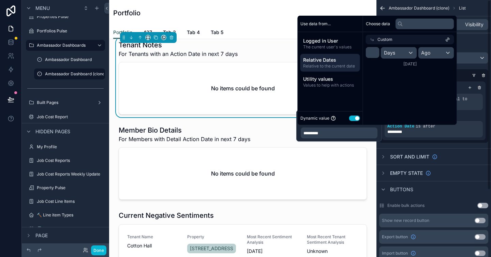
click at [367, 151] on div "Birthdays Name Birthday Noloco Company Email Member Status Suite Yvette Rivera …" at bounding box center [242, 171] width 267 height 1124
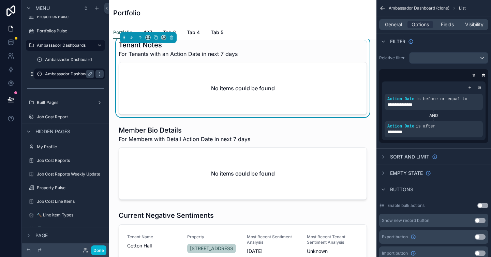
scroll to position [547, 0]
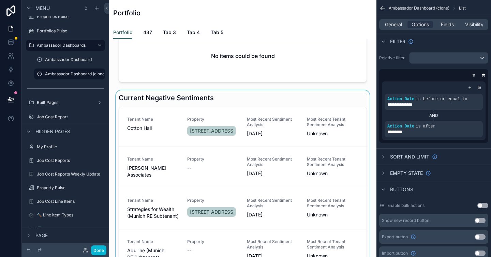
click at [263, 122] on div at bounding box center [243, 196] width 256 height 212
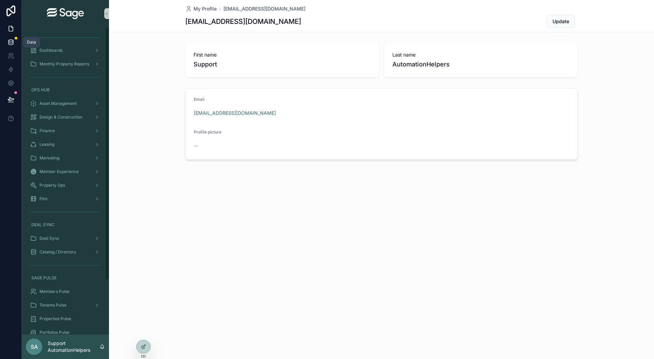
click at [14, 43] on icon at bounding box center [10, 42] width 7 height 7
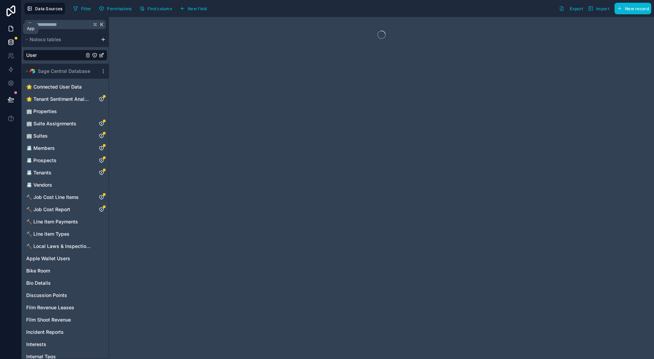
click at [14, 26] on icon at bounding box center [10, 28] width 7 height 7
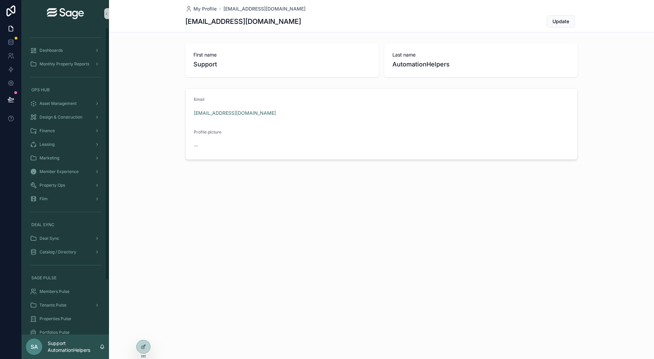
click at [48, 70] on div "Monthly Property Reports" at bounding box center [65, 64] width 87 height 14
click at [49, 66] on div "Monthly Property Reports" at bounding box center [65, 64] width 71 height 11
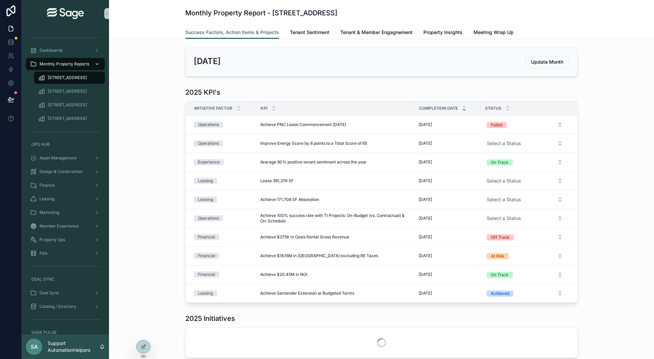
click at [49, 67] on div "Monthly Property Reports" at bounding box center [65, 64] width 71 height 11
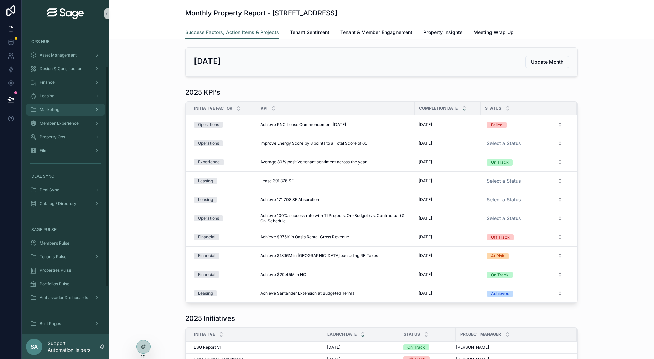
scroll to position [111, 0]
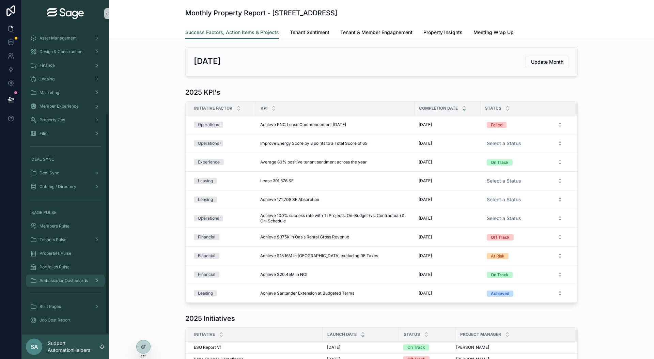
click at [78, 279] on span "Ambassador Dashboards" at bounding box center [64, 280] width 48 height 5
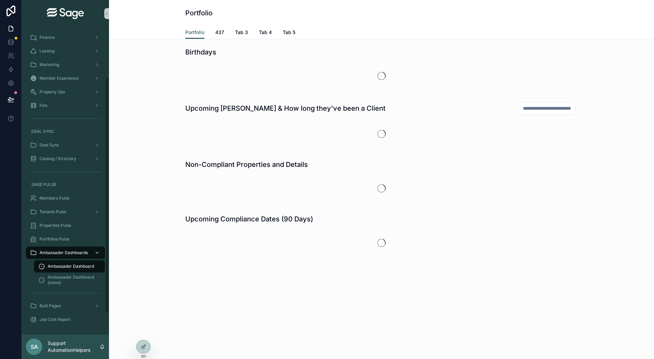
scroll to position [65, 0]
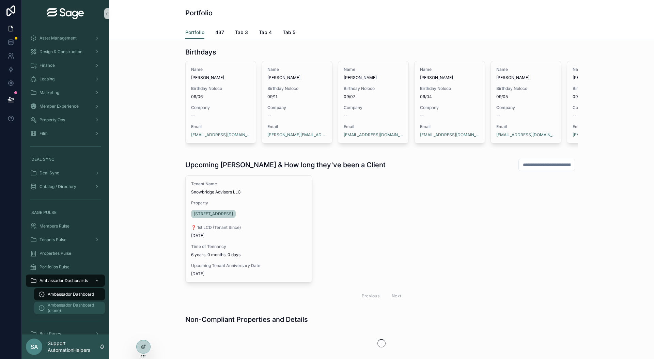
click at [81, 308] on span "Ambassador Dashboard (clone)" at bounding box center [73, 308] width 50 height 11
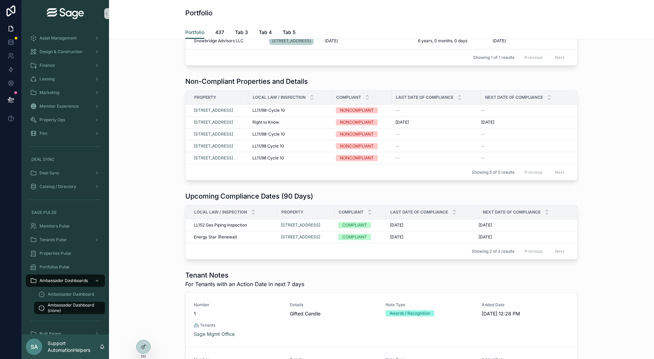
scroll to position [314, 0]
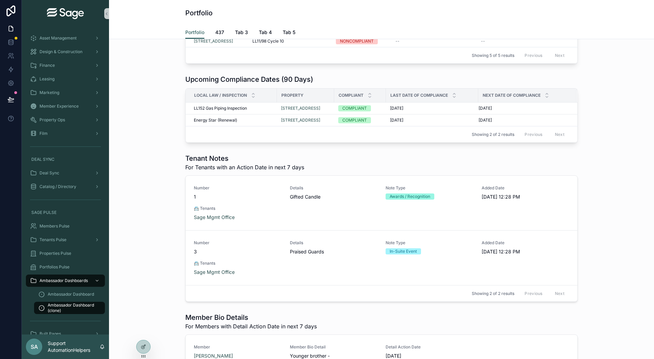
click at [493, 206] on div "Number 1 Details Gifted Candle Note Type Awards / Recognition Added Date 8/18/2…" at bounding box center [382, 202] width 376 height 35
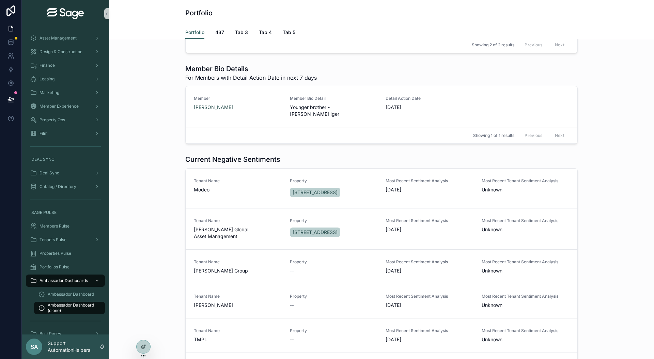
scroll to position [418, 0]
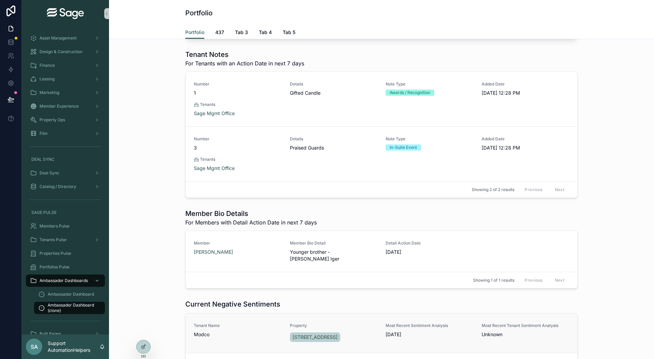
click at [373, 335] on div "Tenant Name Modco Property 437 Madison Avenue Most Recent Sentiment Analysis 8/…" at bounding box center [382, 333] width 376 height 20
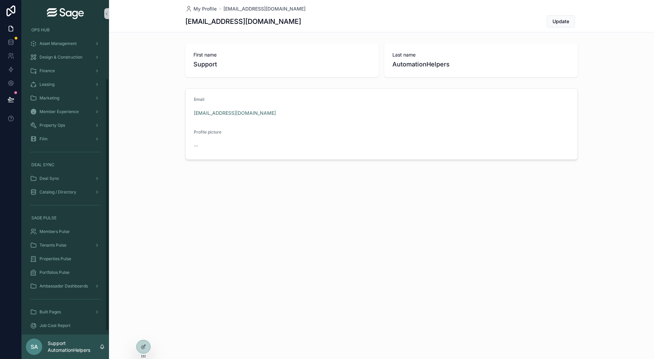
scroll to position [66, 0]
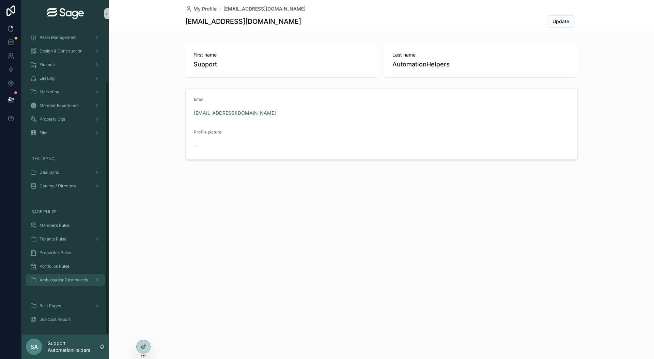
click at [77, 280] on span "Ambassador Dashboards" at bounding box center [64, 279] width 48 height 5
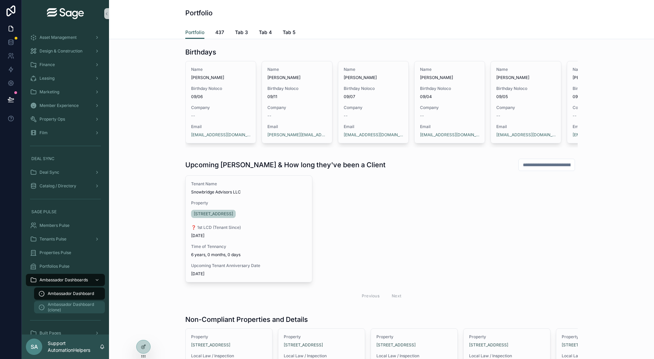
click at [78, 305] on span "Ambassador Dashboard (clone)" at bounding box center [73, 307] width 50 height 11
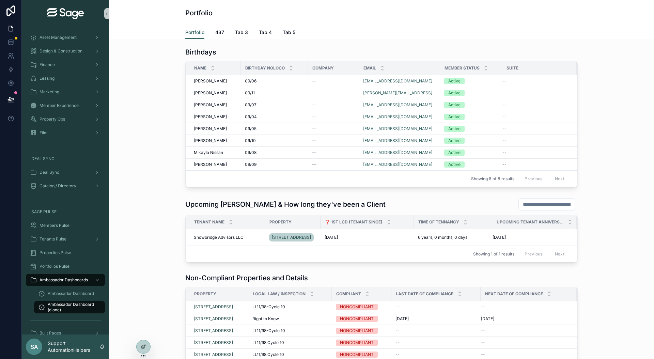
click at [499, 51] on div "Birthdays" at bounding box center [381, 52] width 393 height 10
click at [483, 221] on div "Time of Tennancy" at bounding box center [453, 222] width 78 height 13
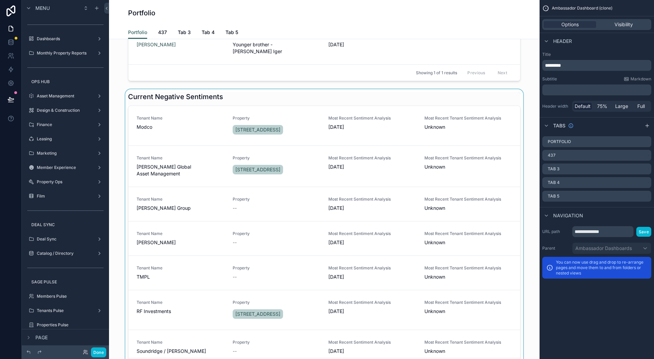
scroll to position [694, 0]
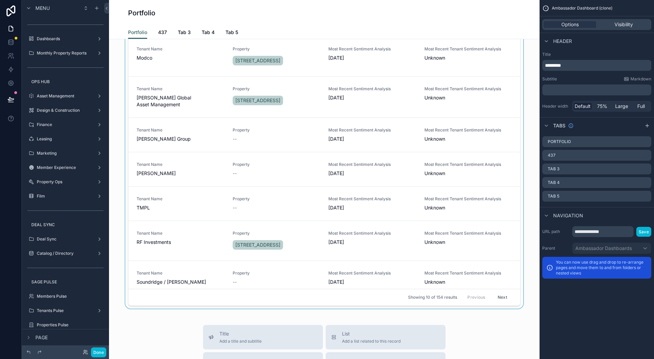
click at [479, 276] on div "scrollable content" at bounding box center [325, 164] width 420 height 289
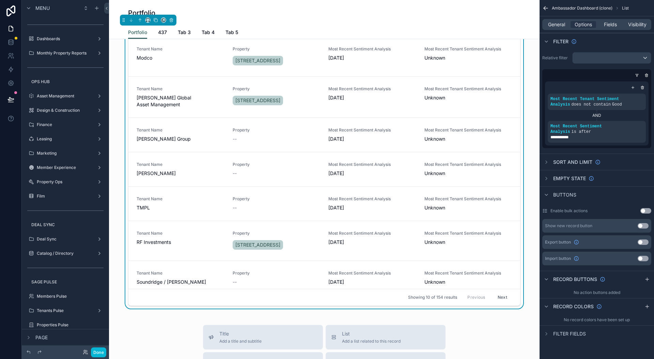
click at [631, 87] on div "scrollable content" at bounding box center [633, 87] width 7 height 7
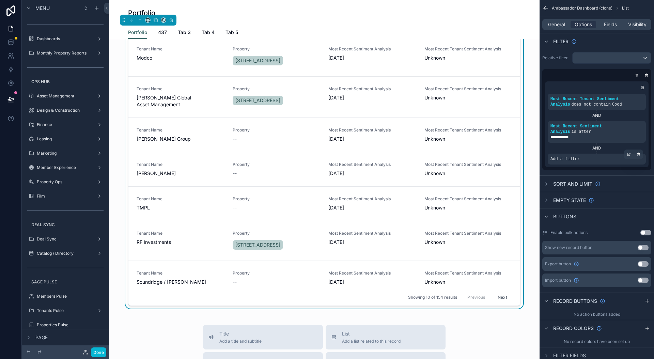
click at [564, 161] on span "Add a filter" at bounding box center [565, 158] width 29 height 5
click at [629, 154] on icon "scrollable content" at bounding box center [630, 154] width 2 height 2
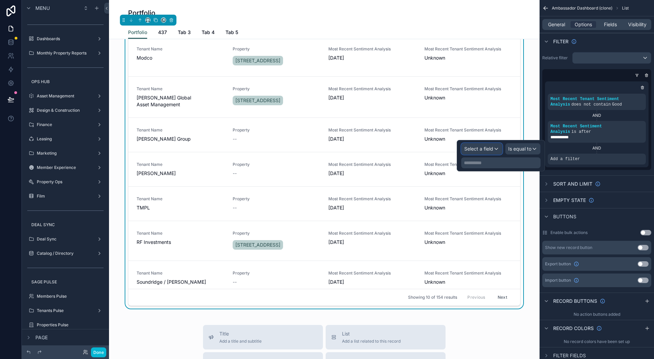
click at [485, 143] on button "Select a field" at bounding box center [482, 149] width 41 height 12
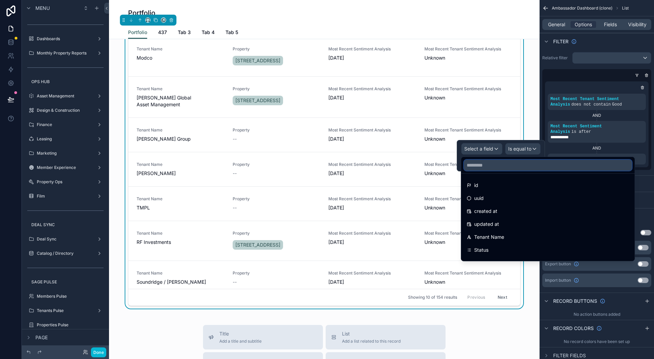
click at [490, 166] on input "text" at bounding box center [548, 165] width 168 height 11
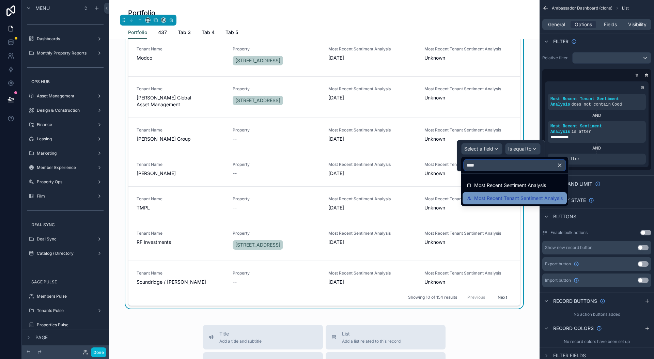
type input "****"
click at [505, 200] on span "Most Recent Tenant Sentiment Analysis" at bounding box center [518, 198] width 89 height 8
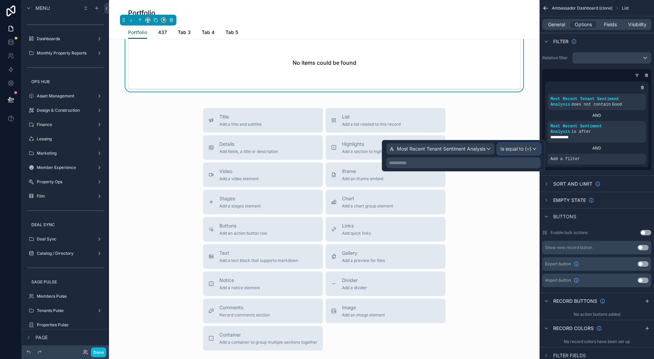
click at [516, 149] on span "Is equal to (=)" at bounding box center [516, 149] width 31 height 7
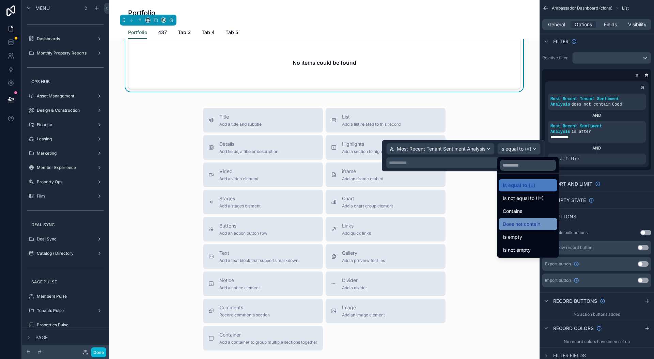
click at [520, 226] on span "Does not contain" at bounding box center [521, 224] width 37 height 8
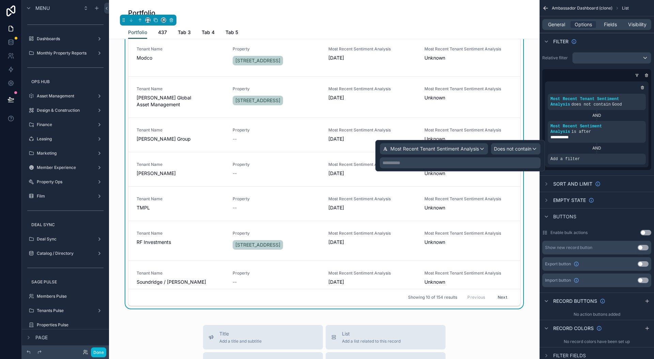
click at [460, 162] on p "**********" at bounding box center [461, 163] width 157 height 7
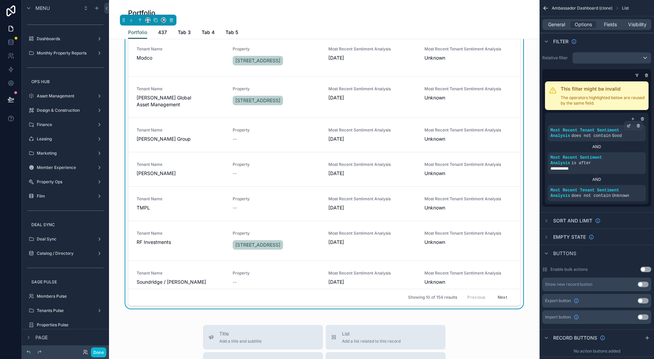
drag, startPoint x: 605, startPoint y: 192, endPoint x: 605, endPoint y: 128, distance: 63.7
click at [608, 130] on div "**********" at bounding box center [597, 158] width 104 height 91
click at [586, 135] on span "does not contain" at bounding box center [591, 136] width 39 height 5
click at [628, 126] on icon "scrollable content" at bounding box center [629, 126] width 2 height 2
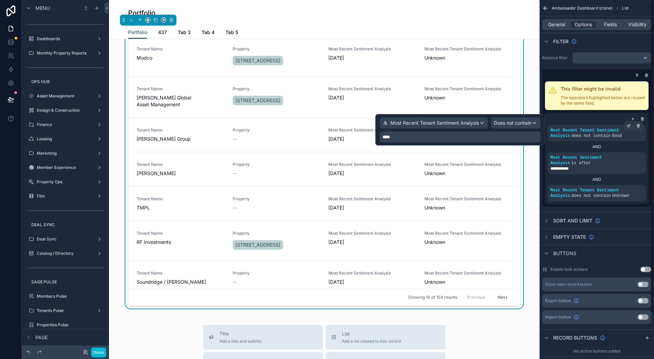
click at [611, 134] on div "Most Recent Tenant Sentiment Analysis does not contain Good" at bounding box center [597, 133] width 93 height 11
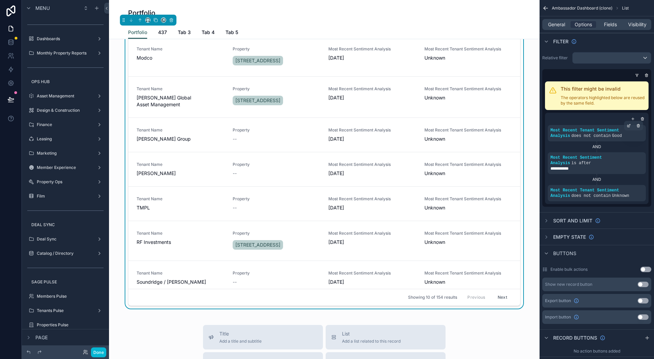
click at [600, 134] on span "does not contain" at bounding box center [591, 136] width 39 height 5
click at [638, 186] on icon "scrollable content" at bounding box center [638, 186] width 0 height 1
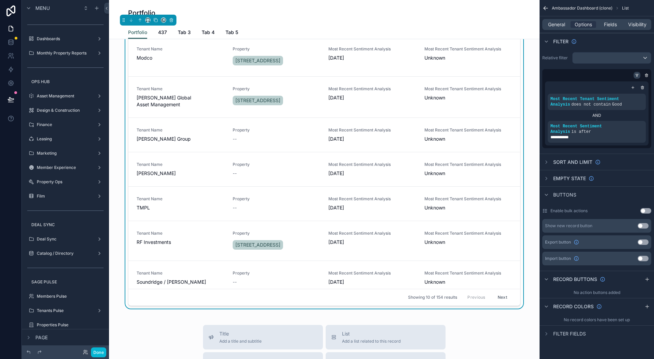
click at [637, 75] on icon "scrollable content" at bounding box center [638, 75] width 2 height 1
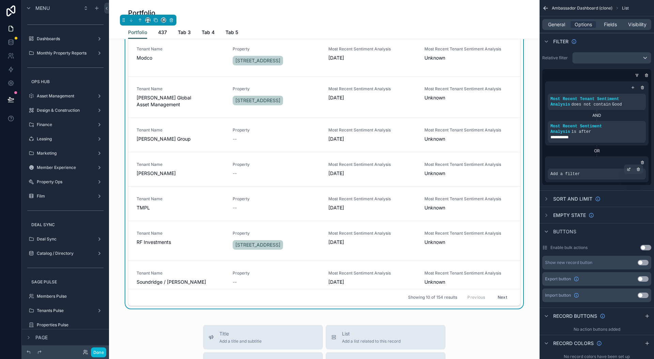
click at [572, 171] on span "Add a filter" at bounding box center [565, 173] width 29 height 5
click at [627, 170] on icon "scrollable content" at bounding box center [629, 169] width 4 height 4
click at [634, 88] on icon "scrollable content" at bounding box center [633, 88] width 4 height 4
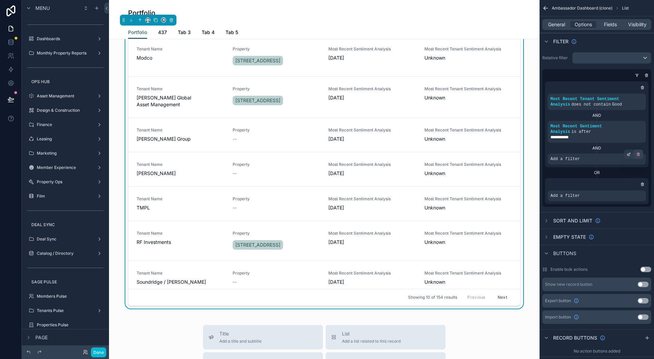
click at [640, 154] on icon "scrollable content" at bounding box center [639, 154] width 4 height 4
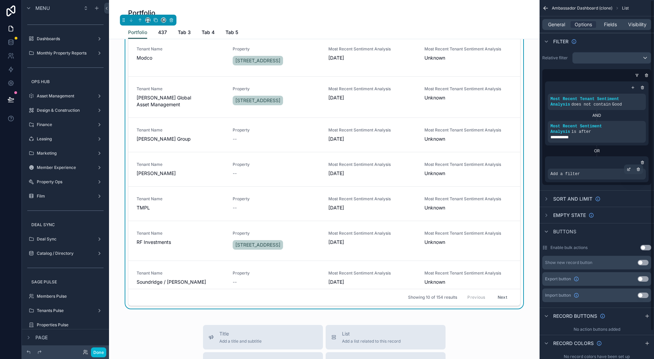
click at [586, 176] on div "Add a filter" at bounding box center [597, 174] width 98 height 11
drag, startPoint x: 639, startPoint y: 169, endPoint x: 601, endPoint y: 89, distance: 89.0
click at [0, 0] on icon "scrollable content" at bounding box center [0, 0] width 0 height 0
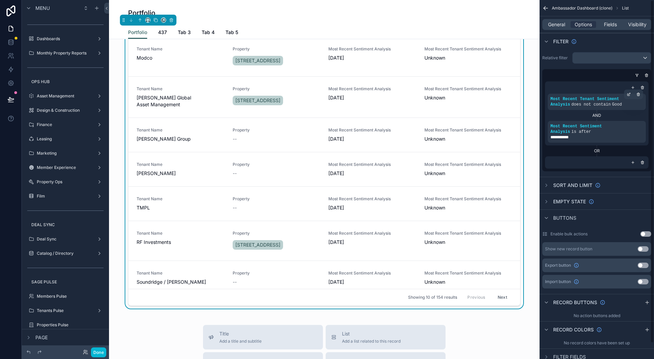
click at [606, 108] on div "Most Recent Tenant Sentiment Analysis does not contain Good" at bounding box center [597, 102] width 98 height 16
click at [624, 94] on div "Most Recent Tenant Sentiment Analysis does not contain Good" at bounding box center [597, 102] width 98 height 16
click at [626, 95] on div "scrollable content" at bounding box center [629, 95] width 10 height 10
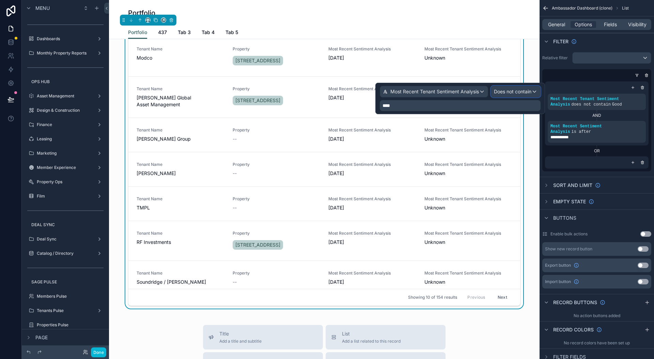
click at [514, 92] on span "Does not contain" at bounding box center [512, 91] width 37 height 7
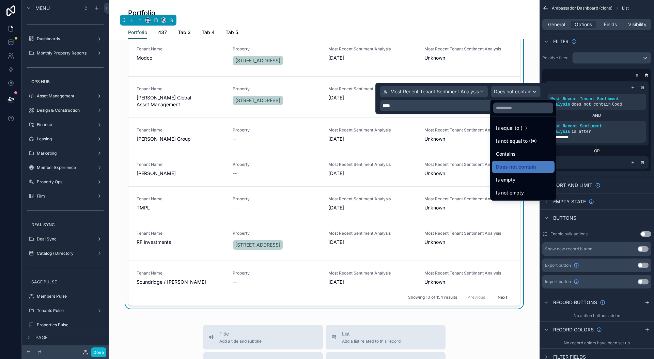
click at [514, 93] on div at bounding box center [461, 98] width 170 height 31
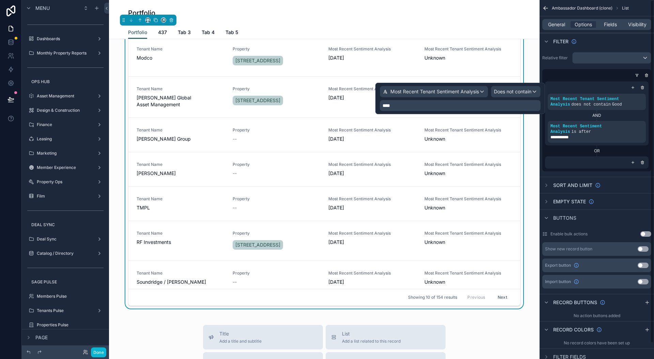
click at [618, 149] on div "OR" at bounding box center [597, 150] width 104 height 5
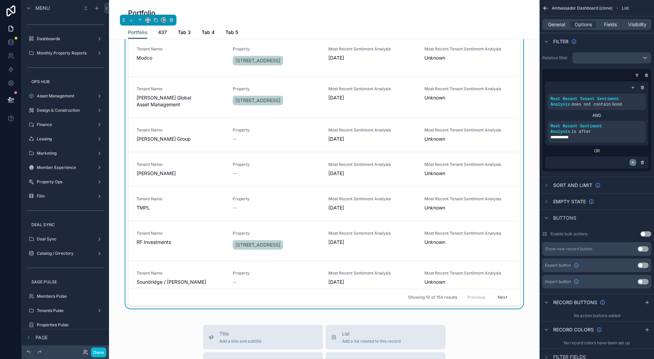
click at [634, 164] on icon "scrollable content" at bounding box center [633, 163] width 4 height 4
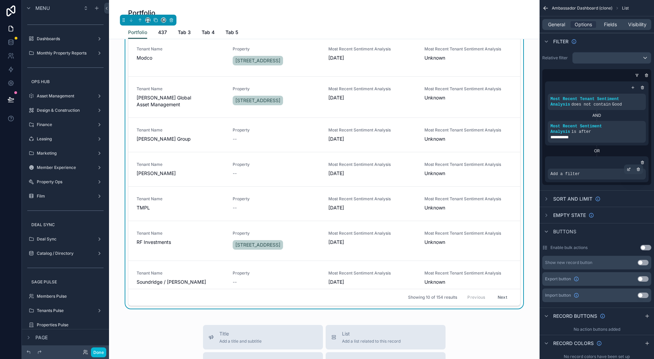
click at [573, 175] on span "Add a filter" at bounding box center [565, 173] width 29 height 5
click at [630, 169] on icon "scrollable content" at bounding box center [629, 169] width 4 height 4
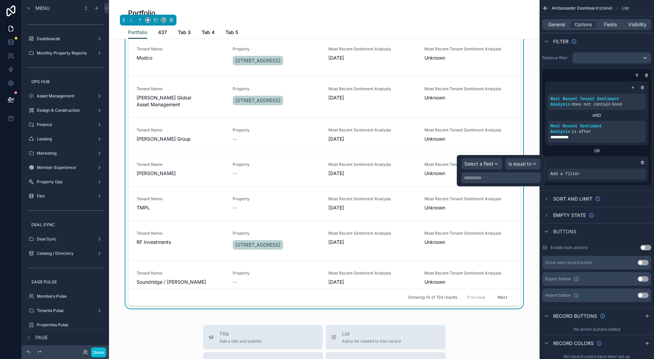
scroll to position [30, 0]
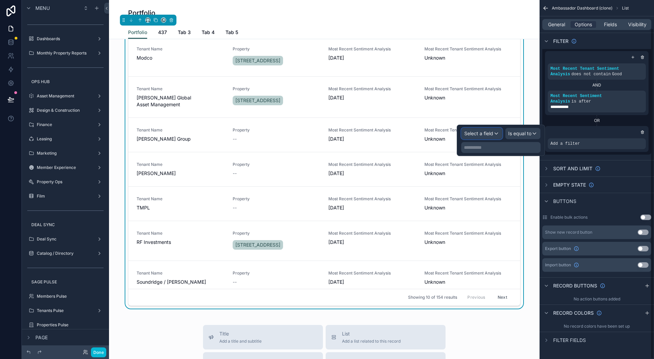
click at [478, 132] on span "Select a field" at bounding box center [479, 134] width 29 height 6
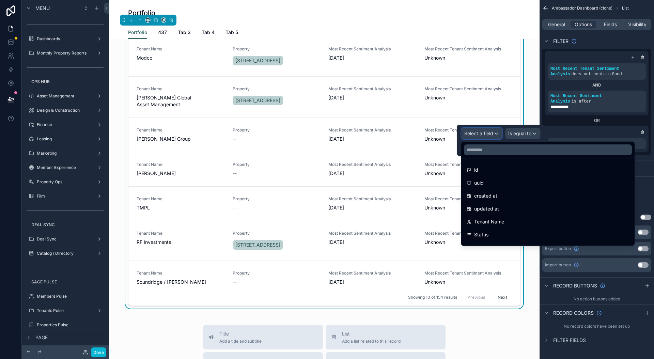
click at [462, 128] on button "Select a field" at bounding box center [482, 134] width 41 height 12
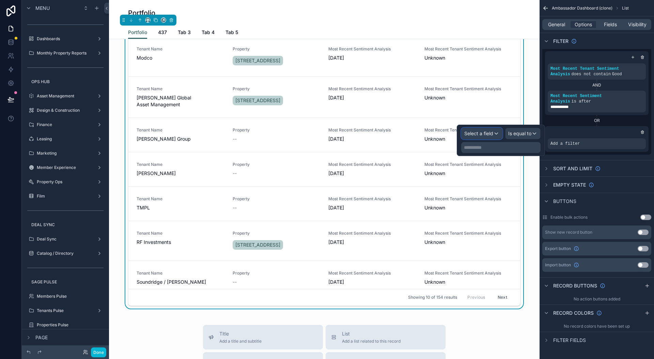
click at [483, 131] on span "Select a field" at bounding box center [479, 134] width 29 height 6
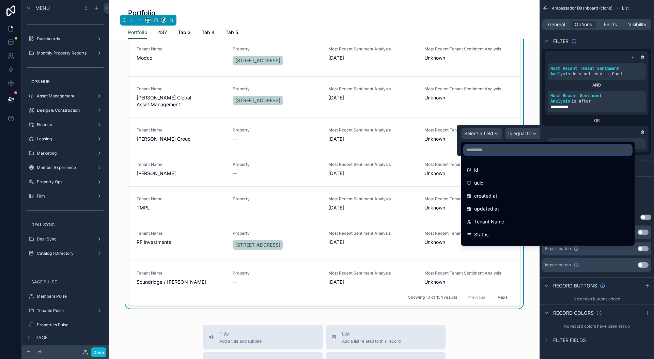
click at [484, 151] on input "text" at bounding box center [548, 150] width 168 height 11
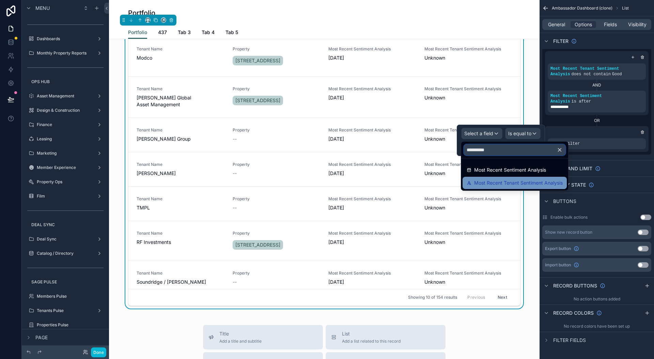
type input "**********"
click at [495, 179] on span "Most Recent Tenant Sentiment Analysis" at bounding box center [518, 183] width 89 height 8
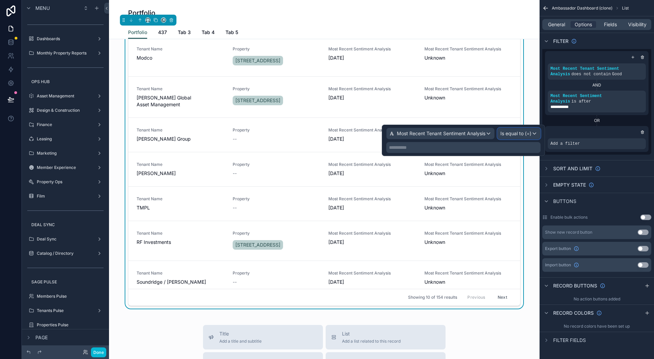
click at [515, 132] on span "Is equal to (=)" at bounding box center [516, 133] width 31 height 7
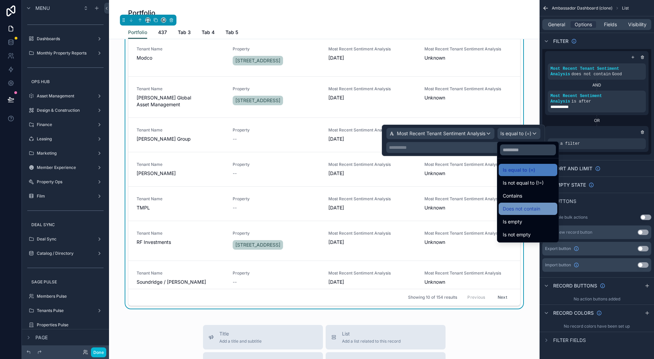
click at [519, 204] on div "Does not contain" at bounding box center [528, 209] width 59 height 12
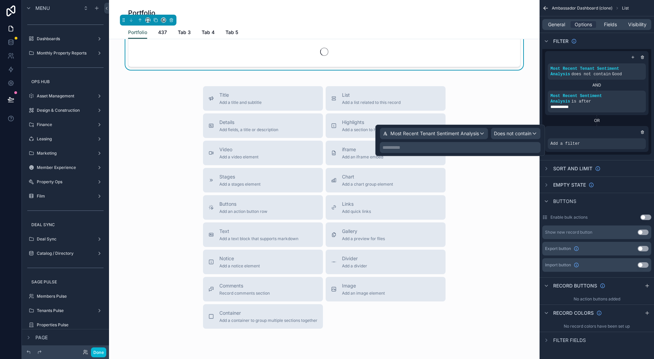
click at [440, 148] on p "**********" at bounding box center [461, 147] width 157 height 7
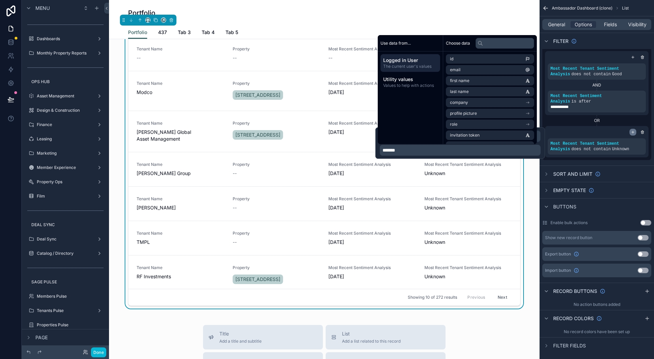
click at [633, 132] on icon "scrollable content" at bounding box center [633, 132] width 0 height 2
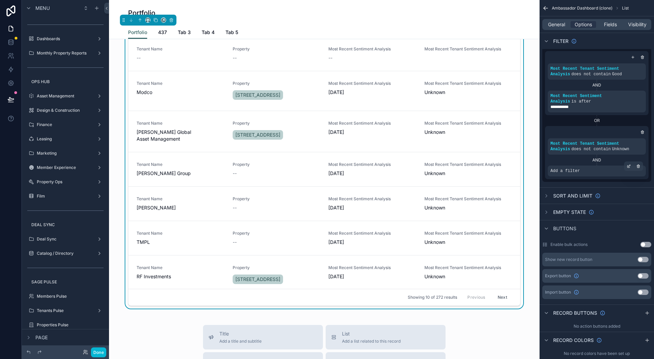
click at [581, 173] on div "Add a filter" at bounding box center [597, 171] width 98 height 11
click at [575, 172] on span "Add a filter" at bounding box center [565, 170] width 29 height 5
click at [629, 167] on icon "scrollable content" at bounding box center [629, 166] width 4 height 4
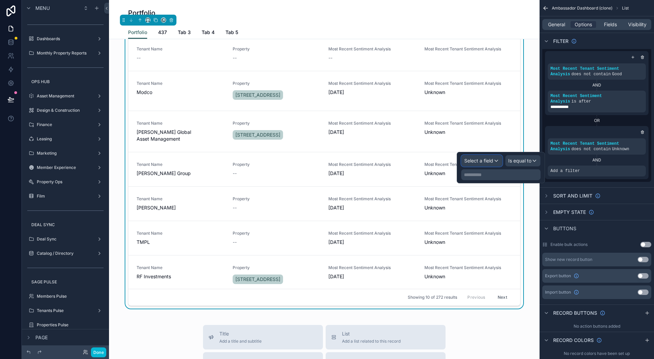
click at [488, 162] on span "Select a field" at bounding box center [479, 161] width 29 height 6
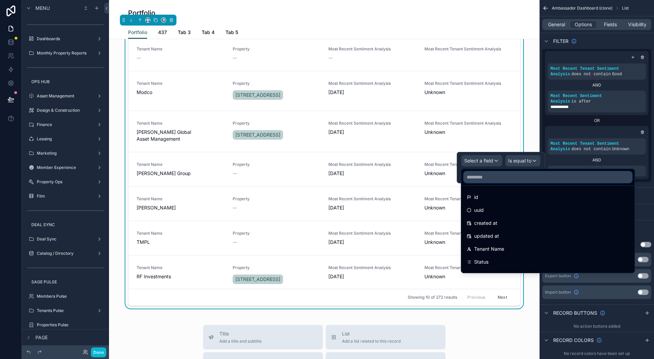
click at [488, 178] on input "text" at bounding box center [548, 177] width 168 height 11
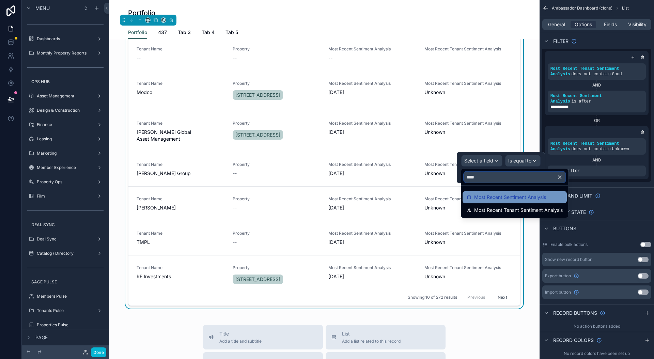
type input "****"
click at [481, 197] on span "Most Recent Sentiment Analysis" at bounding box center [510, 197] width 72 height 8
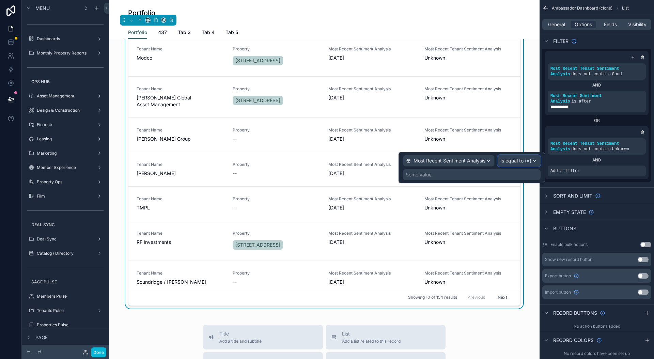
click at [513, 161] on span "Is equal to (=)" at bounding box center [516, 160] width 31 height 7
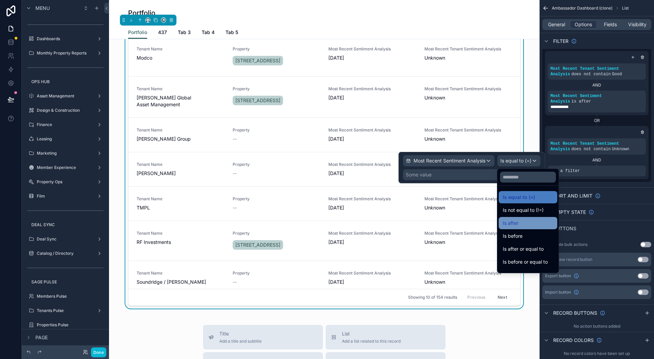
click at [534, 225] on div "Is after" at bounding box center [528, 223] width 50 height 8
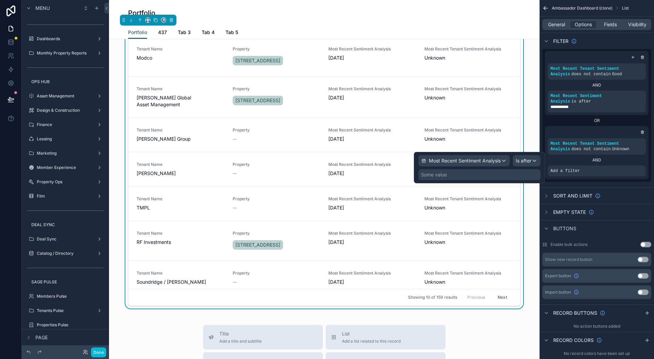
click at [473, 172] on div "Some value" at bounding box center [480, 174] width 122 height 11
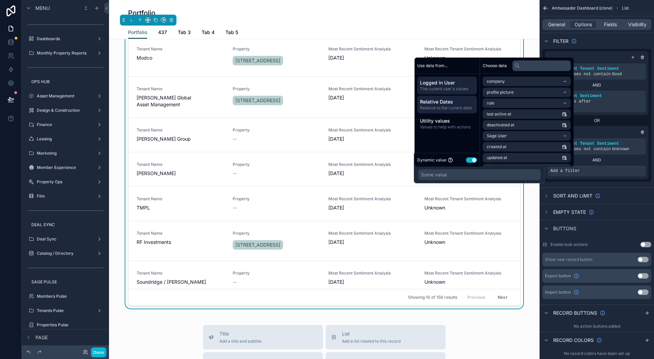
click at [458, 102] on span "Relative Dates" at bounding box center [447, 102] width 54 height 7
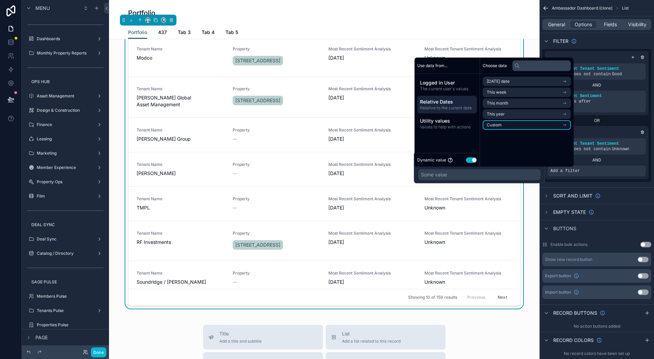
click at [525, 123] on li "Custom" at bounding box center [527, 125] width 88 height 10
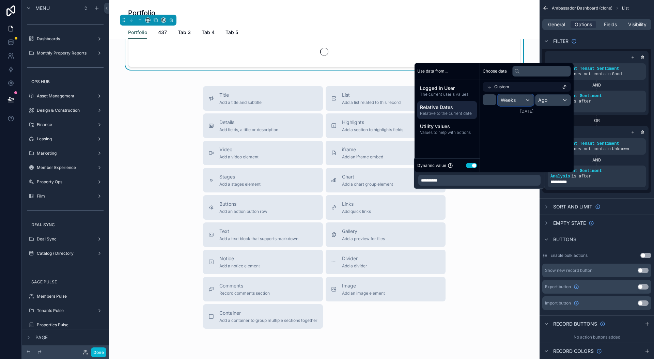
click at [516, 95] on div "Weeks" at bounding box center [515, 100] width 35 height 11
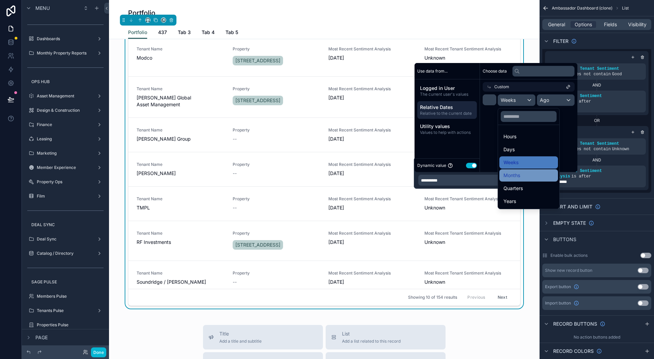
click at [524, 172] on div "Months" at bounding box center [529, 175] width 50 height 8
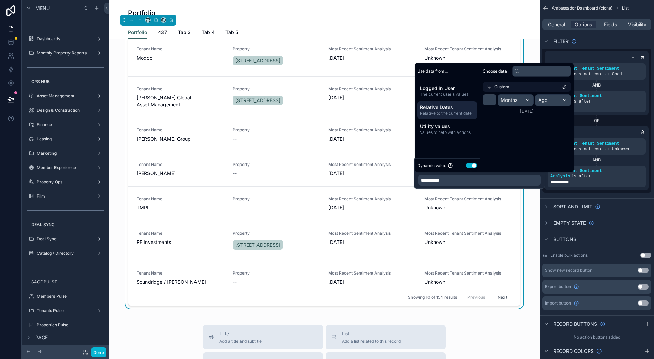
click at [552, 136] on div "Choose data Custom * Months Ago 8/4/2025" at bounding box center [527, 117] width 94 height 109
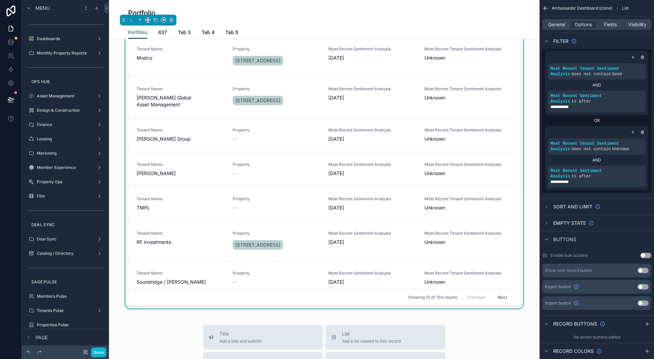
click at [602, 128] on div "**********" at bounding box center [597, 158] width 104 height 64
click at [448, 231] on div "Most Recent Tenant Sentiment Analysis Unknown" at bounding box center [469, 238] width 88 height 15
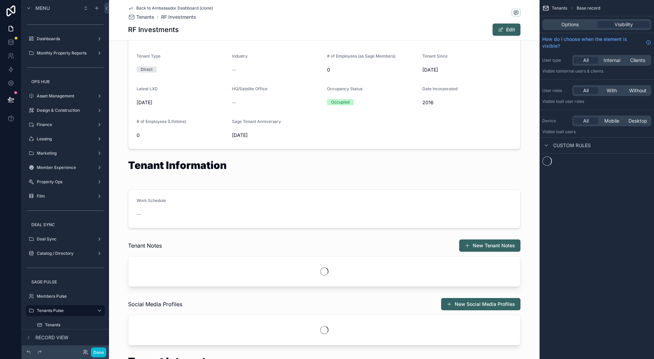
scroll to position [694, 0]
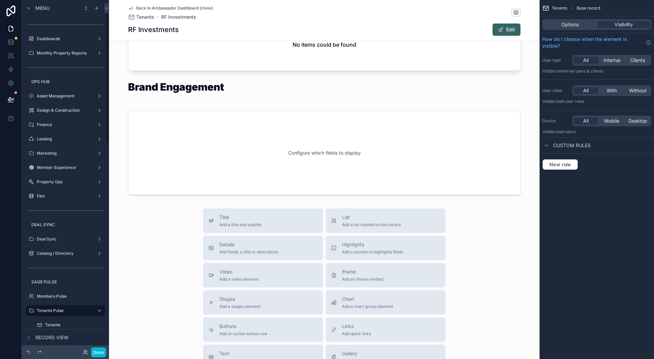
click at [624, 226] on div "Tenants Base record Options Visibility How do I choose when the element is visi…" at bounding box center [597, 179] width 115 height 359
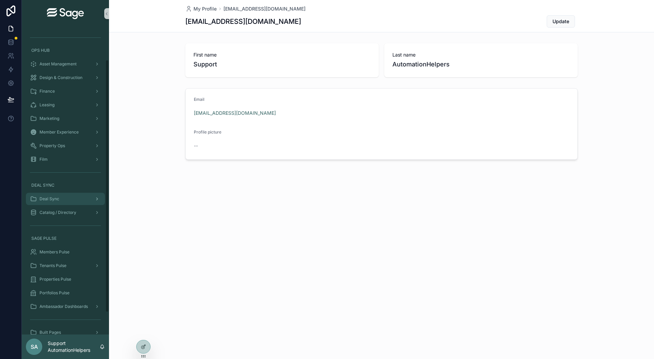
scroll to position [65, 0]
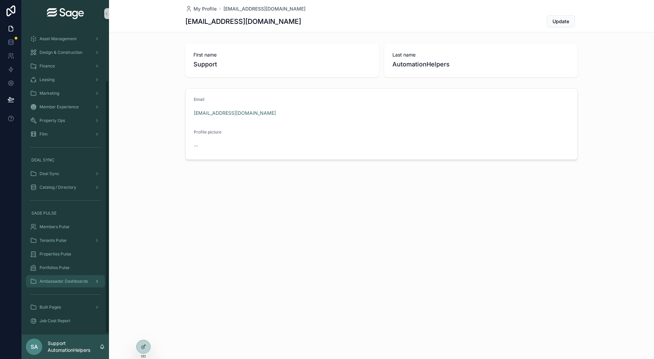
click at [71, 278] on div "Ambassador Dashboards" at bounding box center [65, 281] width 71 height 11
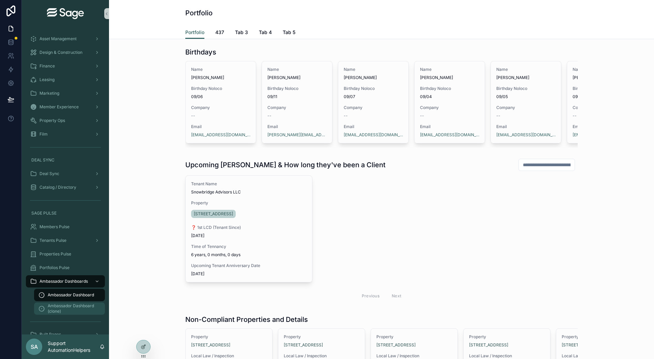
click at [76, 307] on span "Ambassador Dashboard (clone)" at bounding box center [73, 308] width 50 height 11
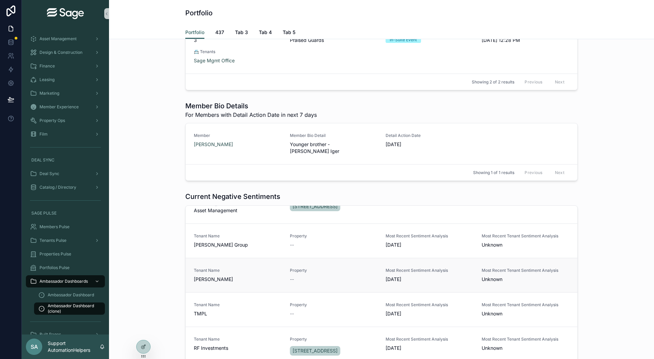
scroll to position [115, 0]
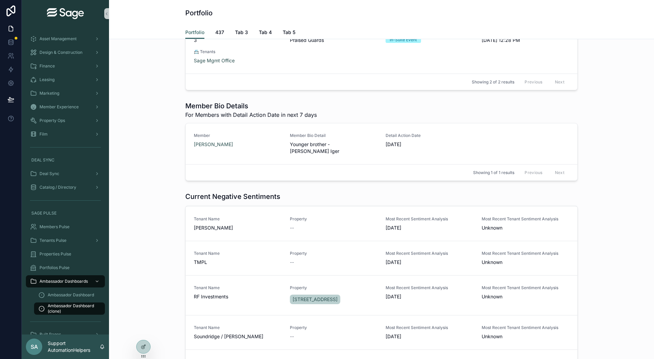
drag, startPoint x: 622, startPoint y: 84, endPoint x: 629, endPoint y: 90, distance: 8.7
click at [622, 86] on div "Tenant Notes For Tenants with an Action Date in next 7 days Number 1 Details Gi…" at bounding box center [382, 16] width 534 height 154
